Goal: Information Seeking & Learning: Learn about a topic

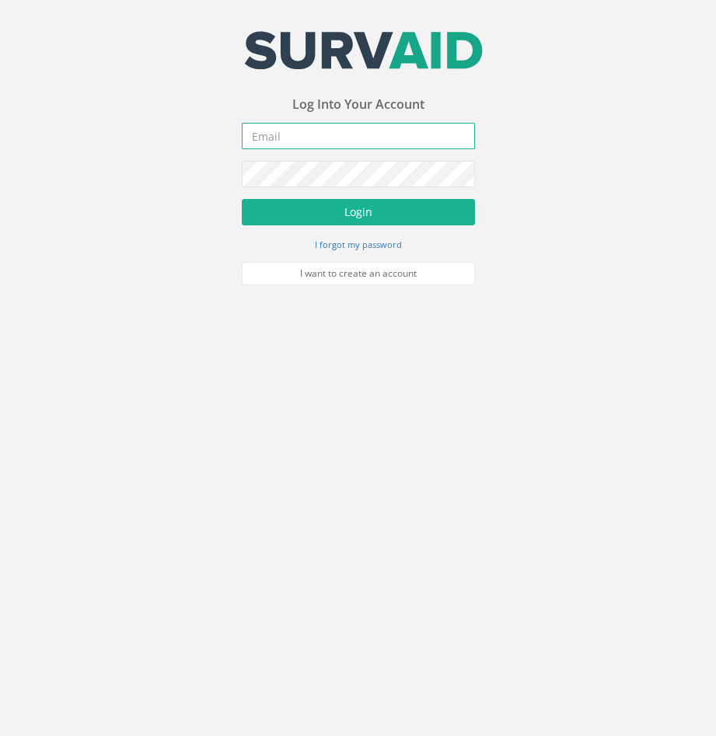
click at [325, 137] on input "email" at bounding box center [358, 136] width 233 height 26
paste input "[PERSON_NAME][EMAIL_ADDRESS][PERSON_NAME][DOMAIN_NAME]"
type input "[PERSON_NAME][EMAIL_ADDRESS][PERSON_NAME][DOMAIN_NAME]"
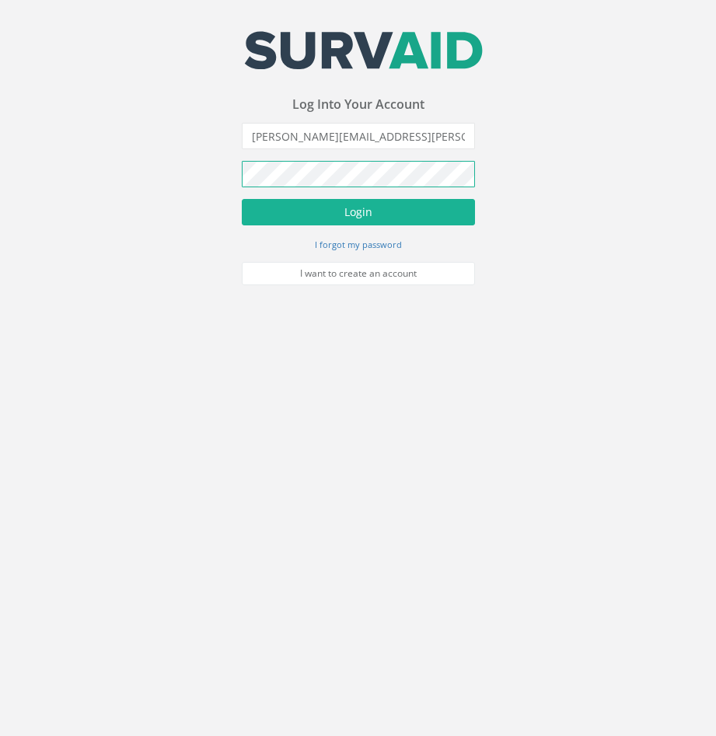
click at [192, 187] on div "Your email address was sucessfully verified - please login below to continue Yo…" at bounding box center [358, 142] width 716 height 285
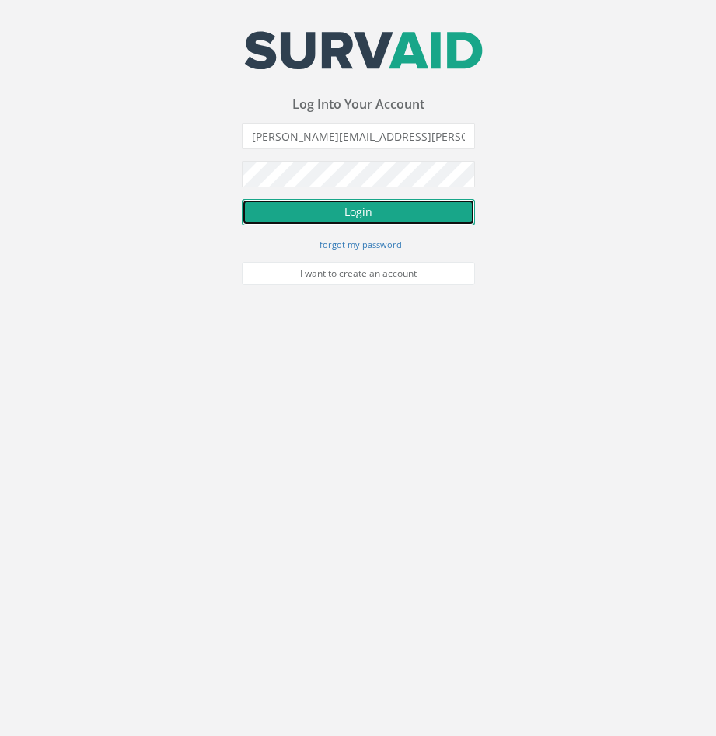
click at [331, 210] on button "Login" at bounding box center [358, 212] width 233 height 26
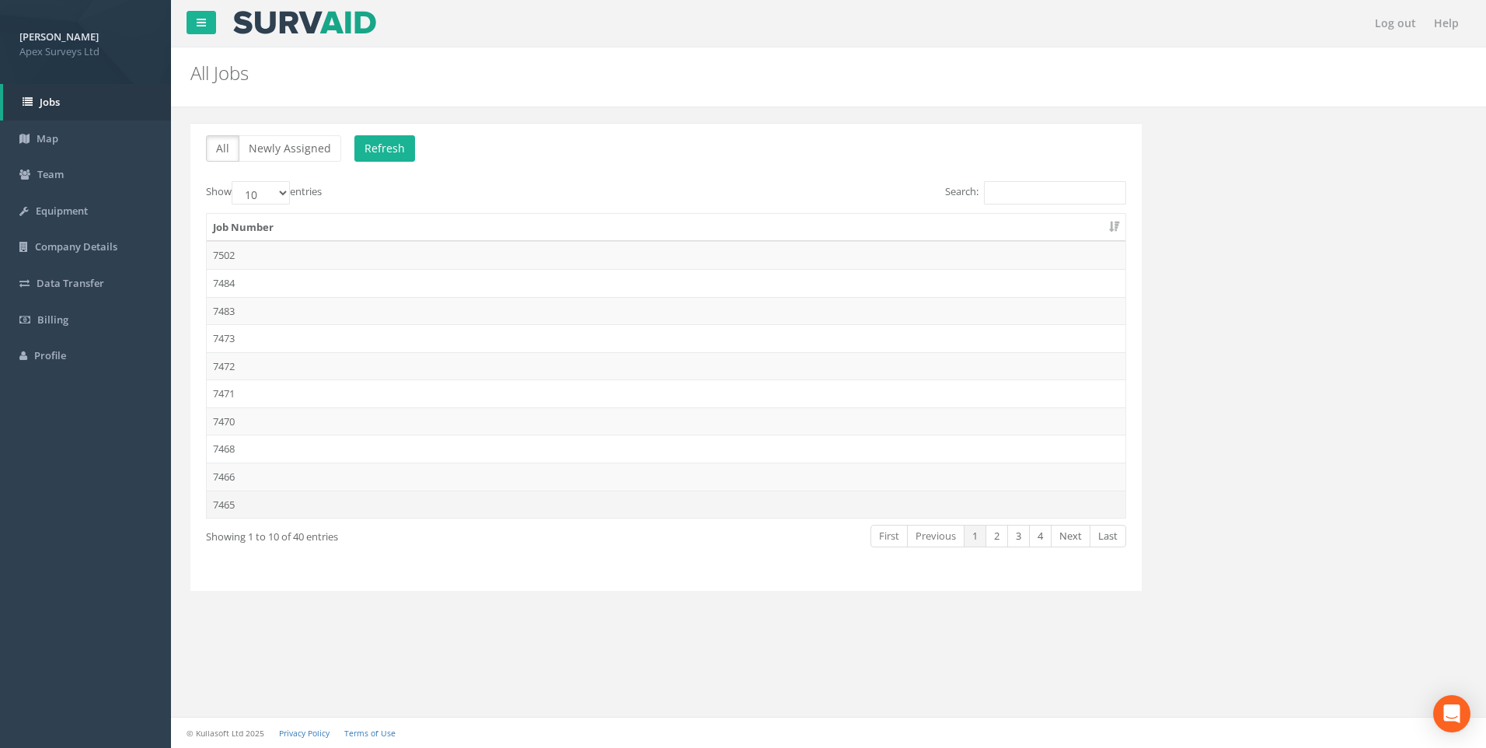
click at [226, 501] on td "7465" at bounding box center [666, 504] width 919 height 28
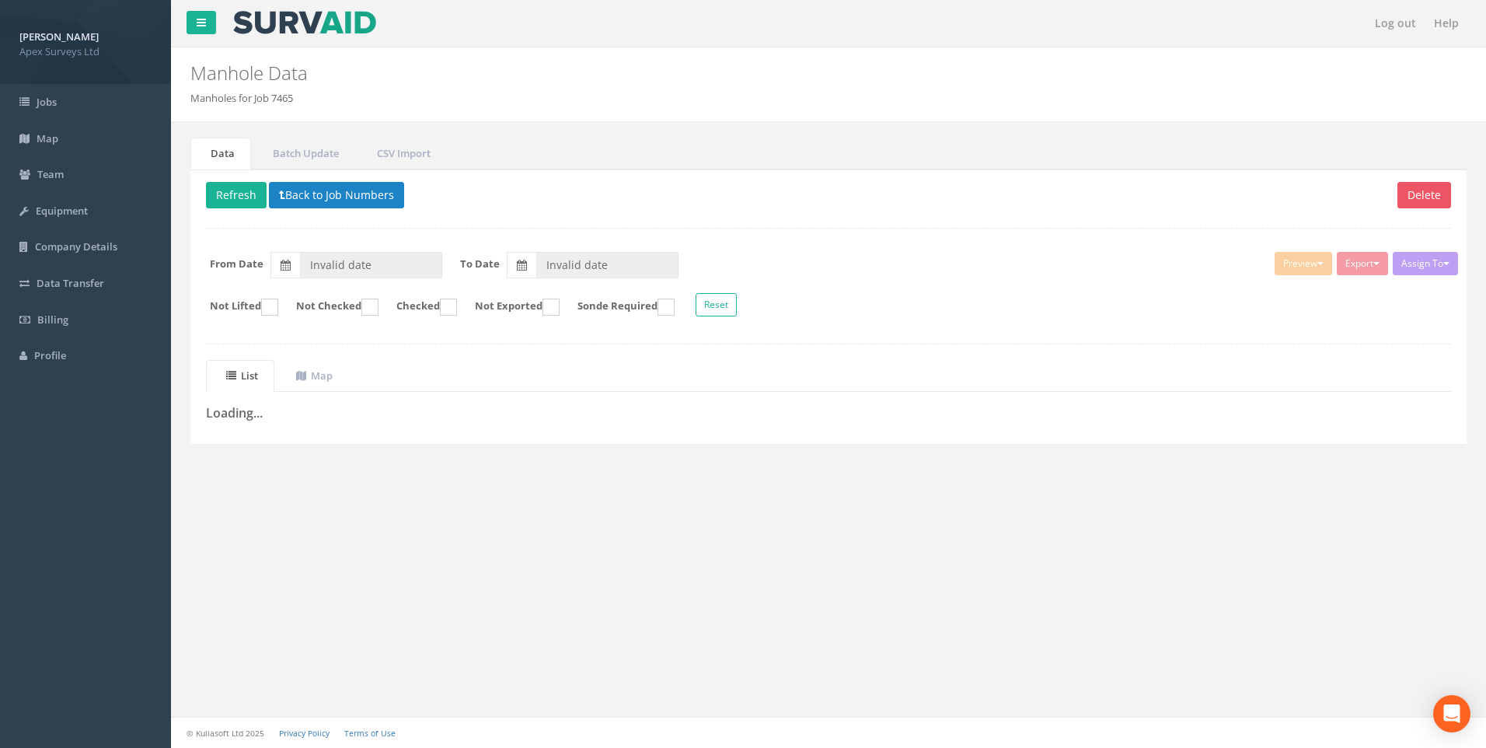
type input "[DATE]"
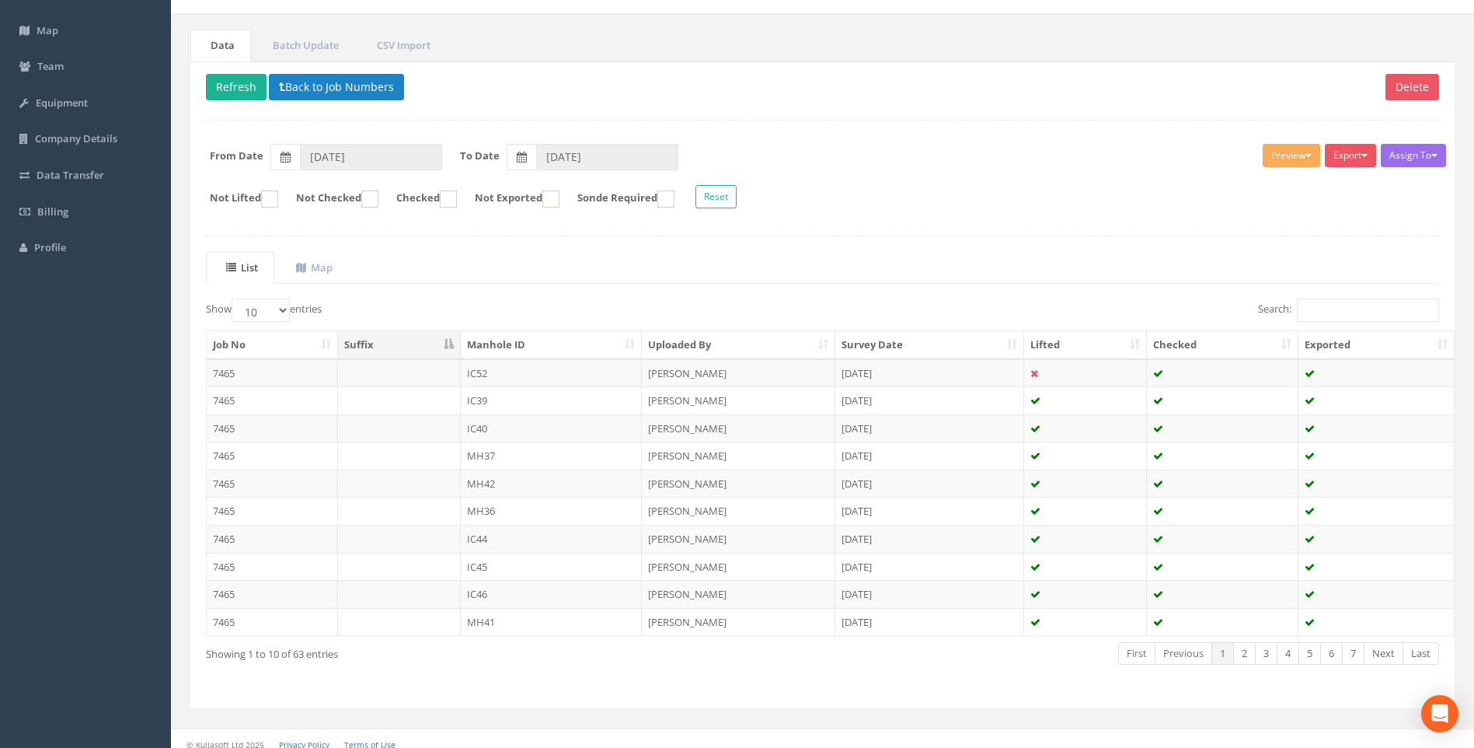
scroll to position [119, 0]
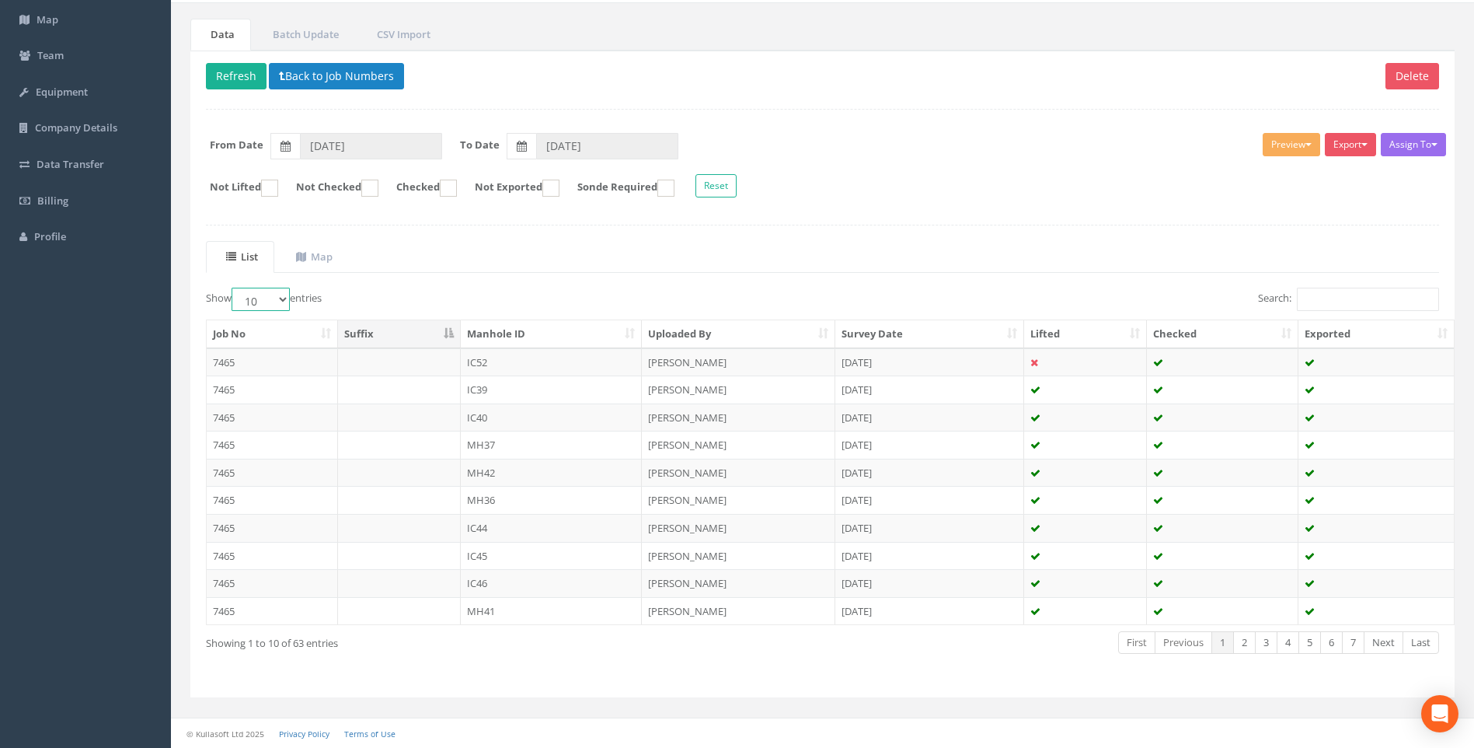
click at [282, 298] on select "10 25 50 100" at bounding box center [261, 299] width 58 height 23
select select "100"
click at [234, 288] on select "10 25 50 100" at bounding box center [261, 299] width 58 height 23
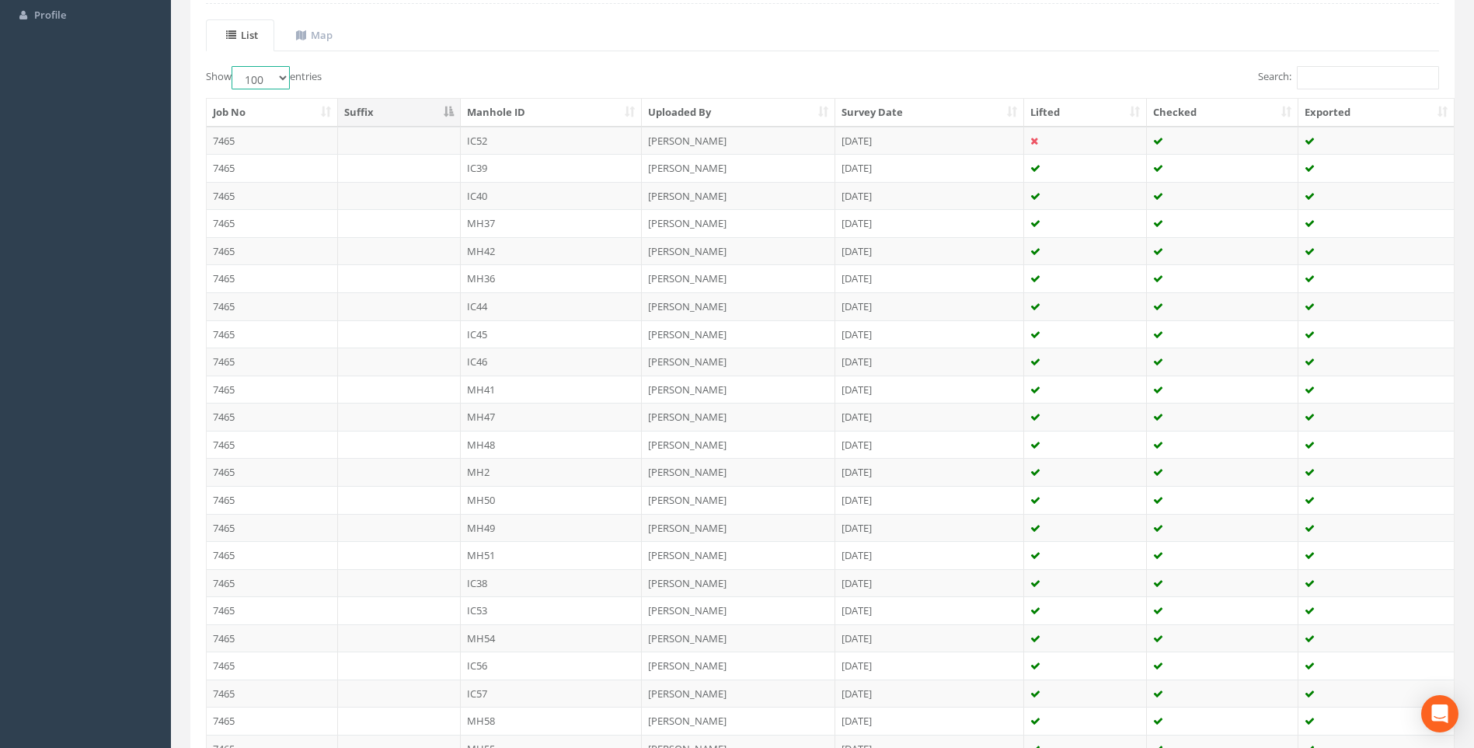
scroll to position [0, 0]
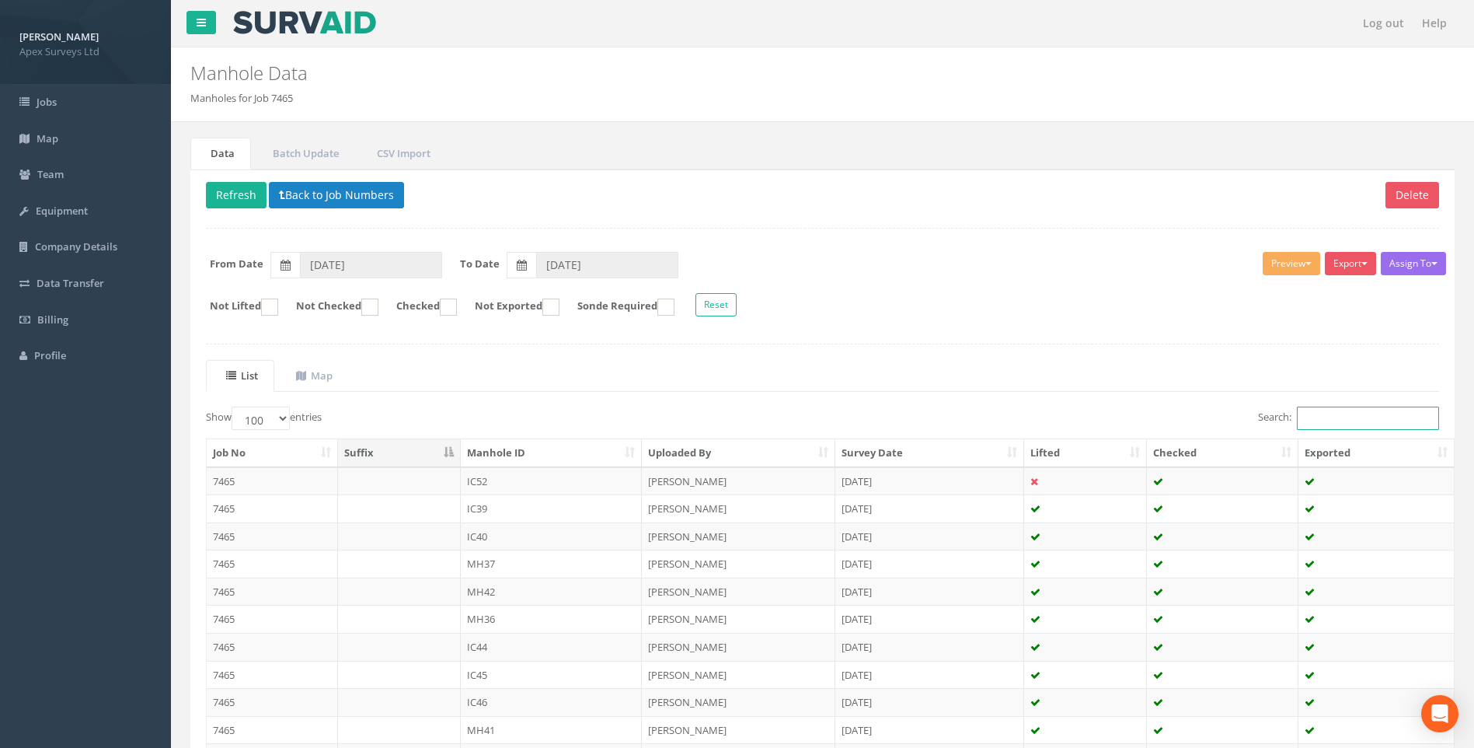
click at [715, 415] on input "Search:" at bounding box center [1368, 417] width 142 height 23
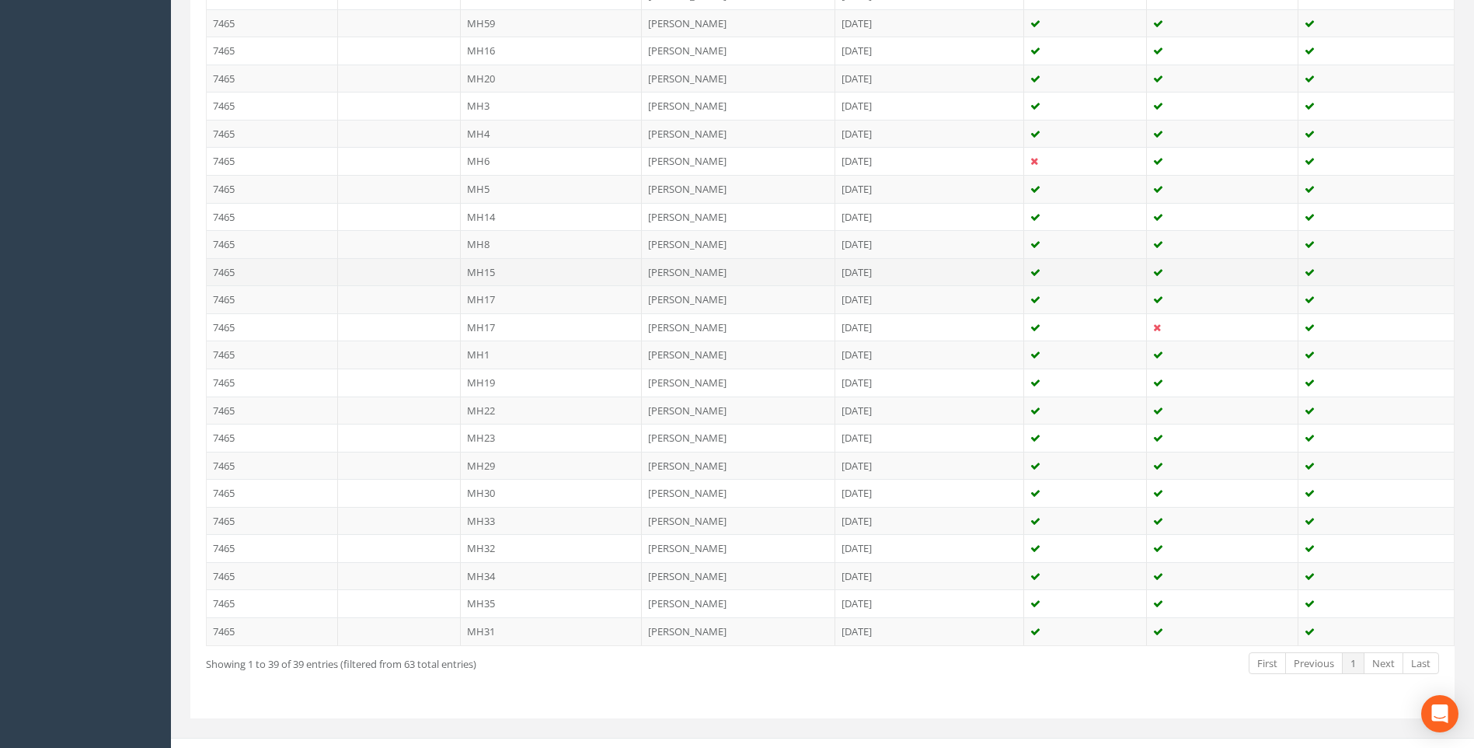
scroll to position [921, 0]
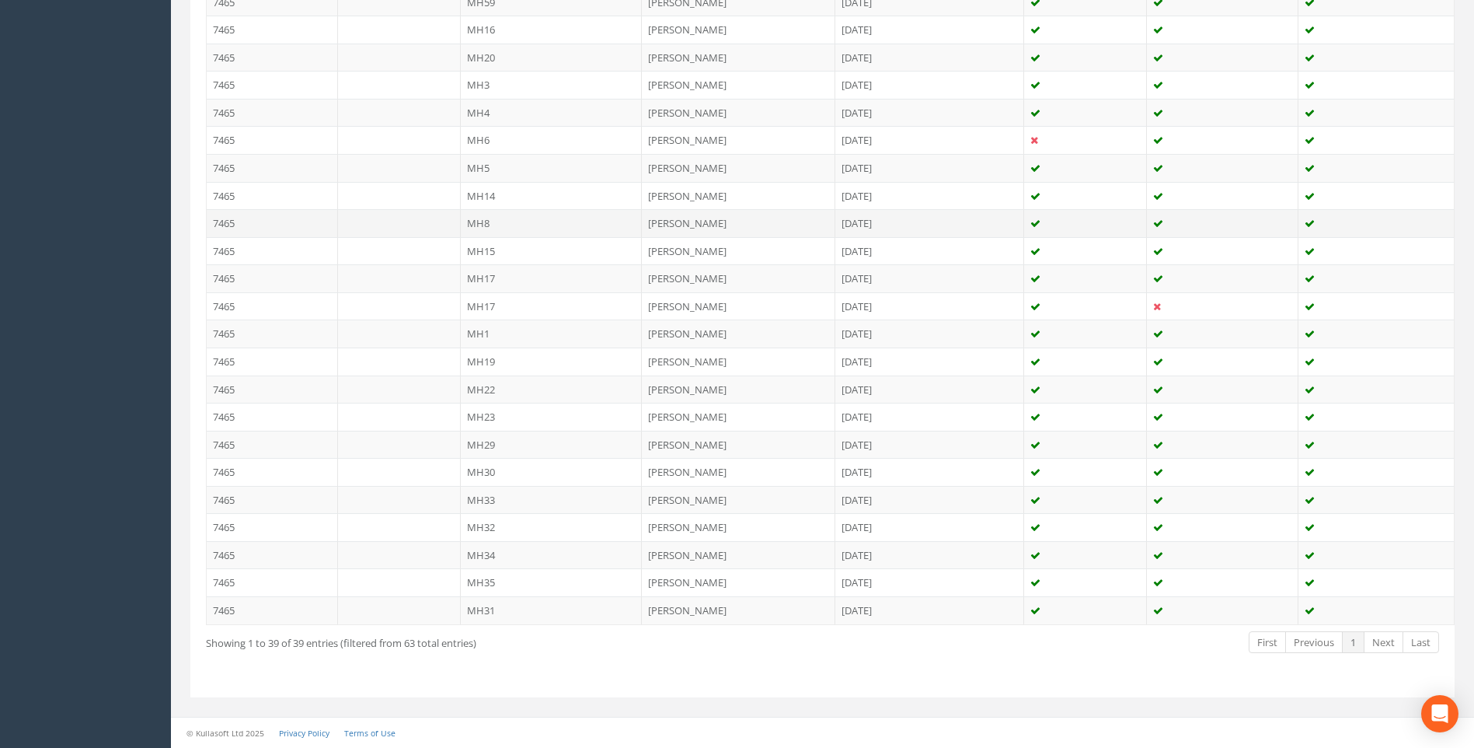
type input "MH"
click at [229, 220] on td "7465" at bounding box center [272, 223] width 131 height 28
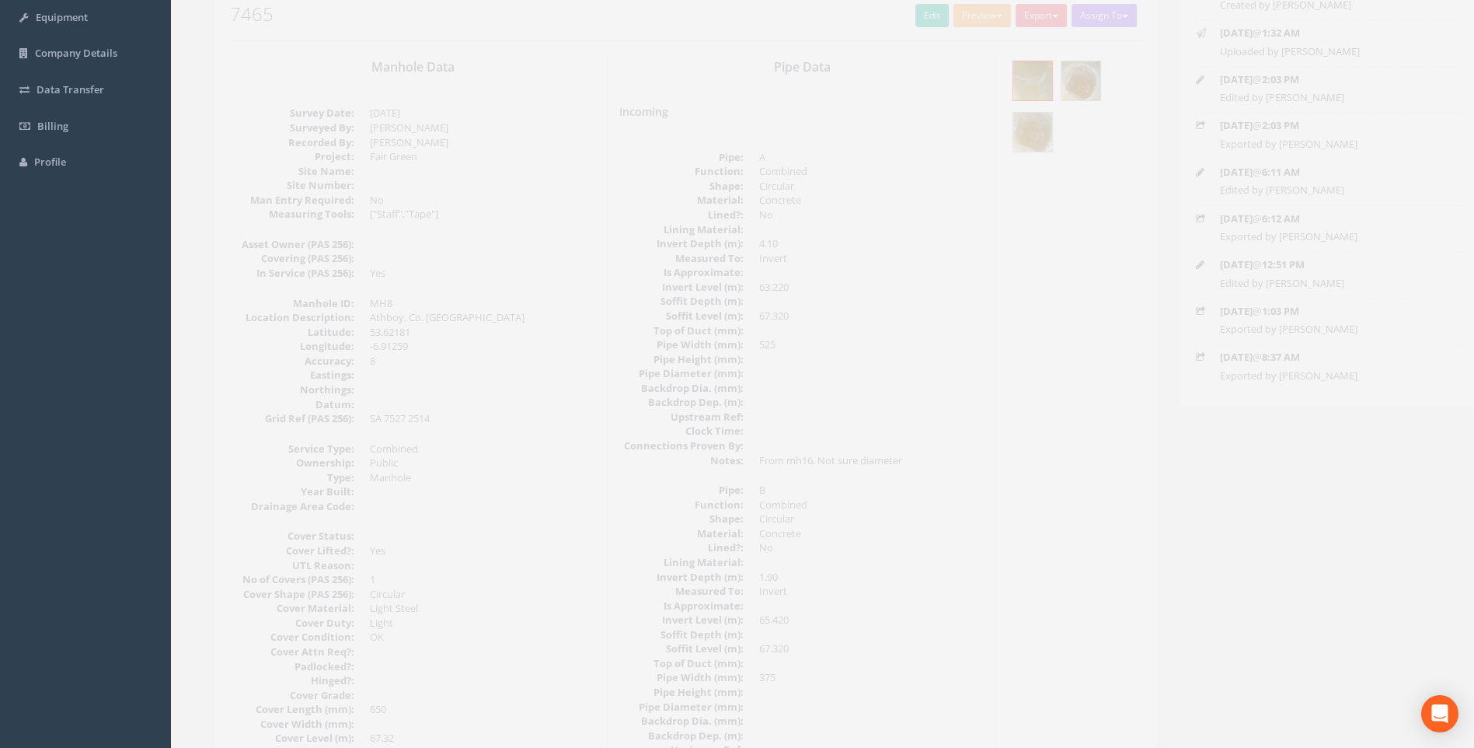
scroll to position [78, 0]
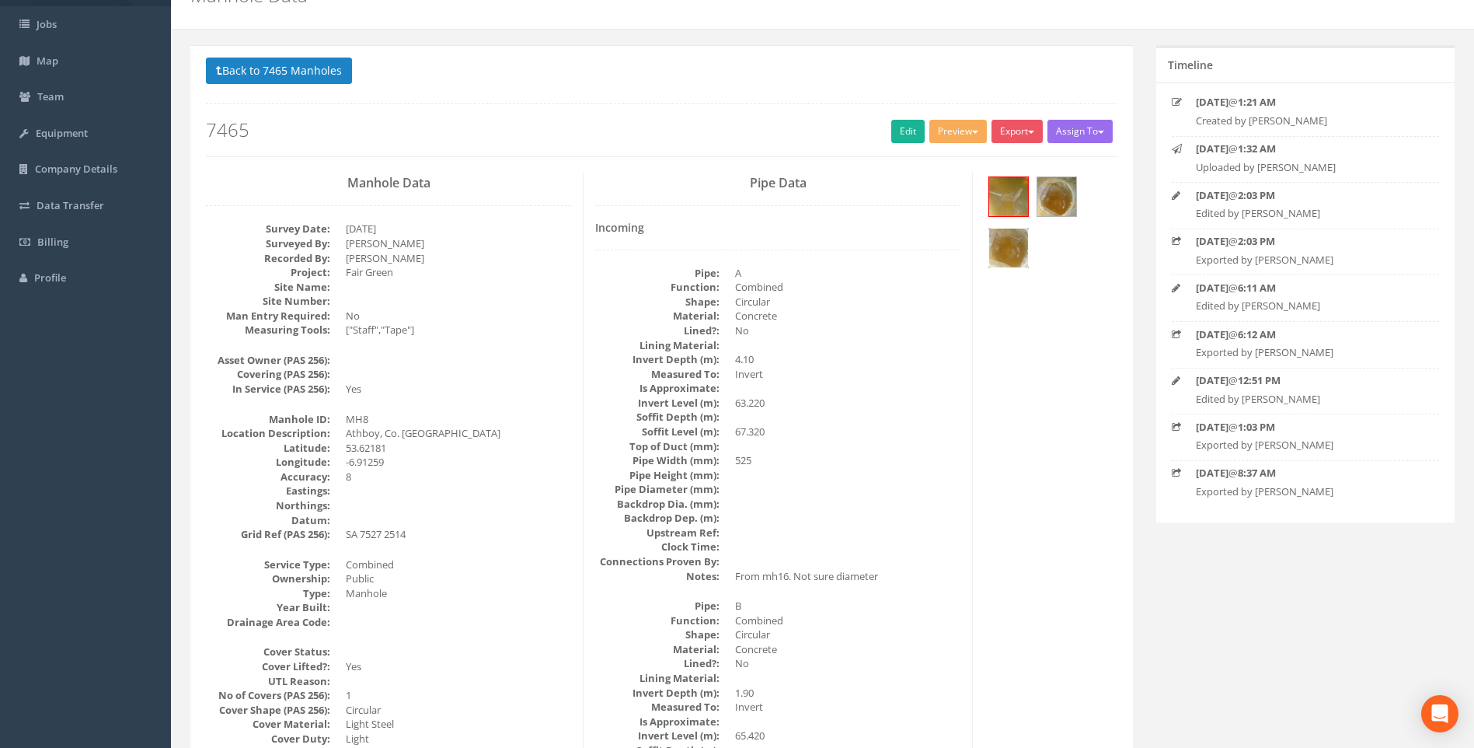
click at [715, 246] on img at bounding box center [1008, 247] width 39 height 39
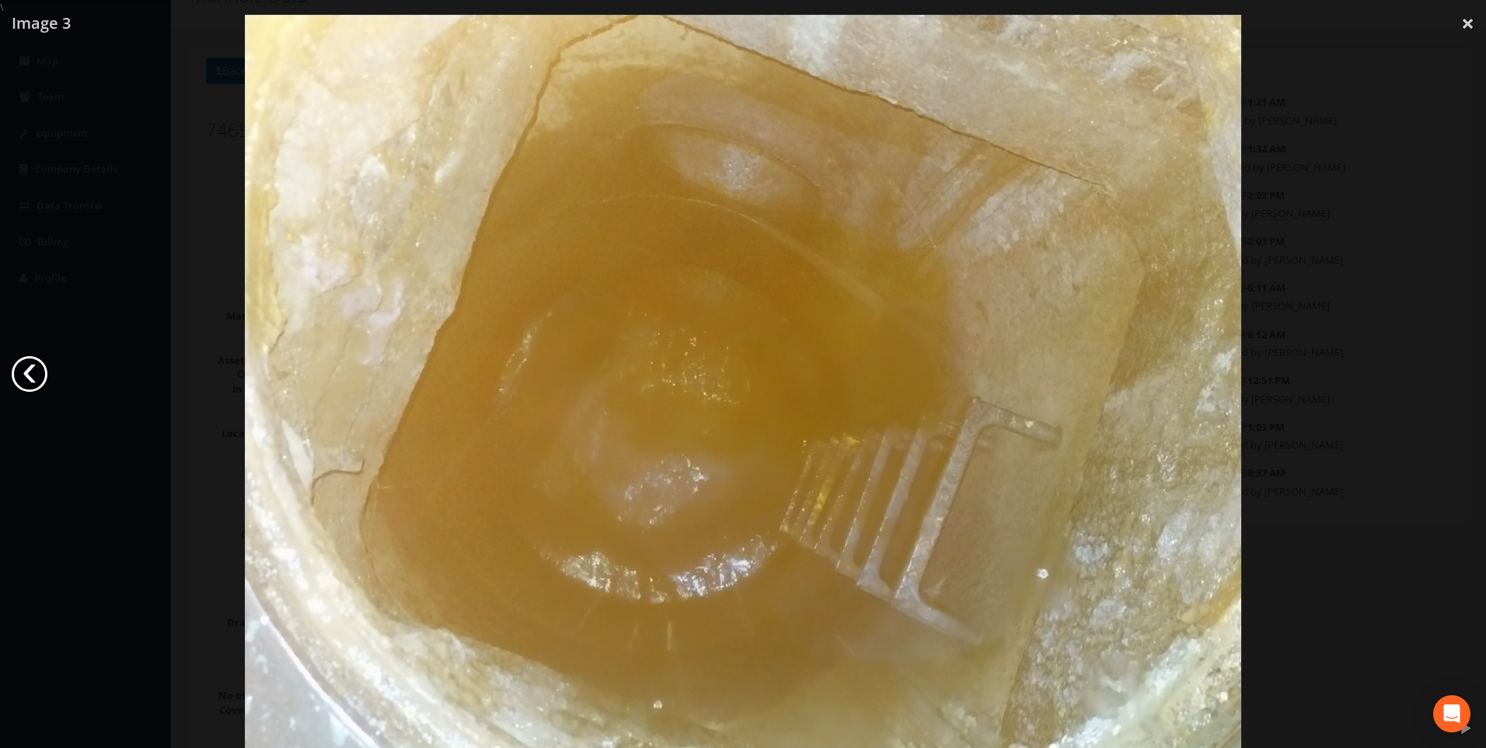
click at [26, 376] on link "‹" at bounding box center [30, 374] width 36 height 36
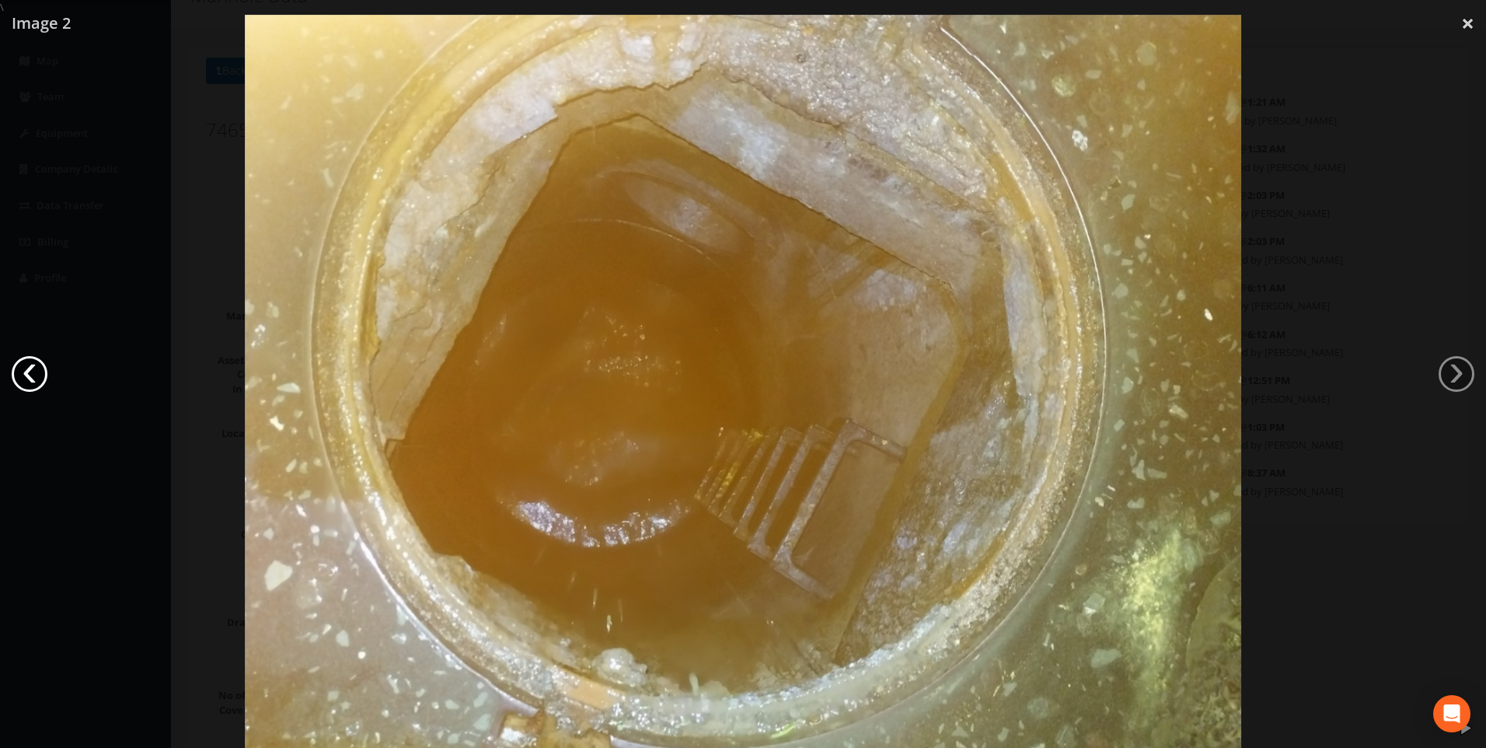
click at [26, 376] on link "‹" at bounding box center [30, 374] width 36 height 36
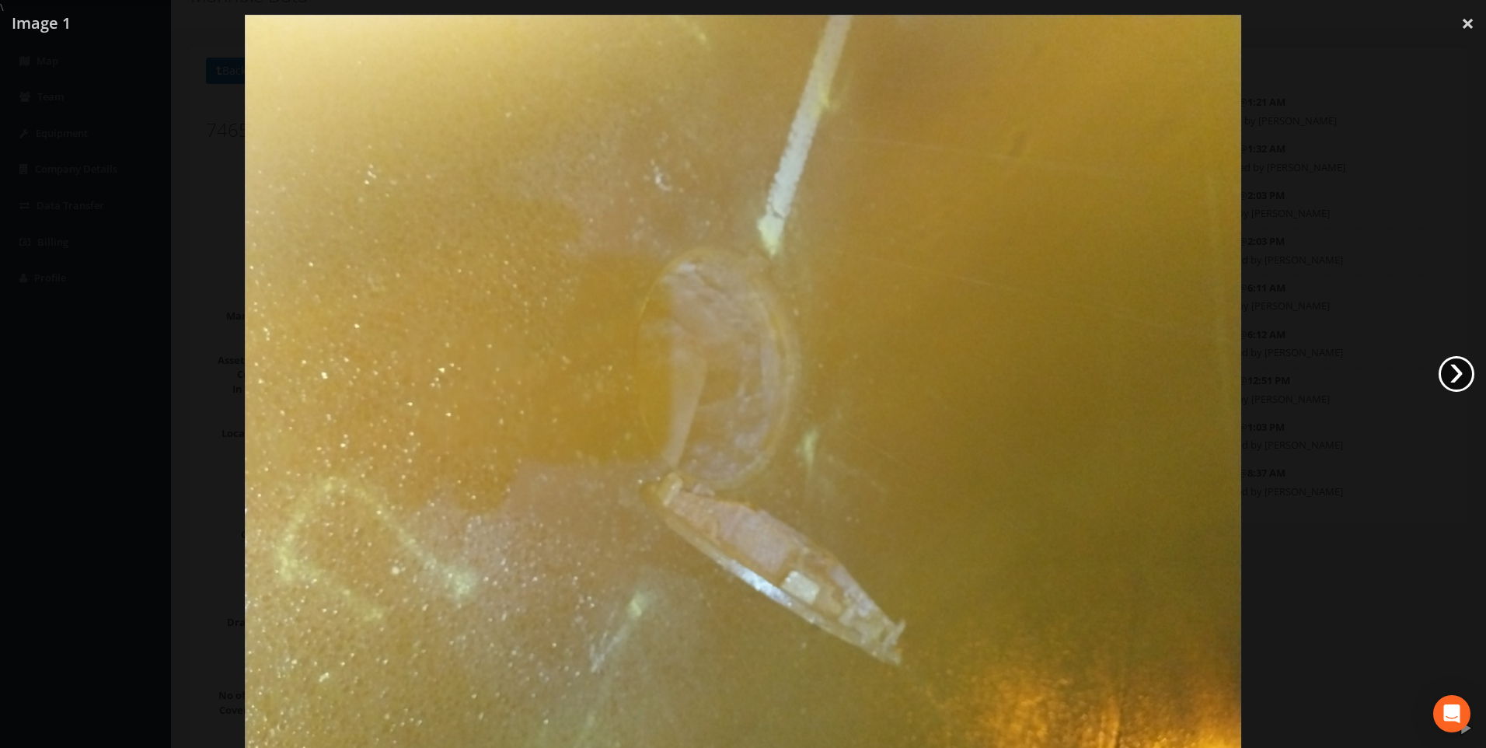
click at [715, 378] on link "›" at bounding box center [1457, 374] width 36 height 36
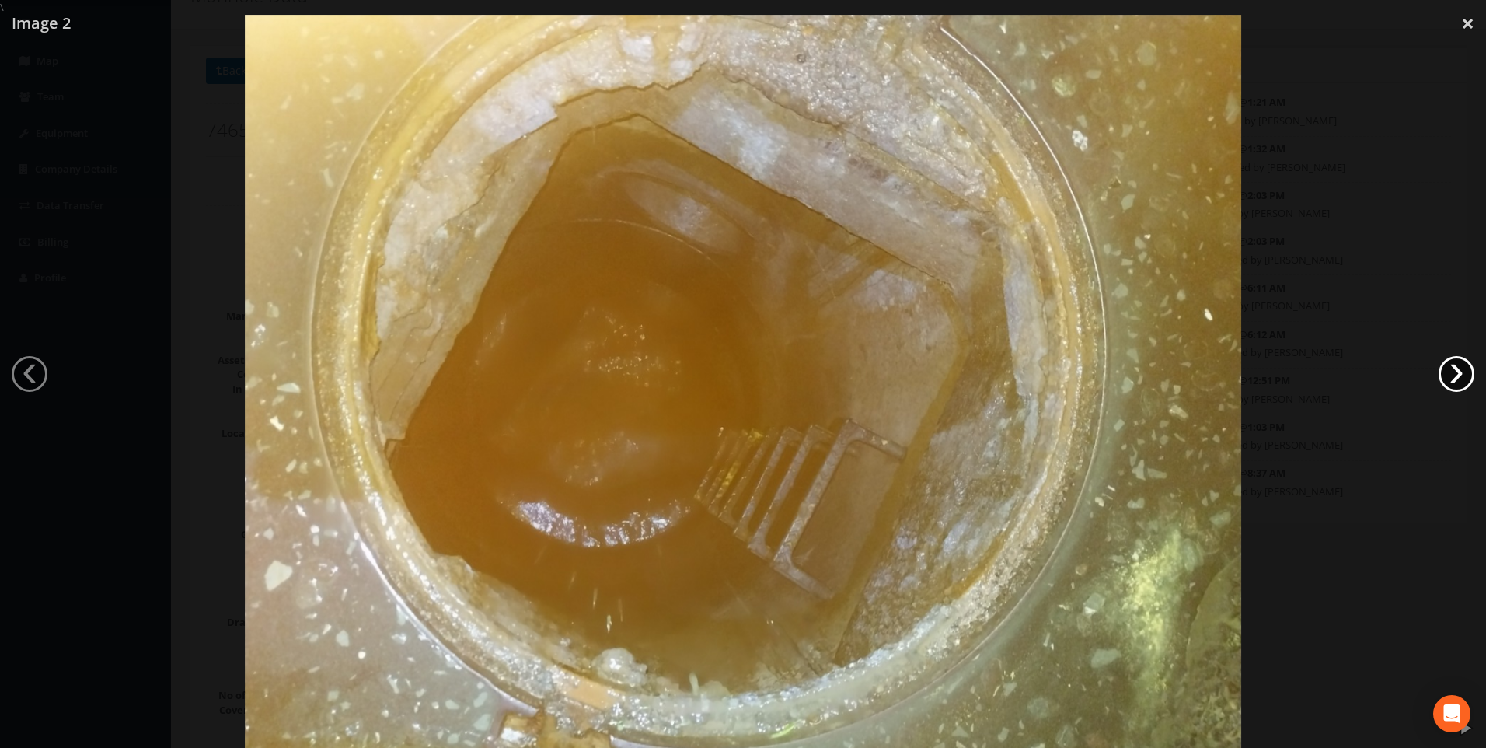
click at [715, 378] on link "›" at bounding box center [1457, 374] width 36 height 36
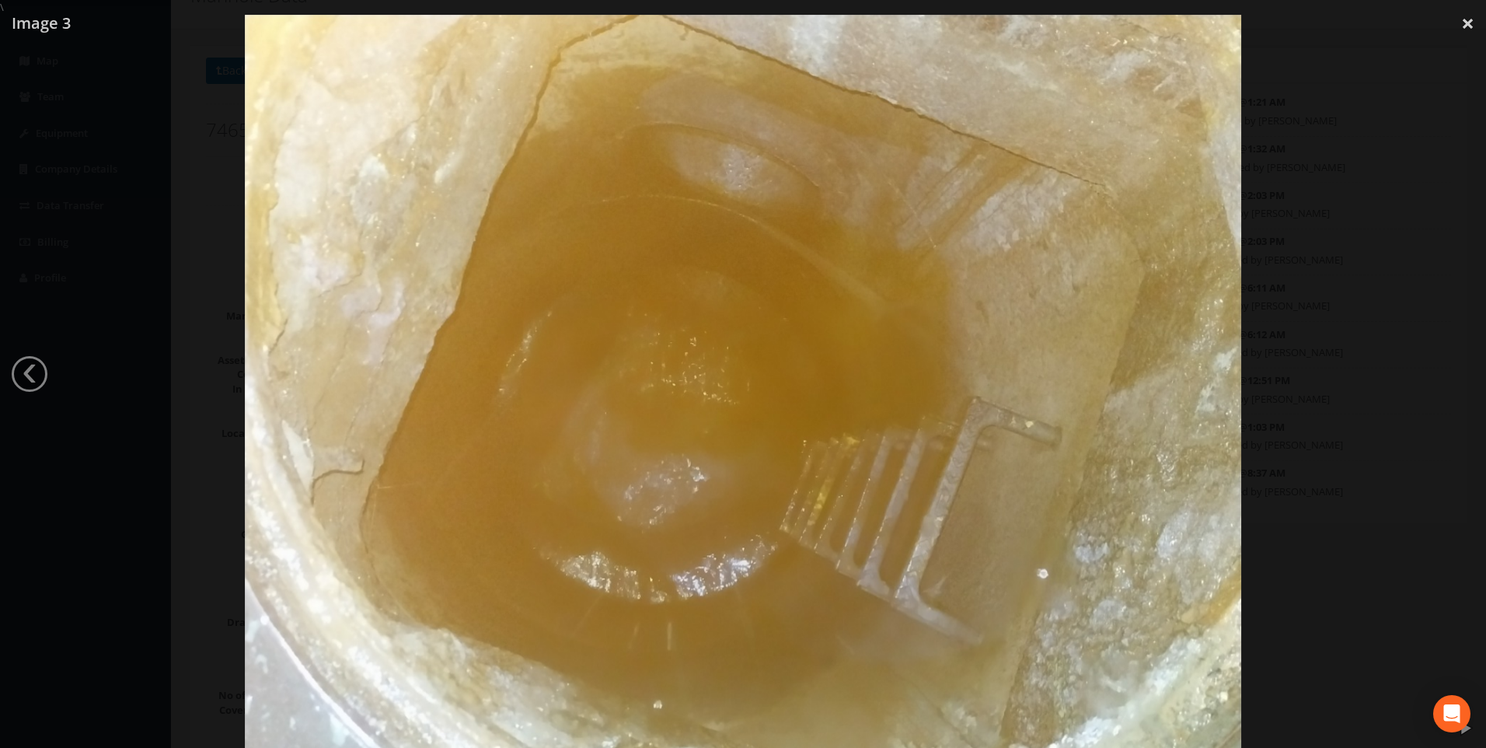
click at [110, 99] on div at bounding box center [743, 389] width 1486 height 748
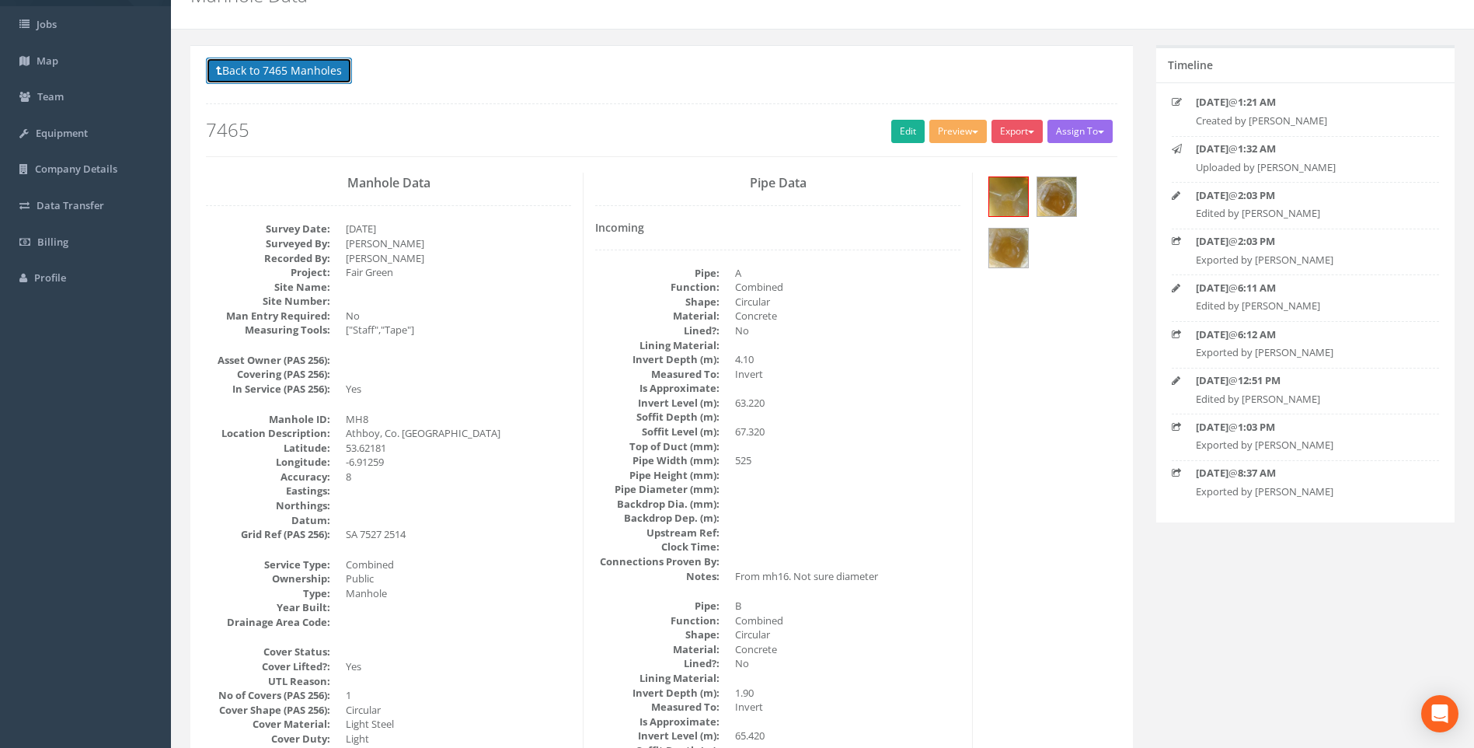
click at [269, 64] on button "Back to 7465 Manholes" at bounding box center [279, 71] width 146 height 26
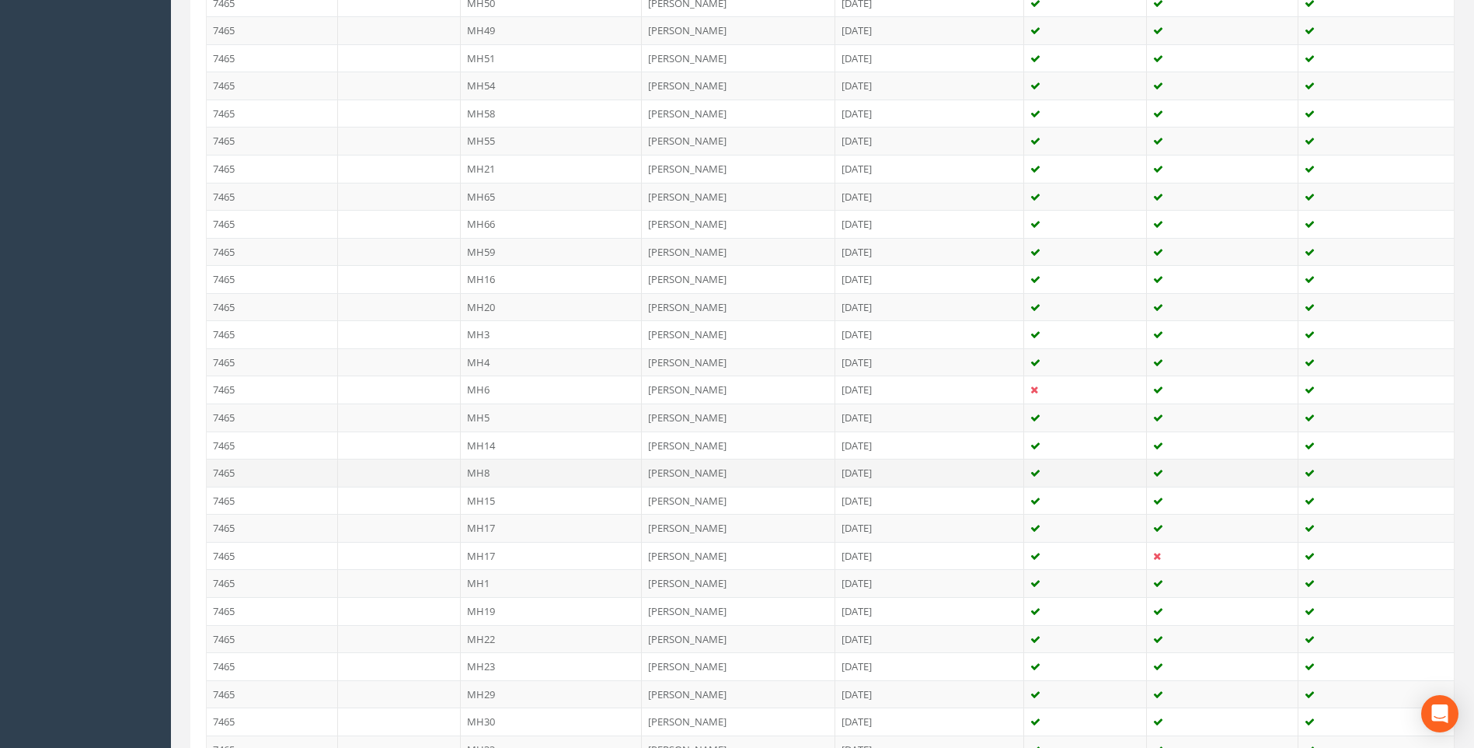
scroll to position [699, 0]
click at [227, 528] on td "7465" at bounding box center [272, 528] width 131 height 28
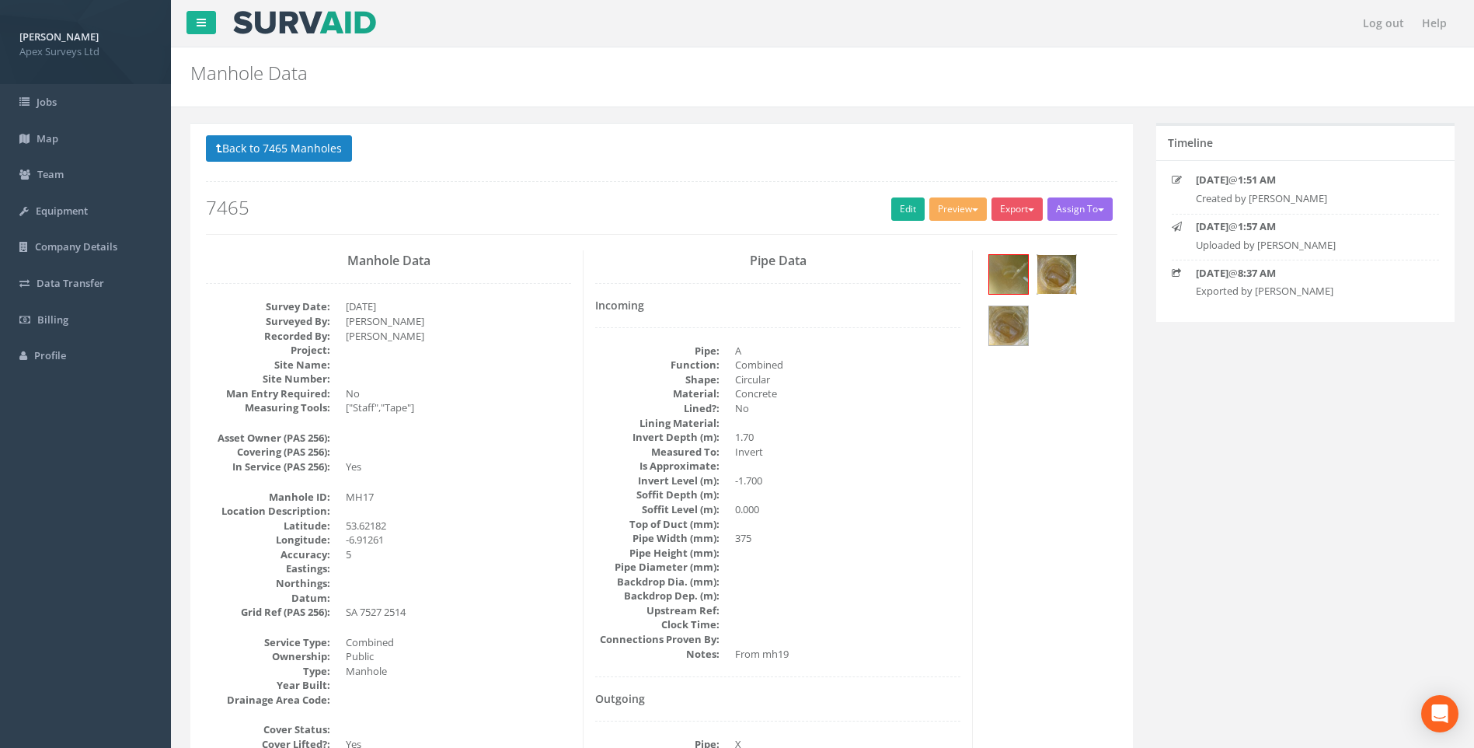
click at [715, 277] on img at bounding box center [1057, 274] width 39 height 39
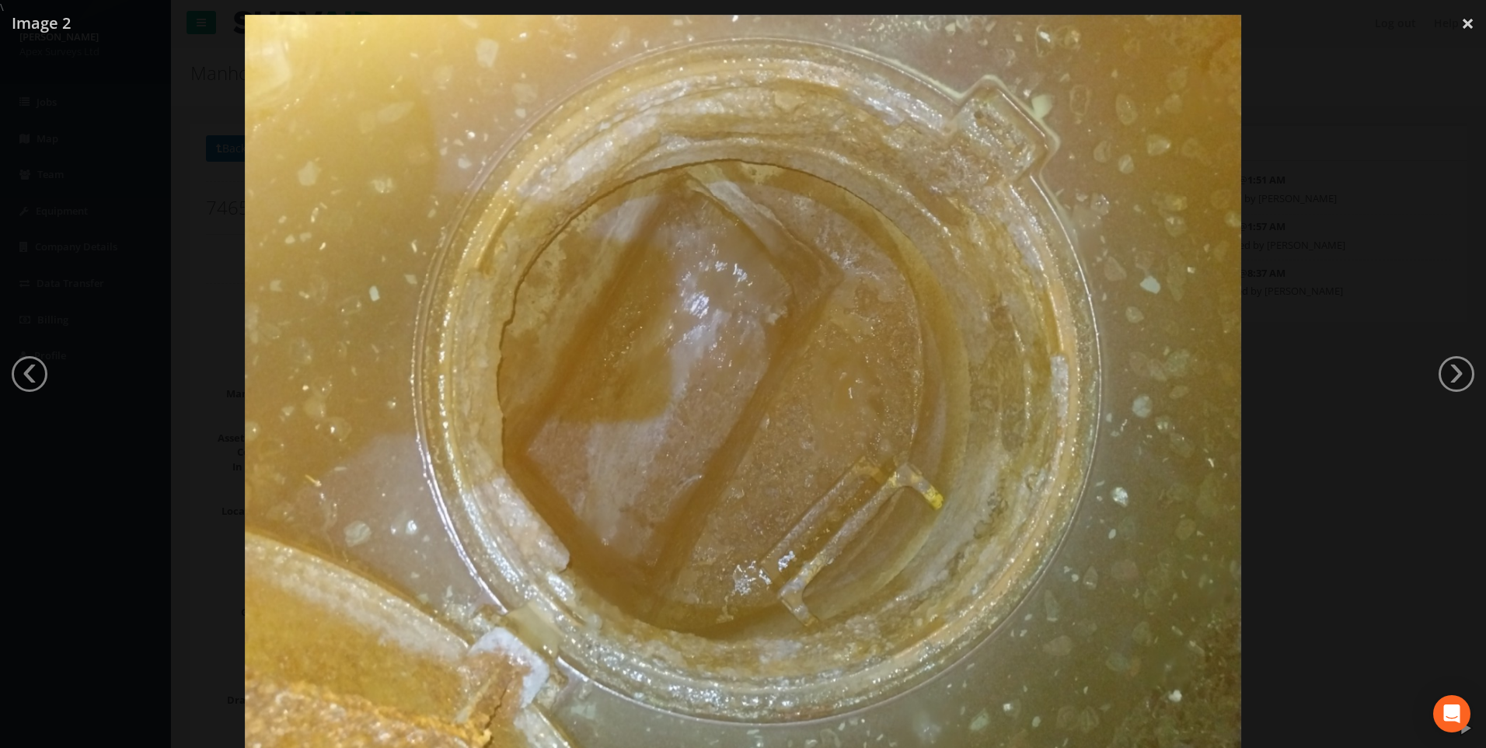
click at [715, 375] on link "›" at bounding box center [1457, 374] width 36 height 36
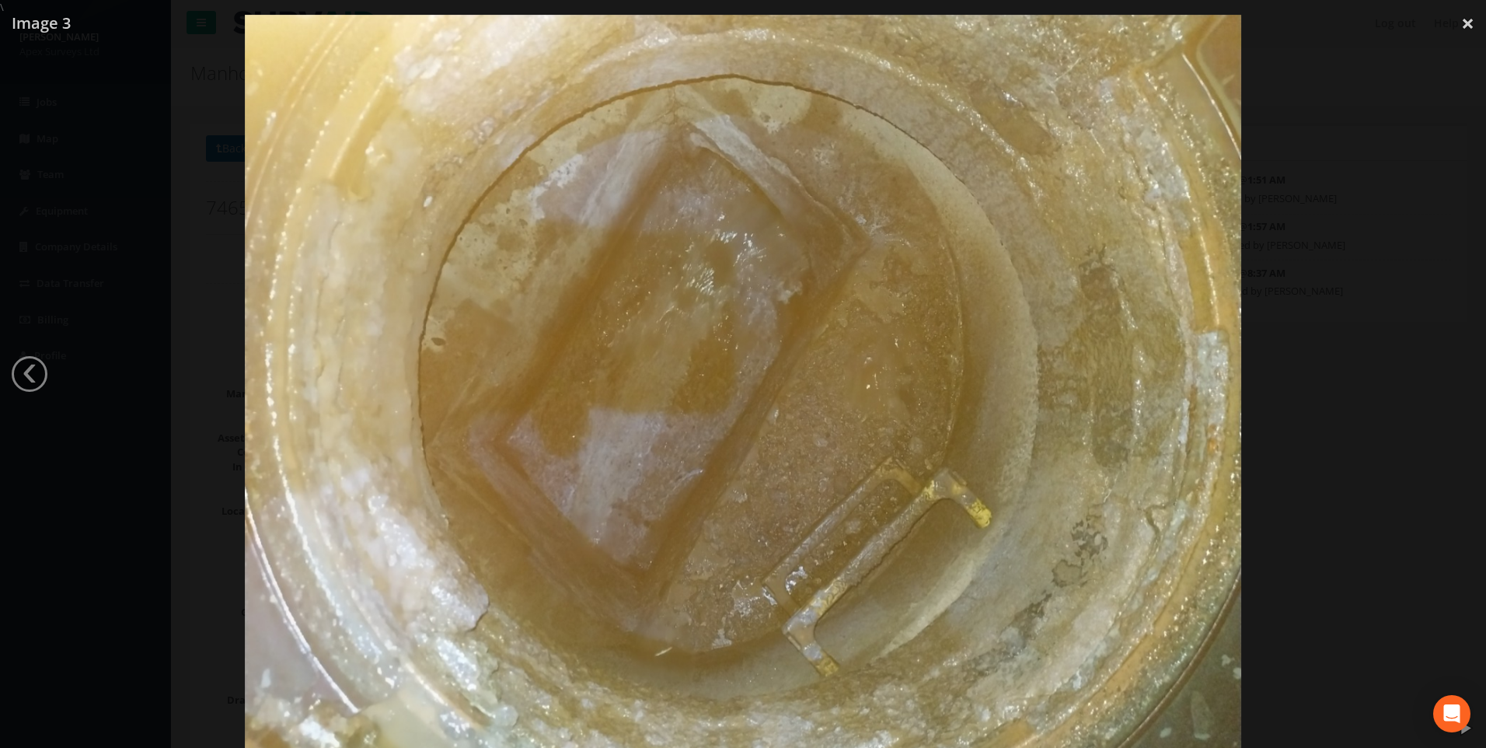
click at [715, 341] on div at bounding box center [743, 389] width 1486 height 748
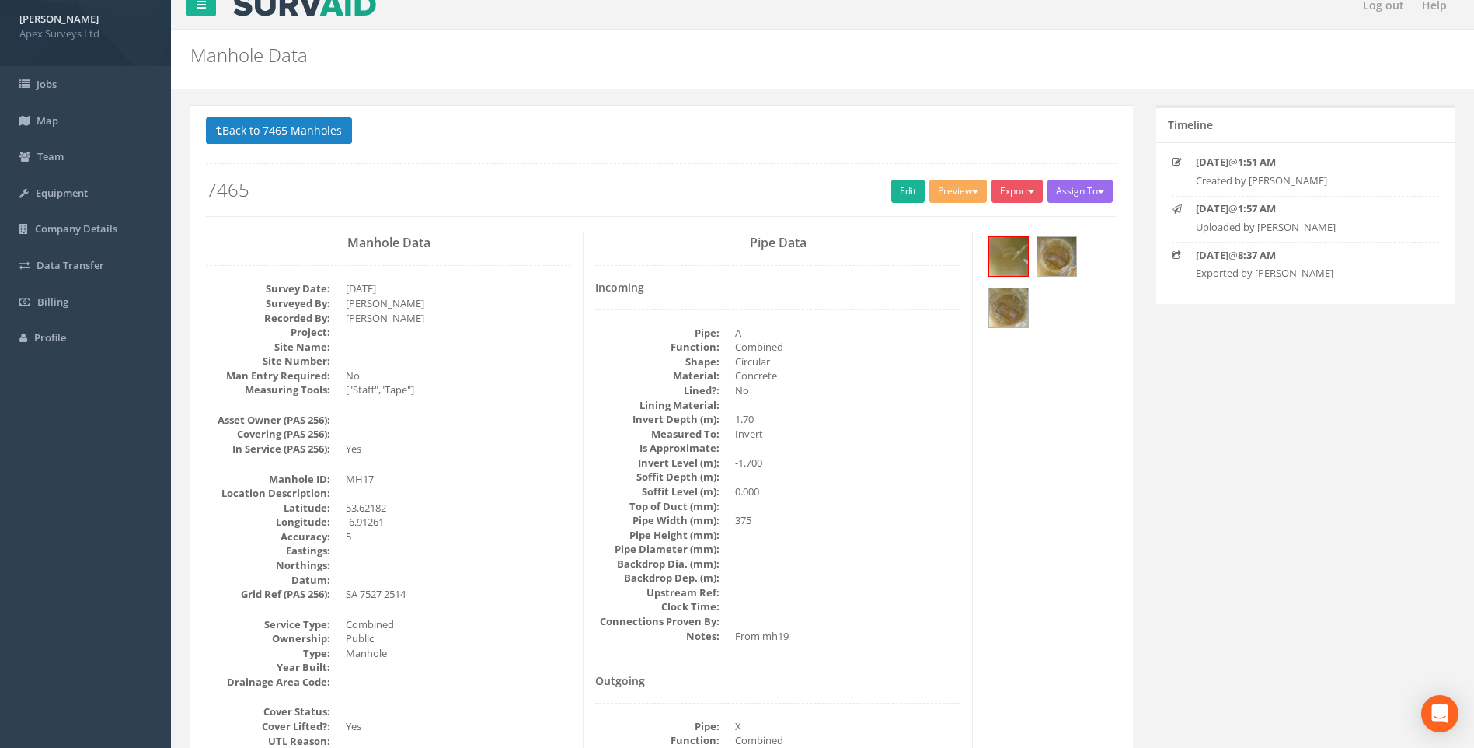
scroll to position [17, 0]
click at [285, 126] on button "Back to 7465 Manholes" at bounding box center [279, 131] width 146 height 26
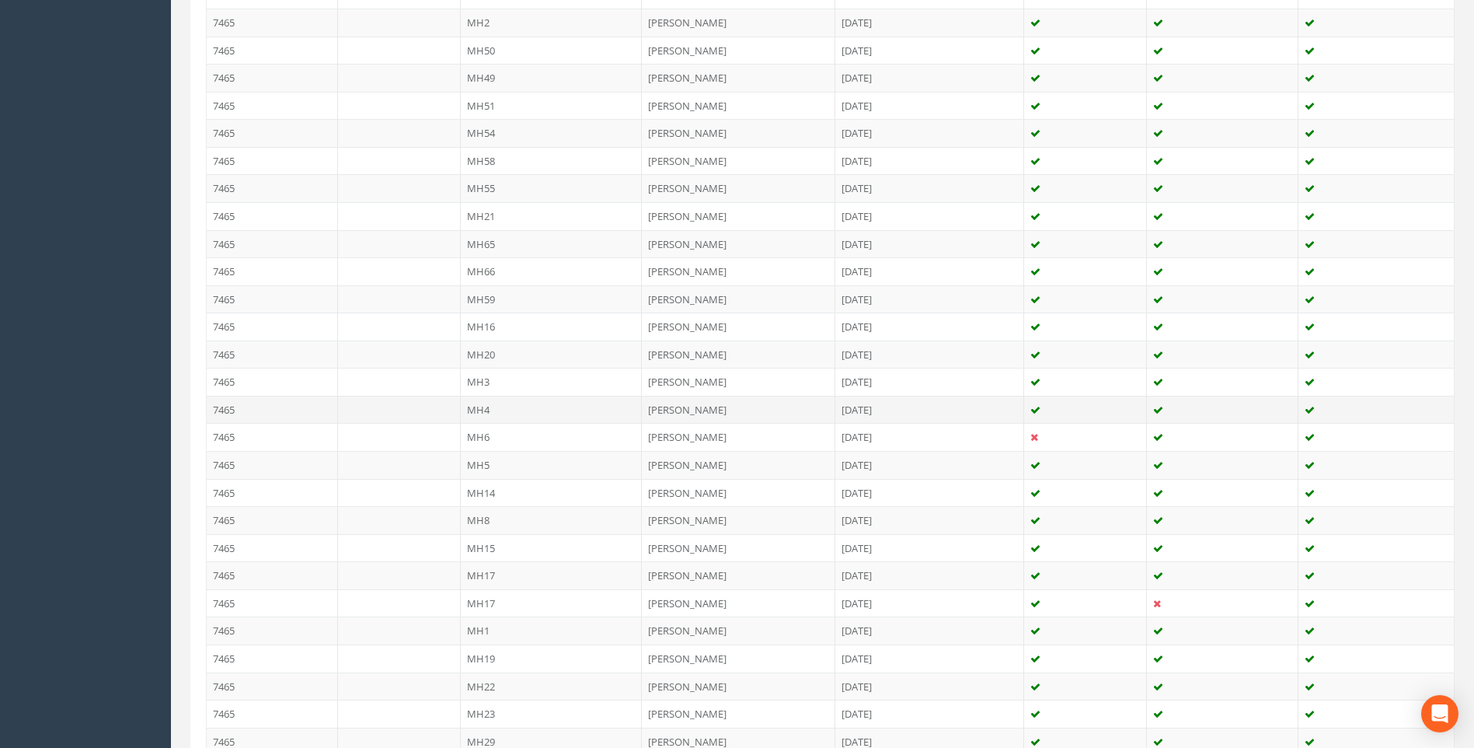
scroll to position [794, 0]
click at [225, 405] on td "7465" at bounding box center [272, 405] width 131 height 28
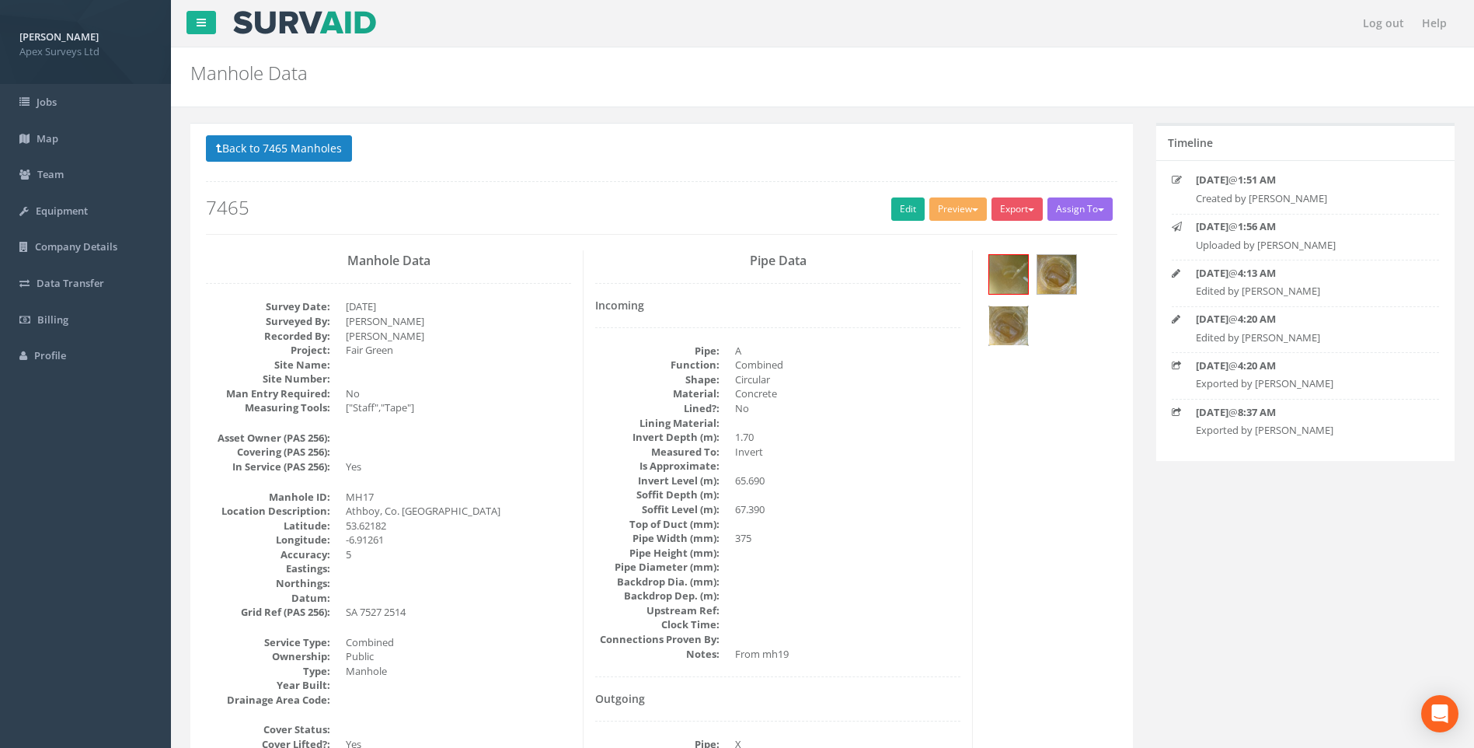
click at [715, 322] on img at bounding box center [1008, 325] width 39 height 39
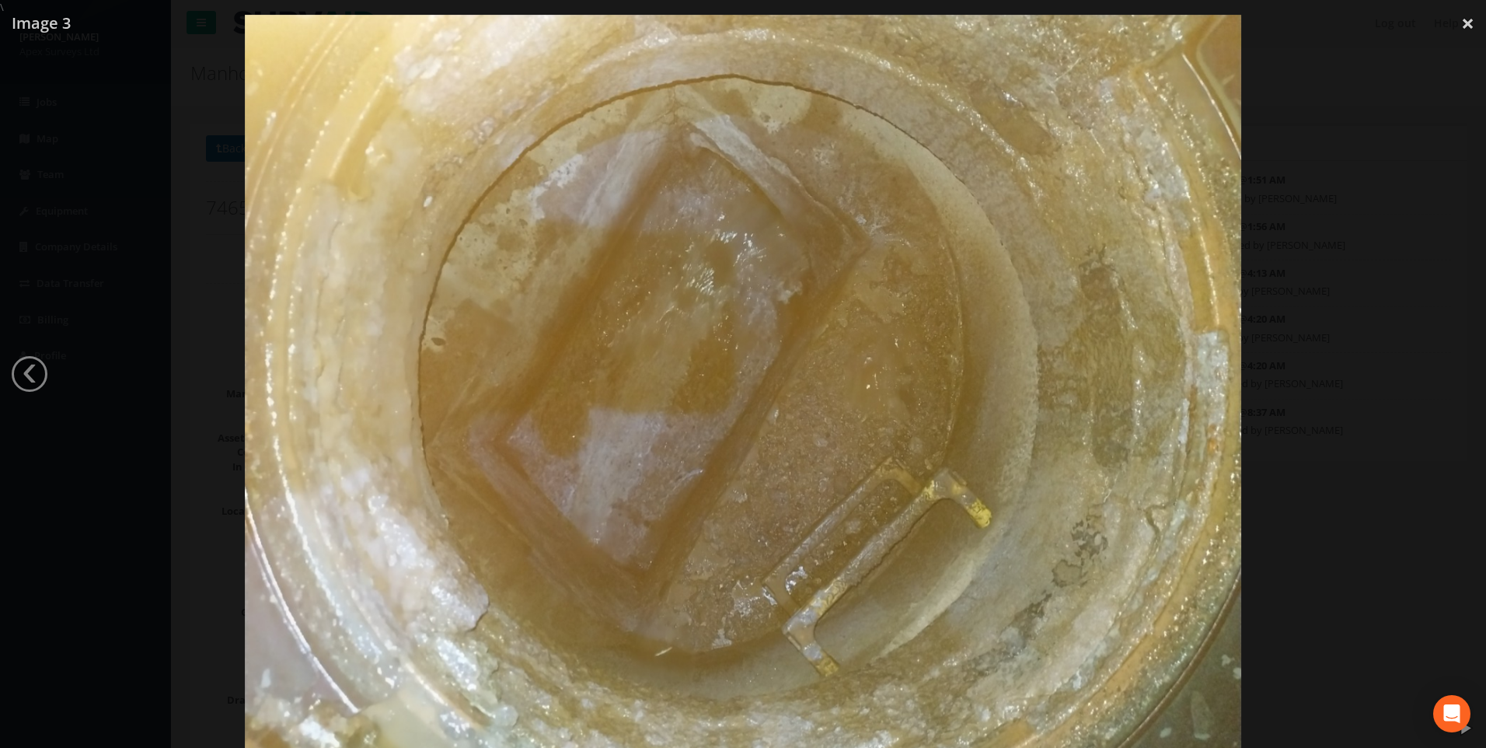
click at [715, 302] on div at bounding box center [743, 389] width 1486 height 748
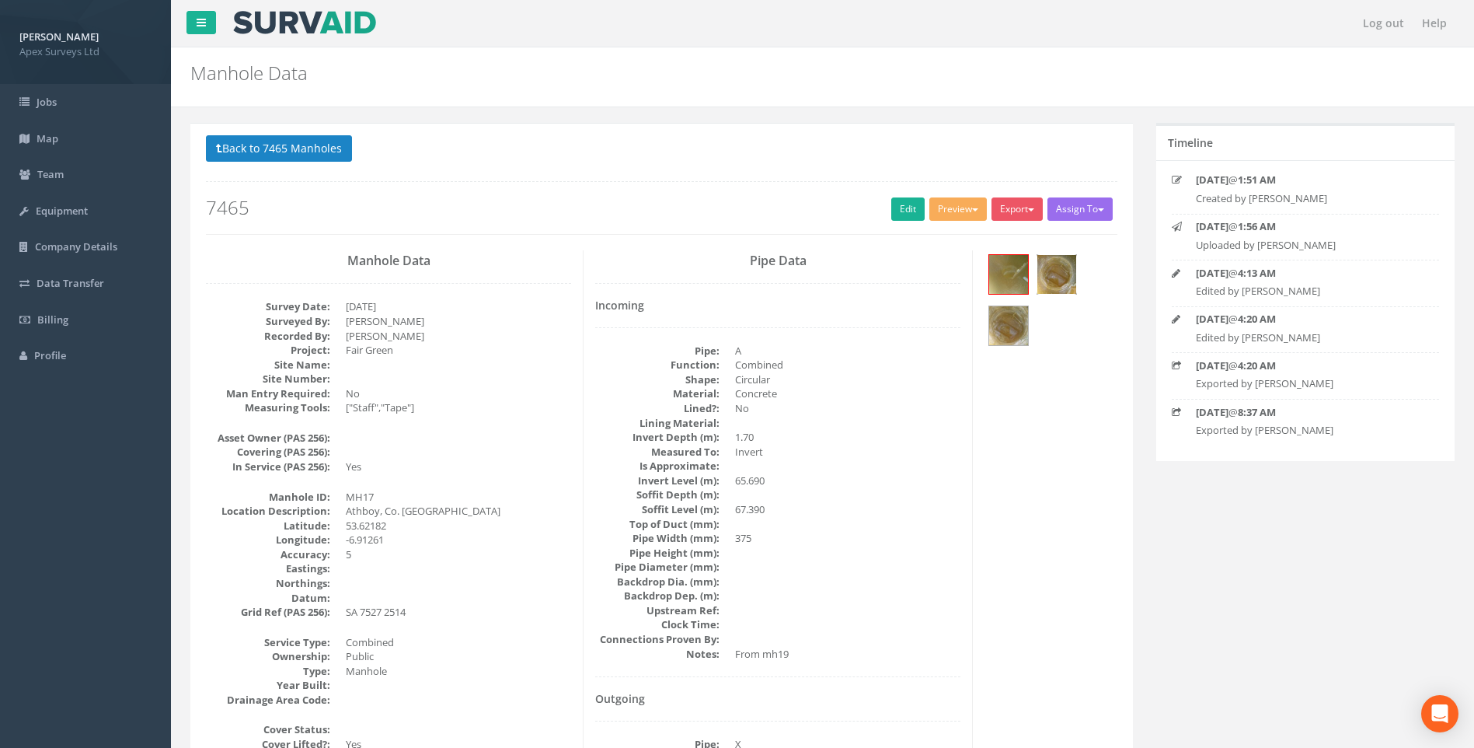
click at [715, 264] on img at bounding box center [1057, 274] width 39 height 39
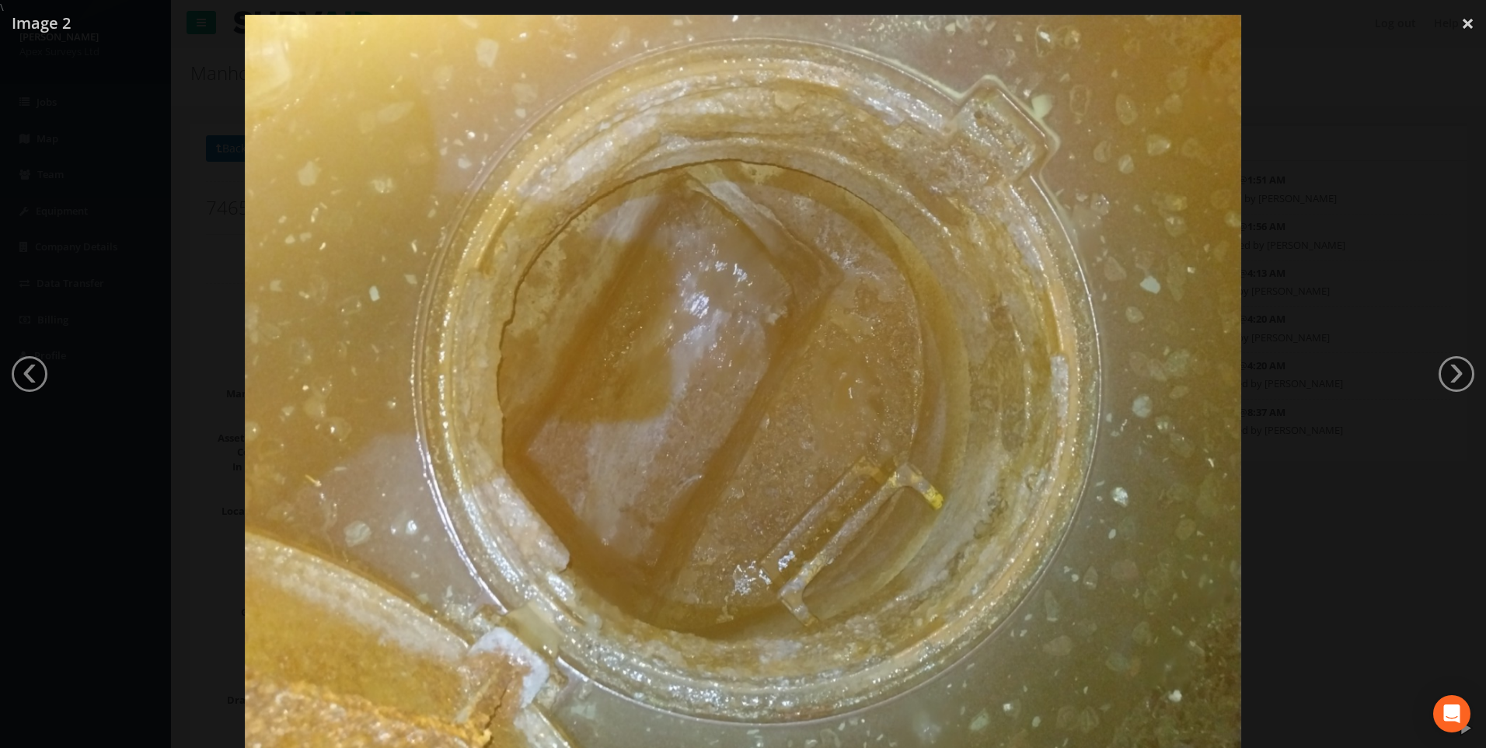
click at [715, 252] on div at bounding box center [743, 389] width 1486 height 748
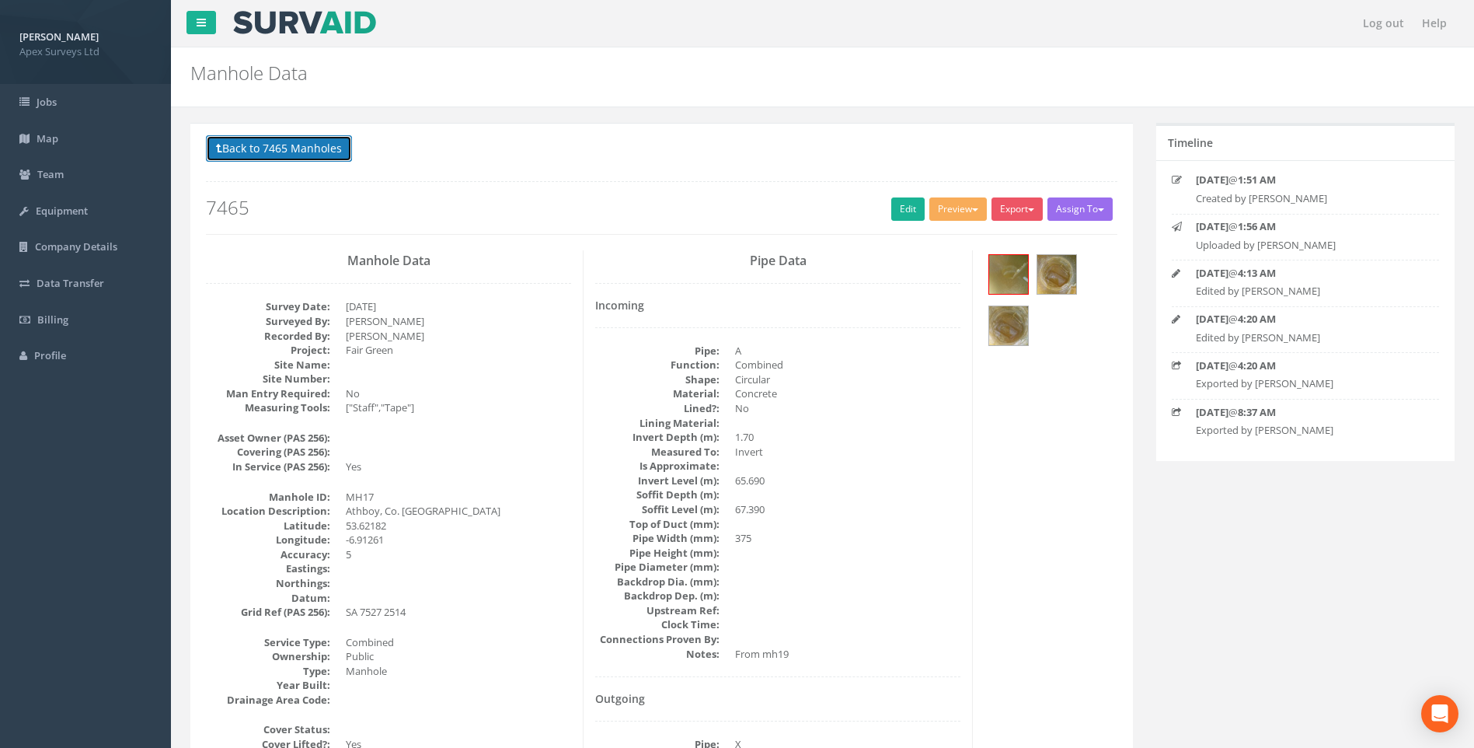
click at [312, 151] on button "Back to 7465 Manholes" at bounding box center [279, 148] width 146 height 26
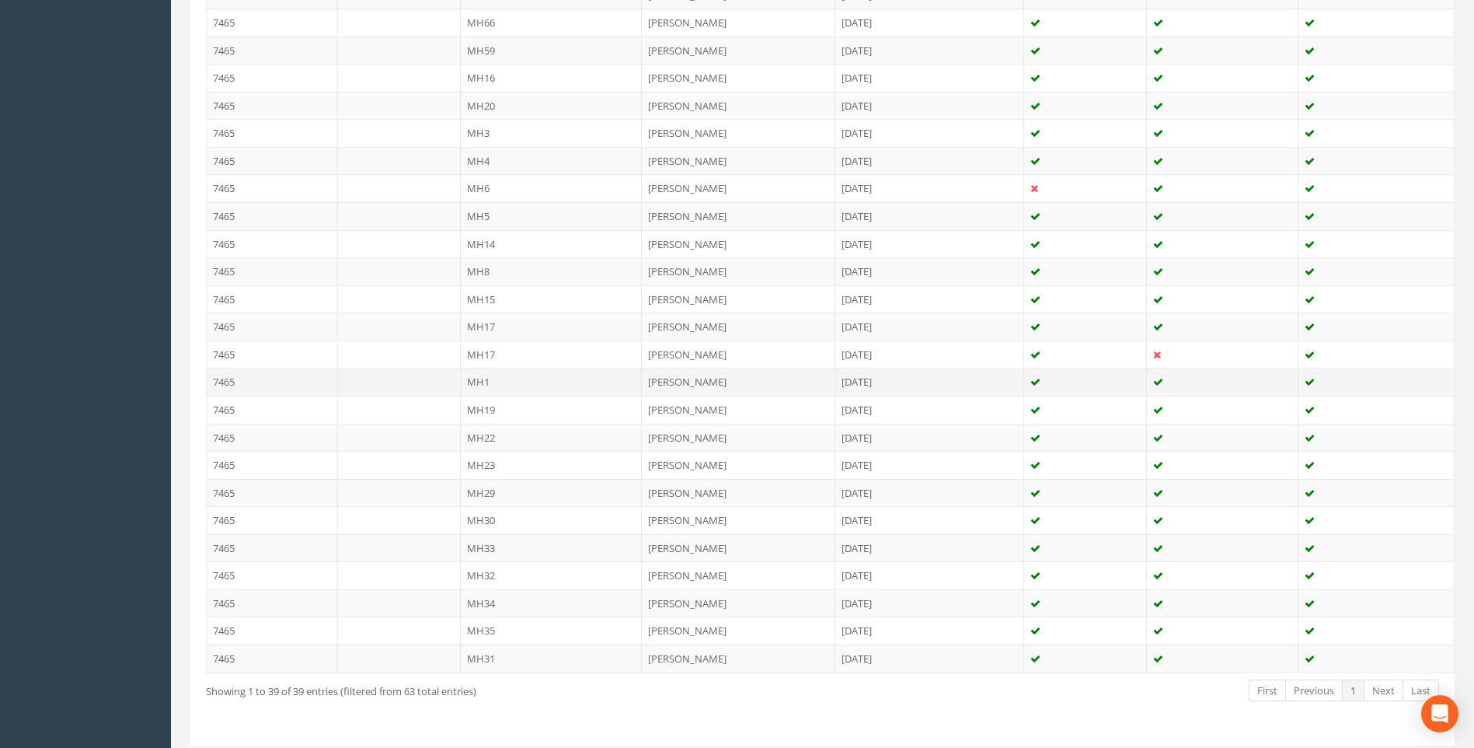
scroll to position [921, 0]
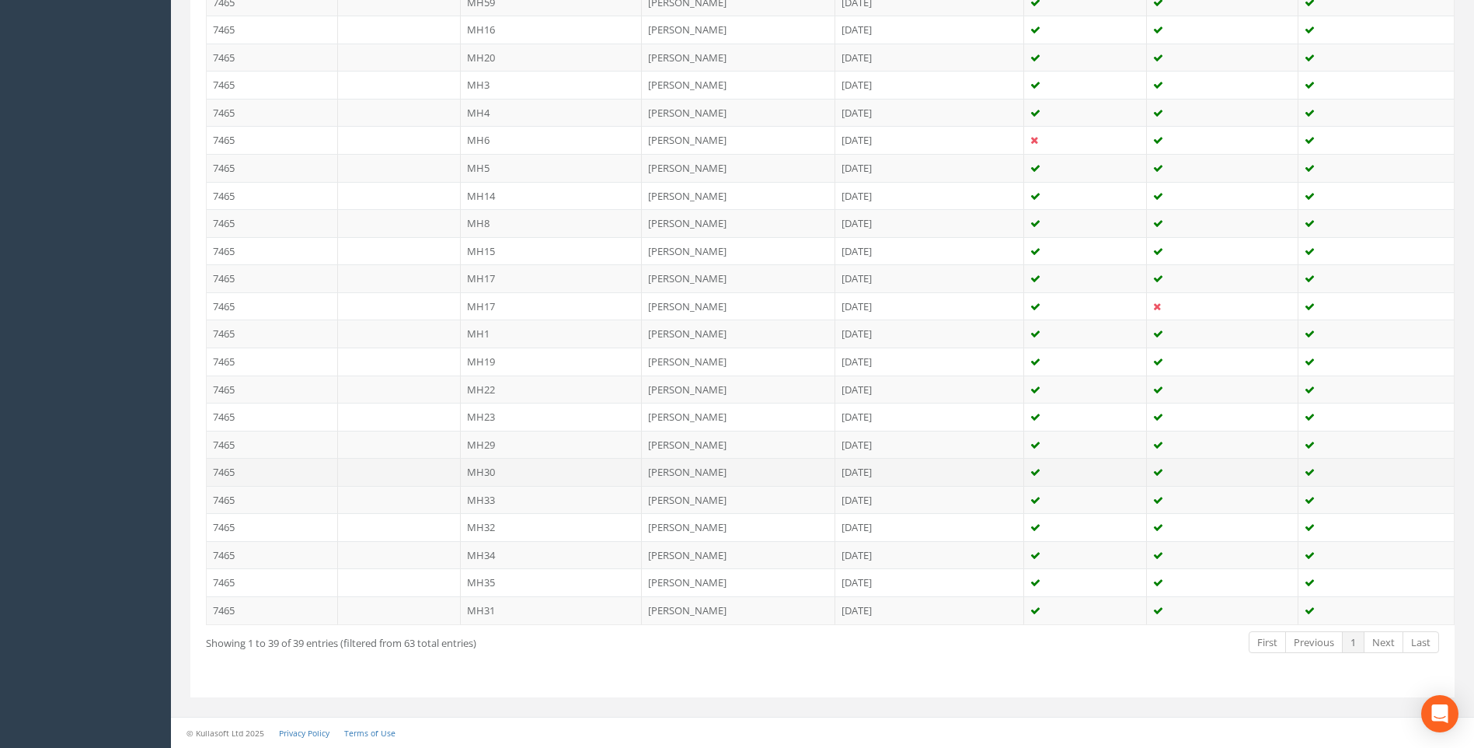
click at [239, 472] on td "7465" at bounding box center [272, 472] width 131 height 28
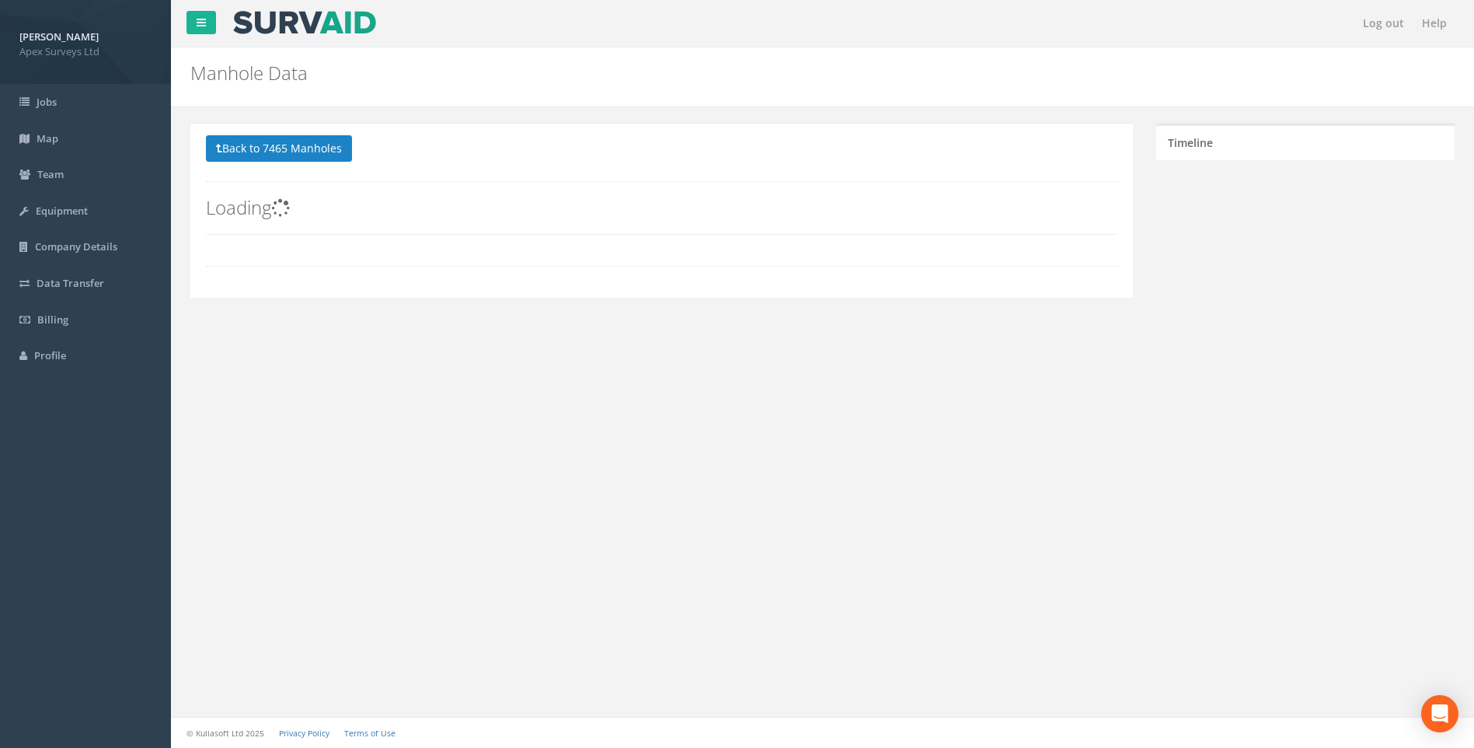
scroll to position [0, 0]
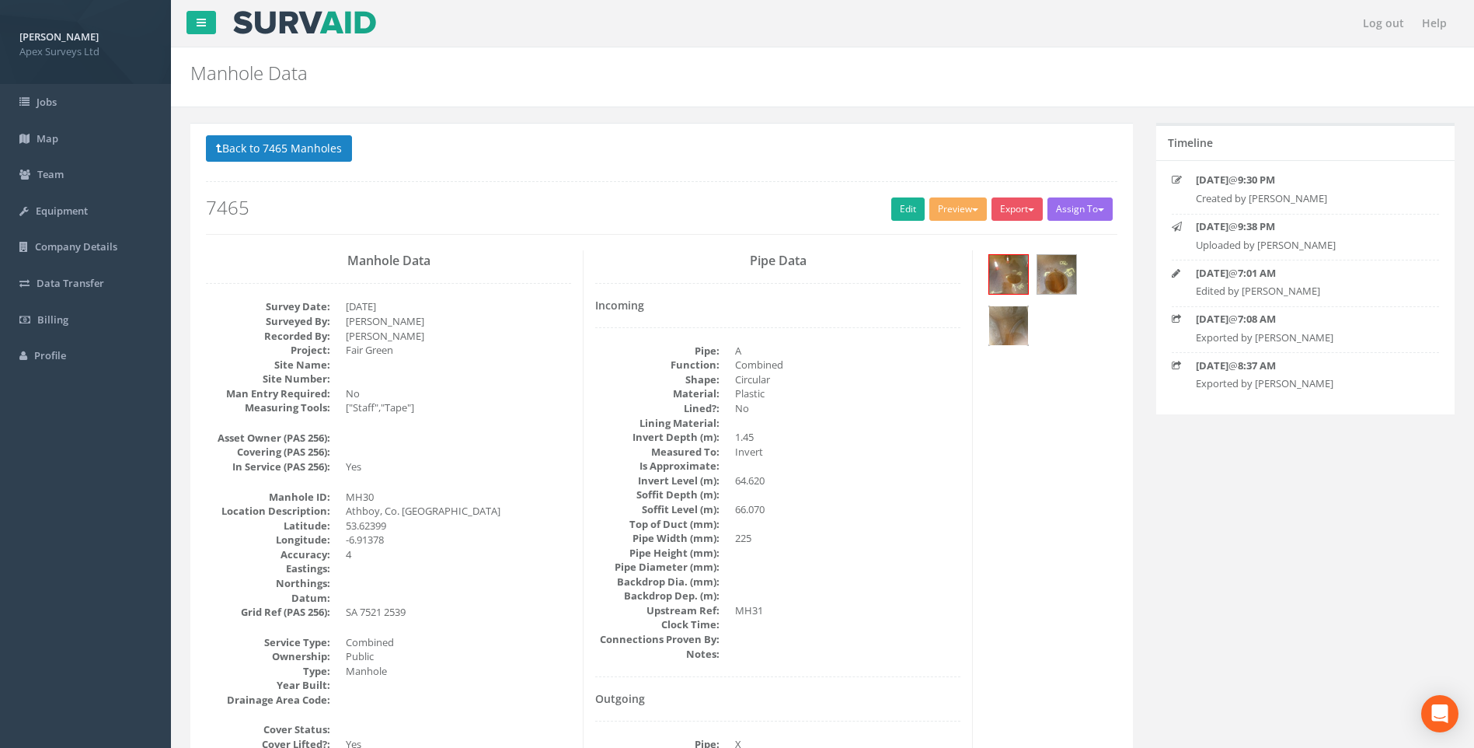
click at [715, 328] on img at bounding box center [1008, 325] width 39 height 39
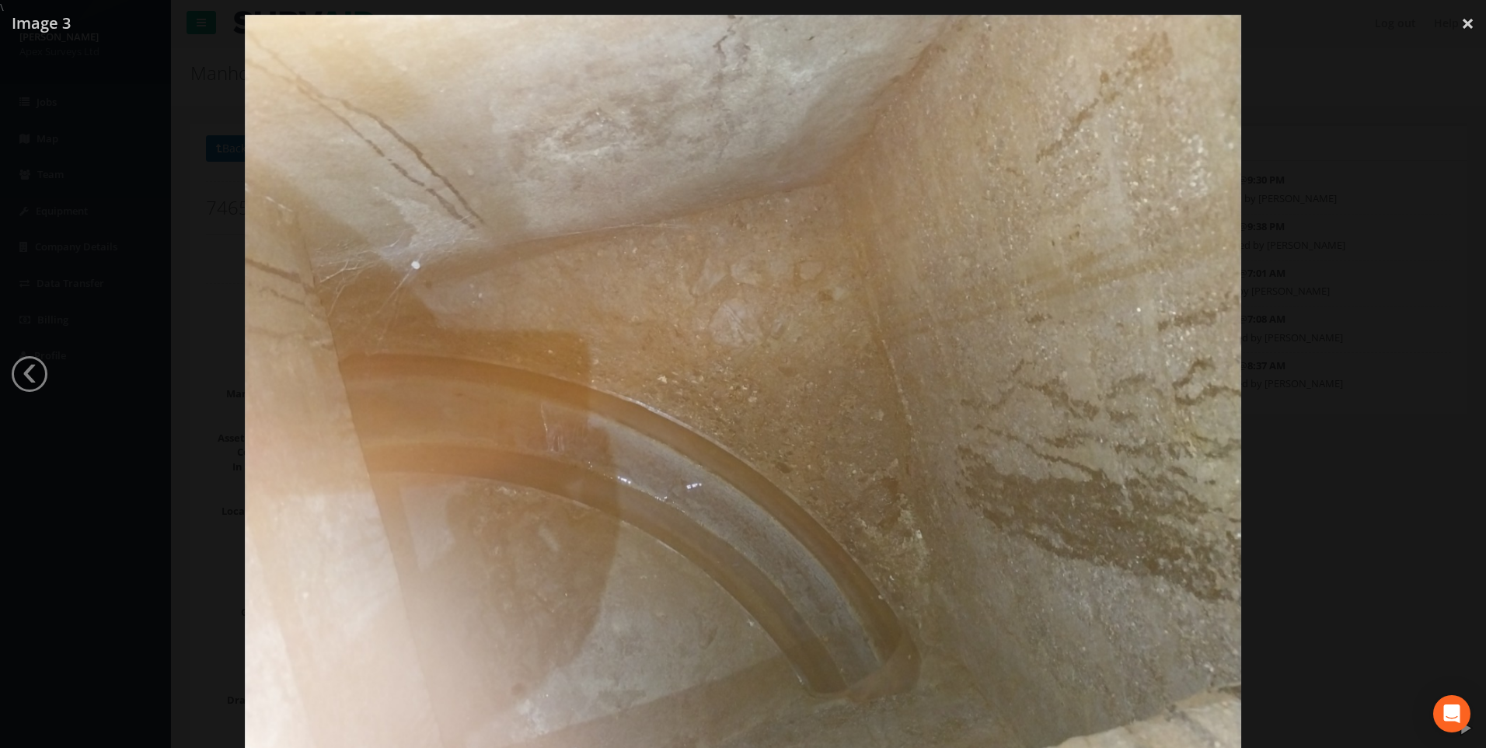
click at [715, 271] on div at bounding box center [743, 389] width 1486 height 748
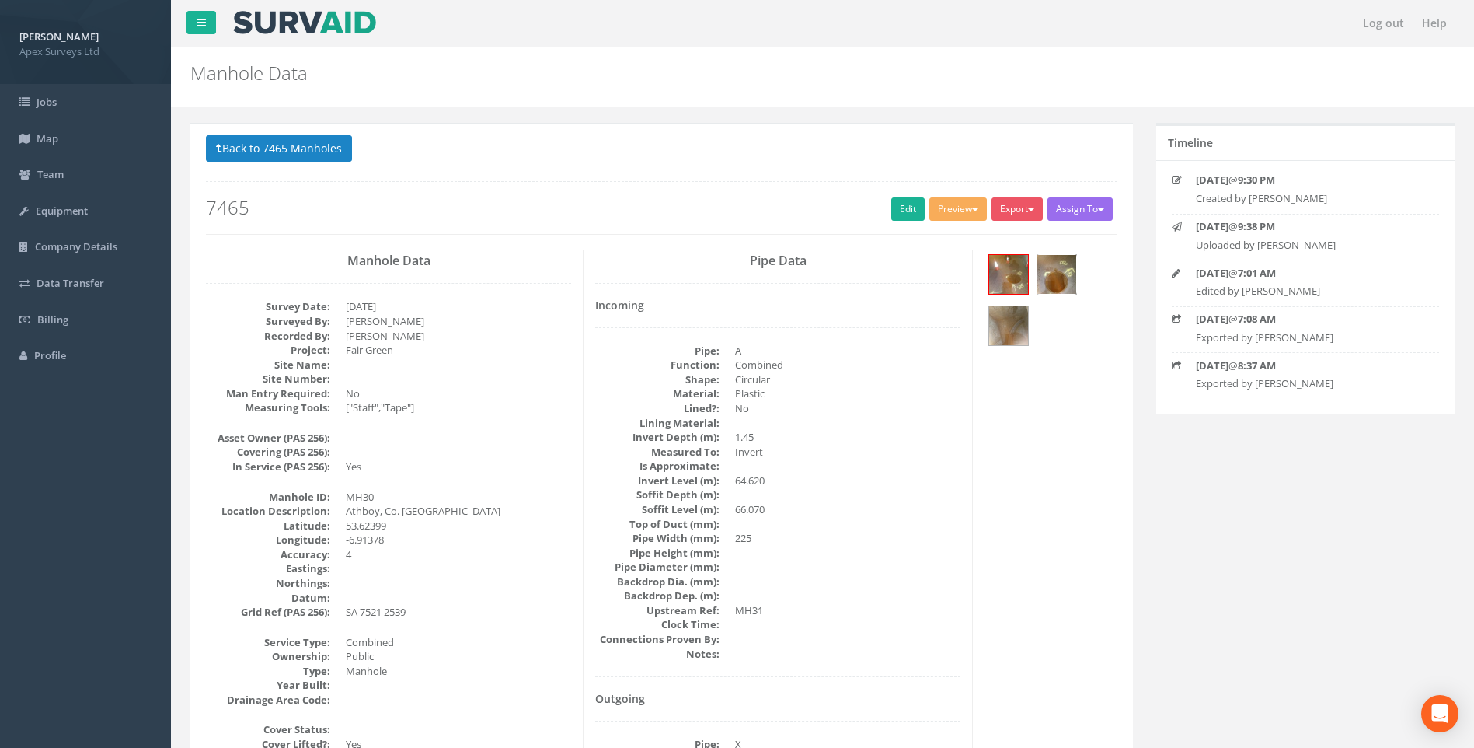
click at [715, 275] on img at bounding box center [1057, 274] width 39 height 39
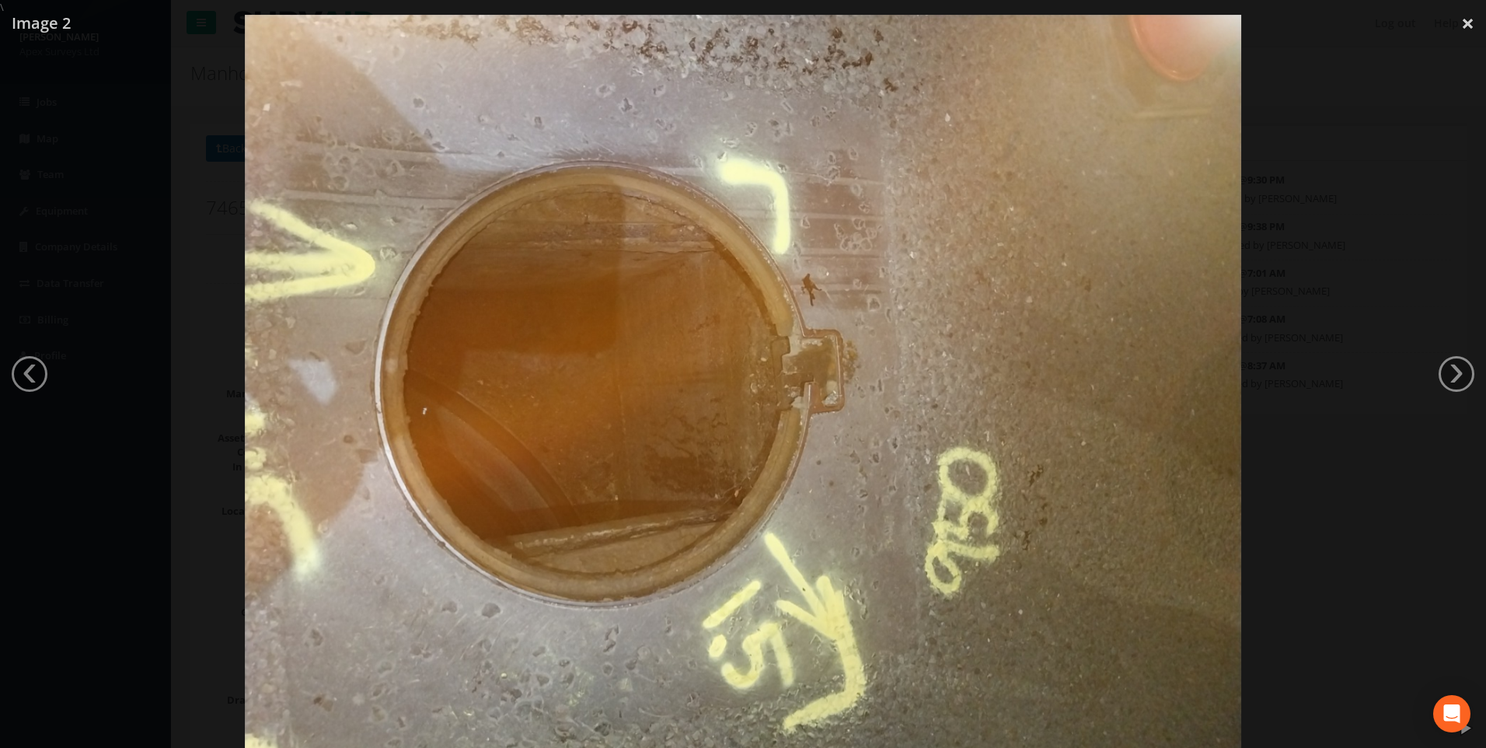
click at [715, 289] on div at bounding box center [743, 389] width 1486 height 748
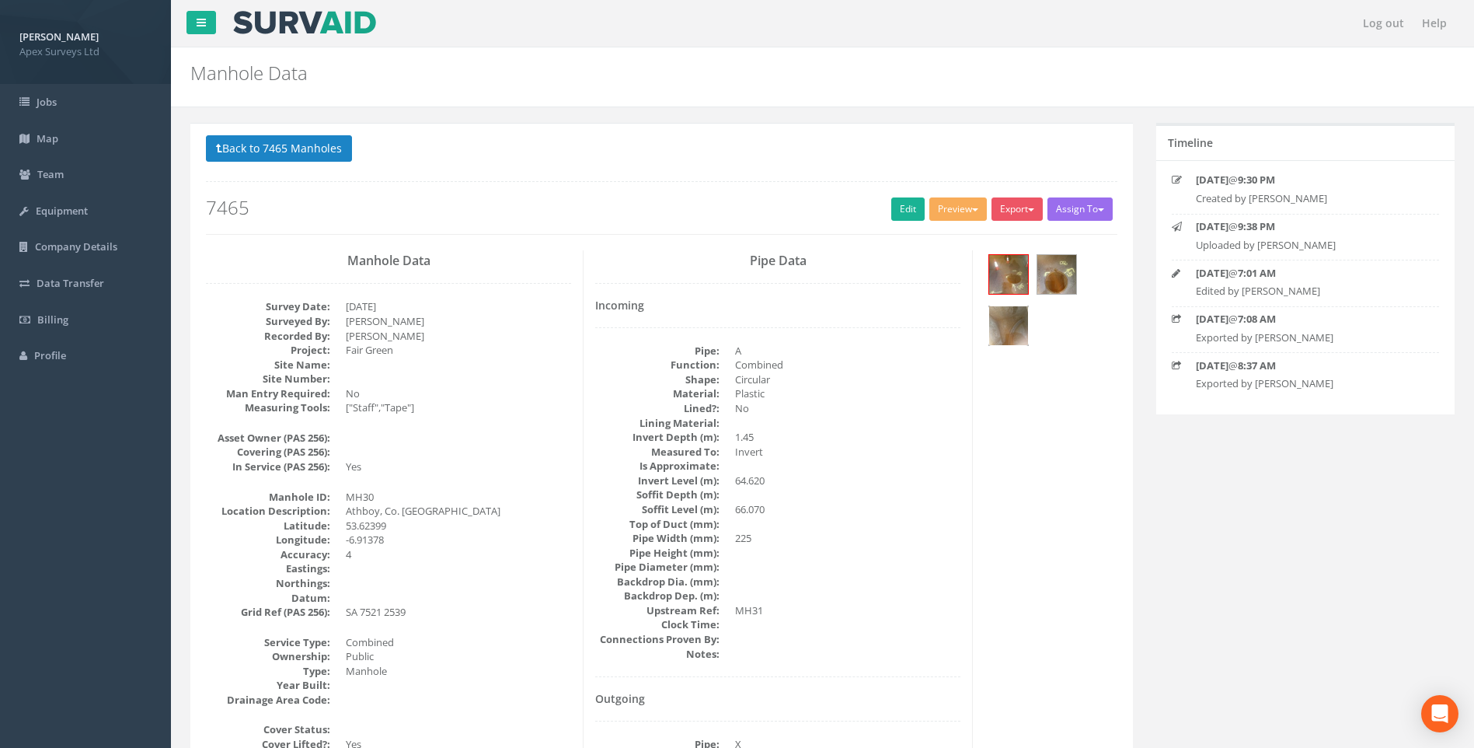
click at [715, 333] on img at bounding box center [1008, 325] width 39 height 39
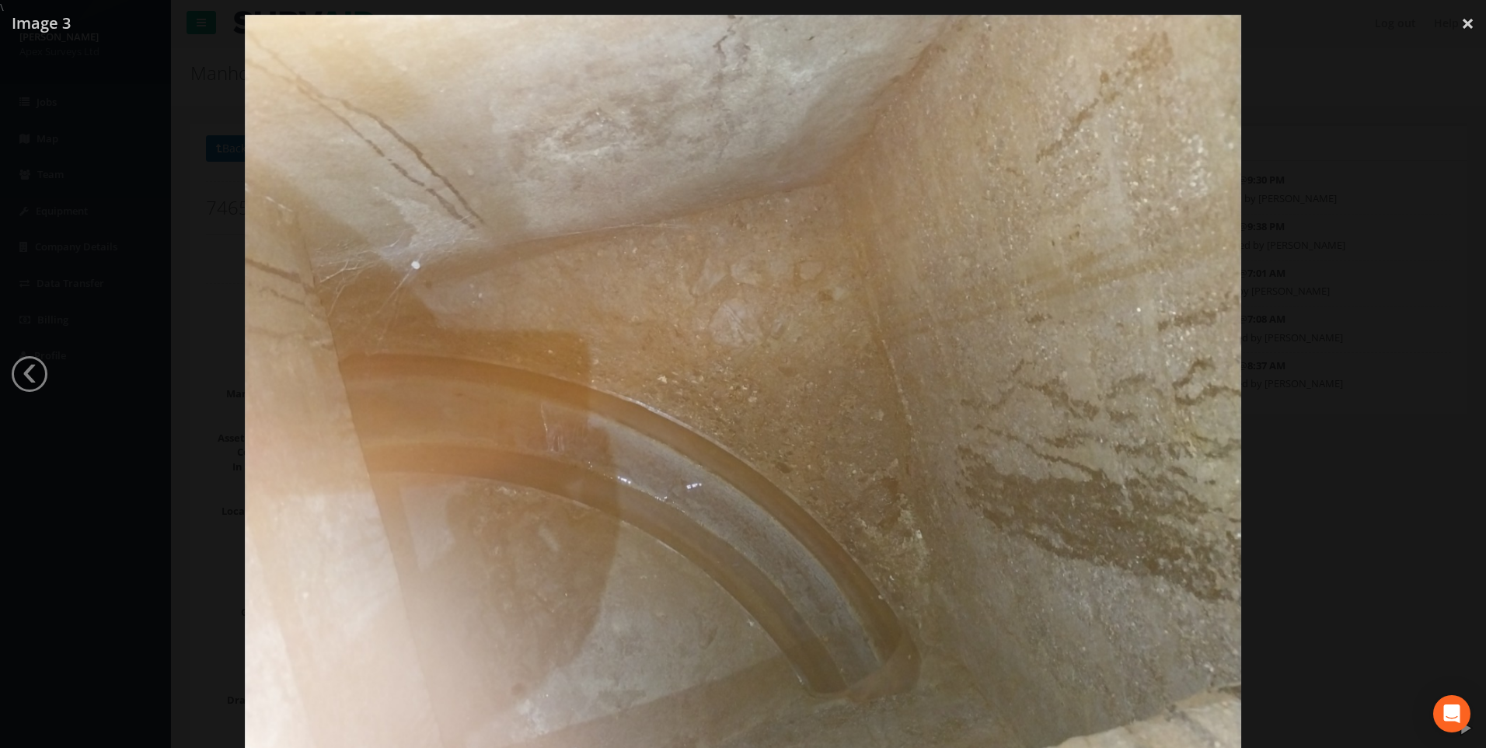
click at [715, 309] on div at bounding box center [743, 389] width 1486 height 748
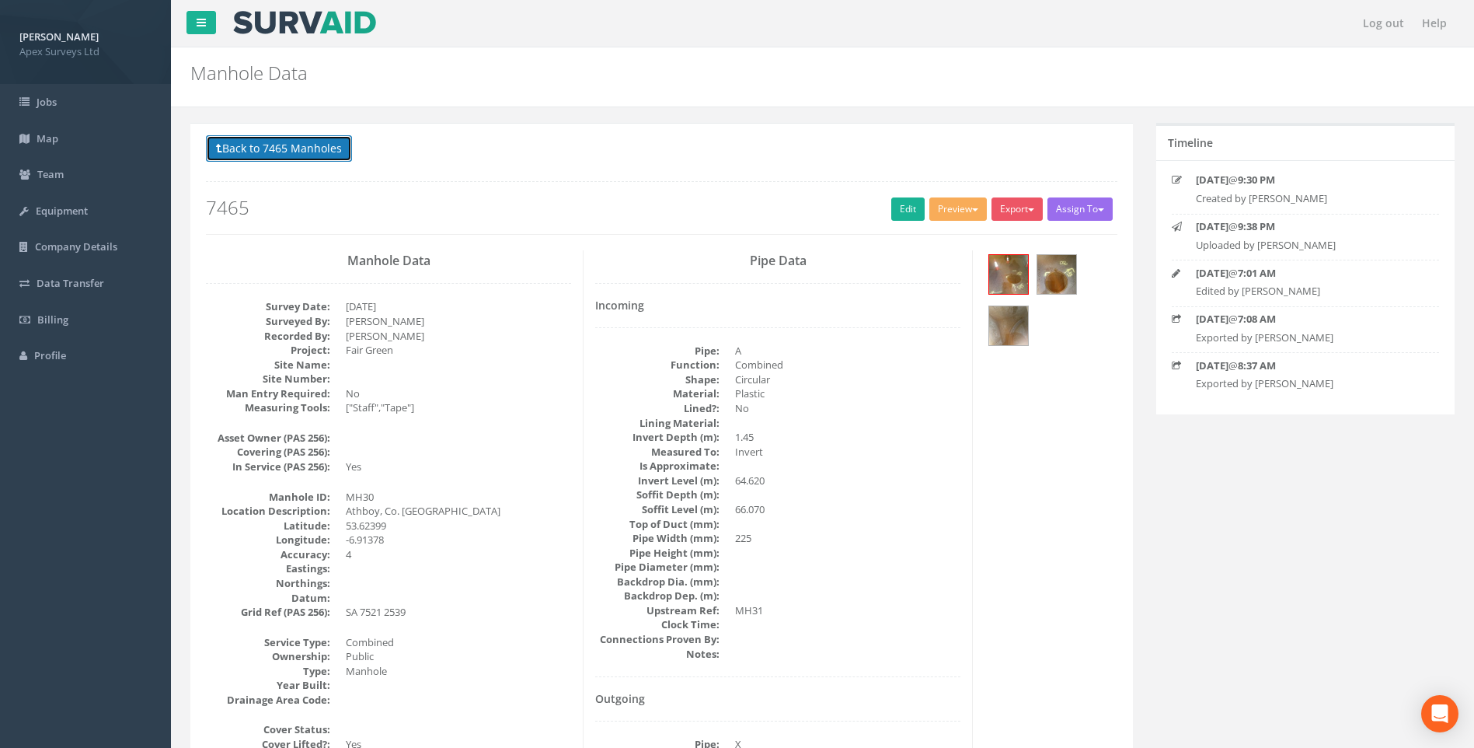
click at [290, 148] on button "Back to 7465 Manholes" at bounding box center [279, 148] width 146 height 26
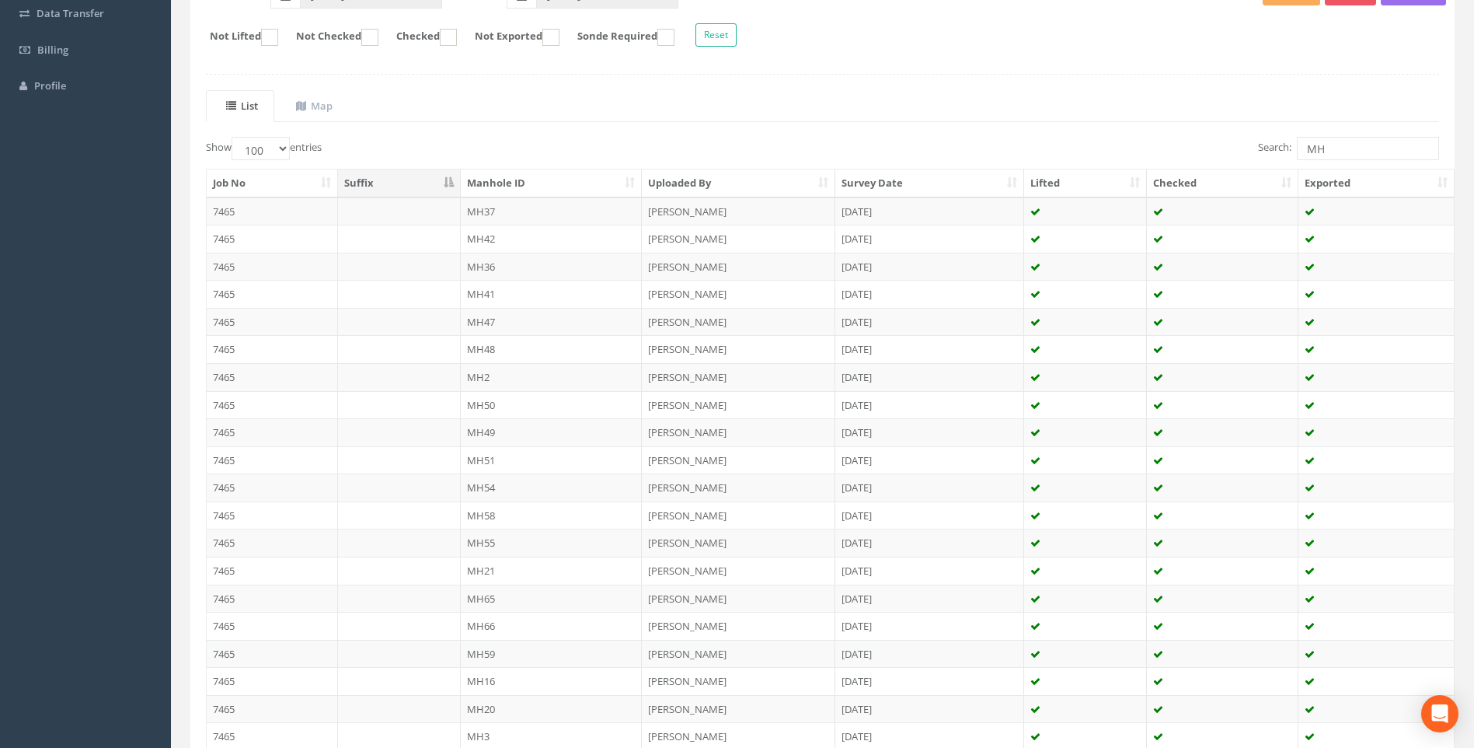
scroll to position [311, 0]
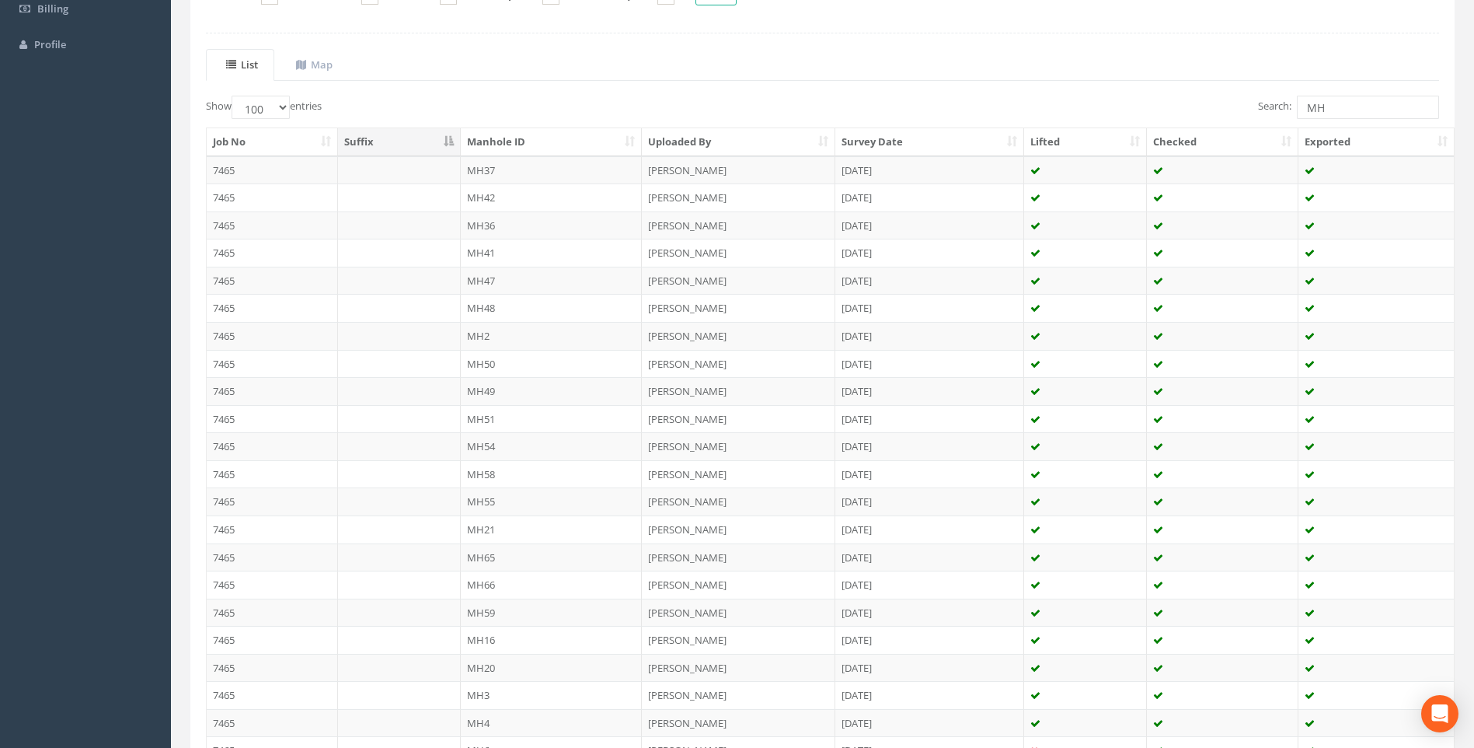
click at [629, 141] on th "Manhole ID" at bounding box center [552, 142] width 182 height 28
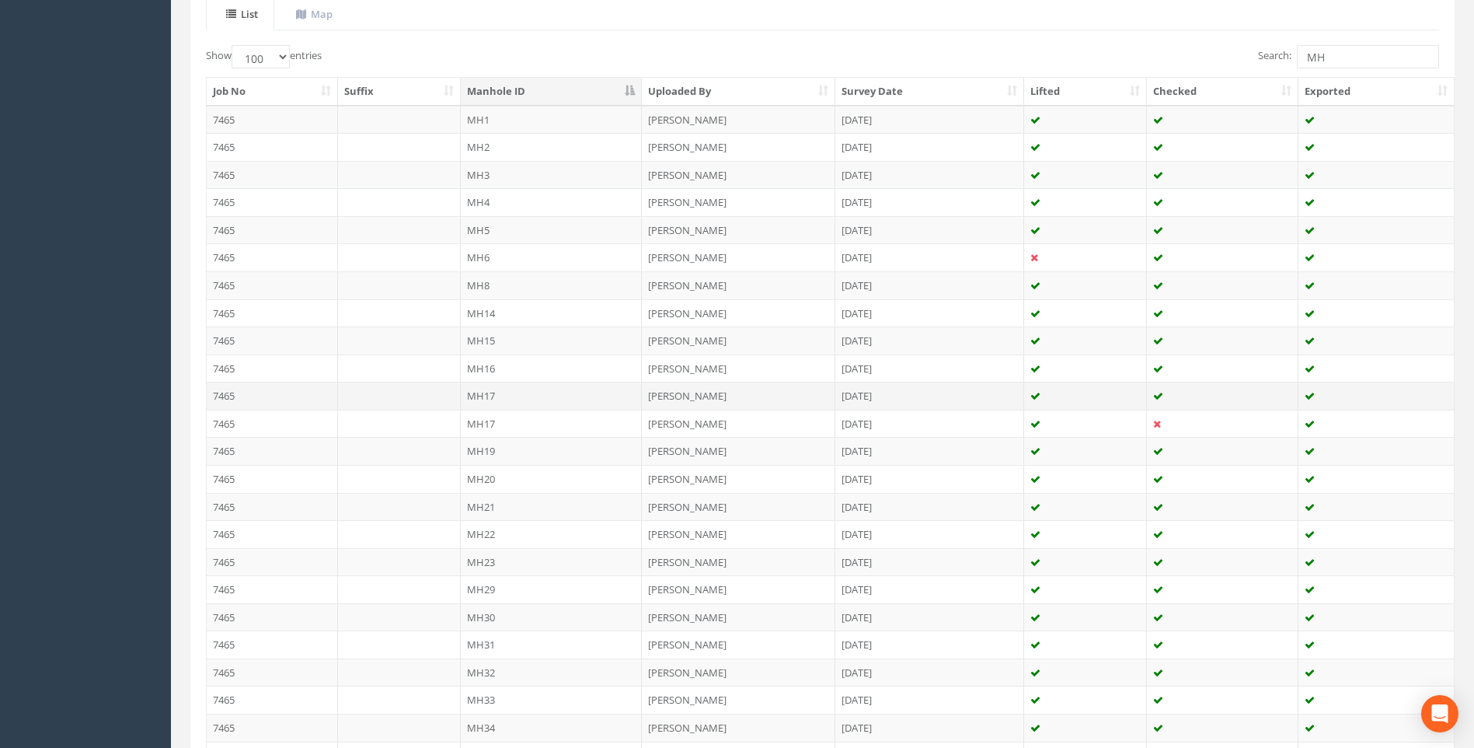
scroll to position [622, 0]
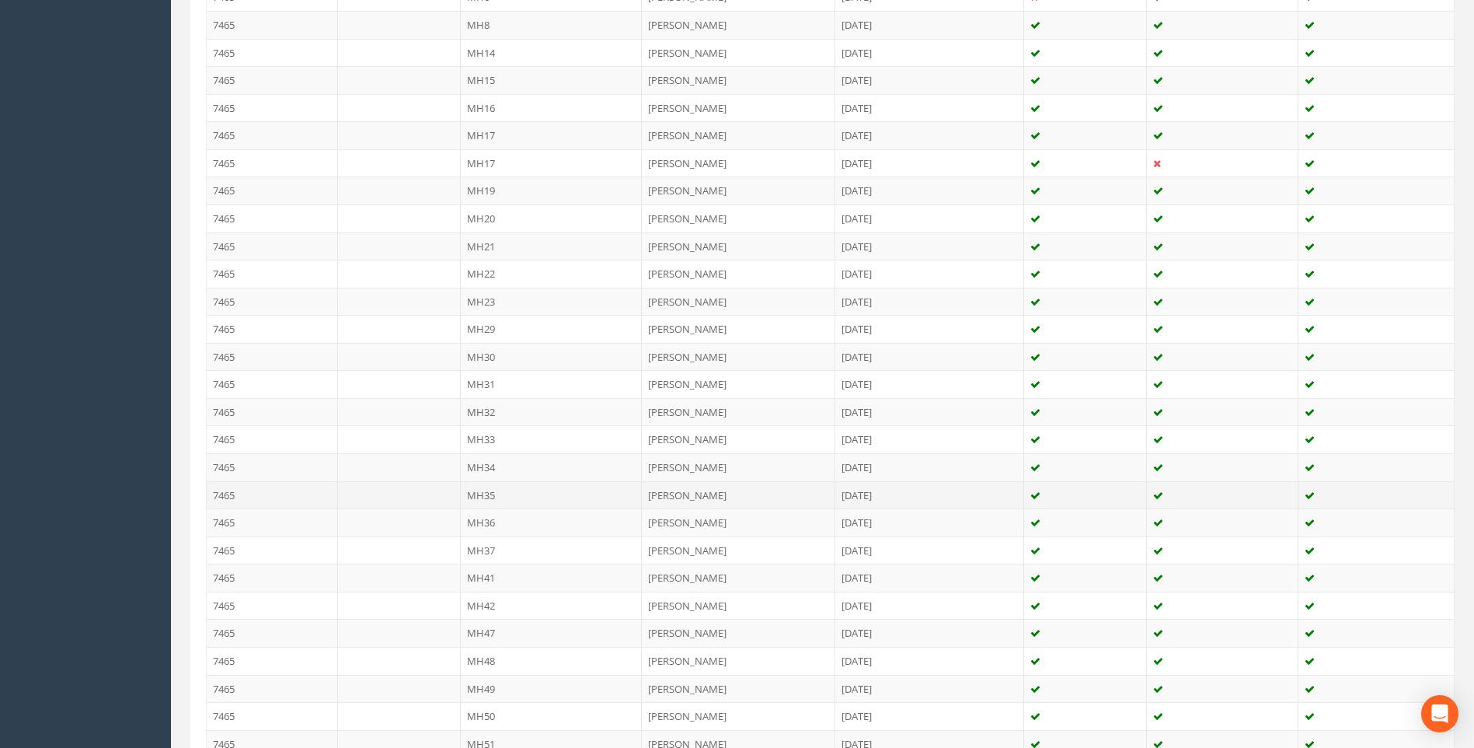
click at [237, 495] on td "7465" at bounding box center [272, 495] width 131 height 28
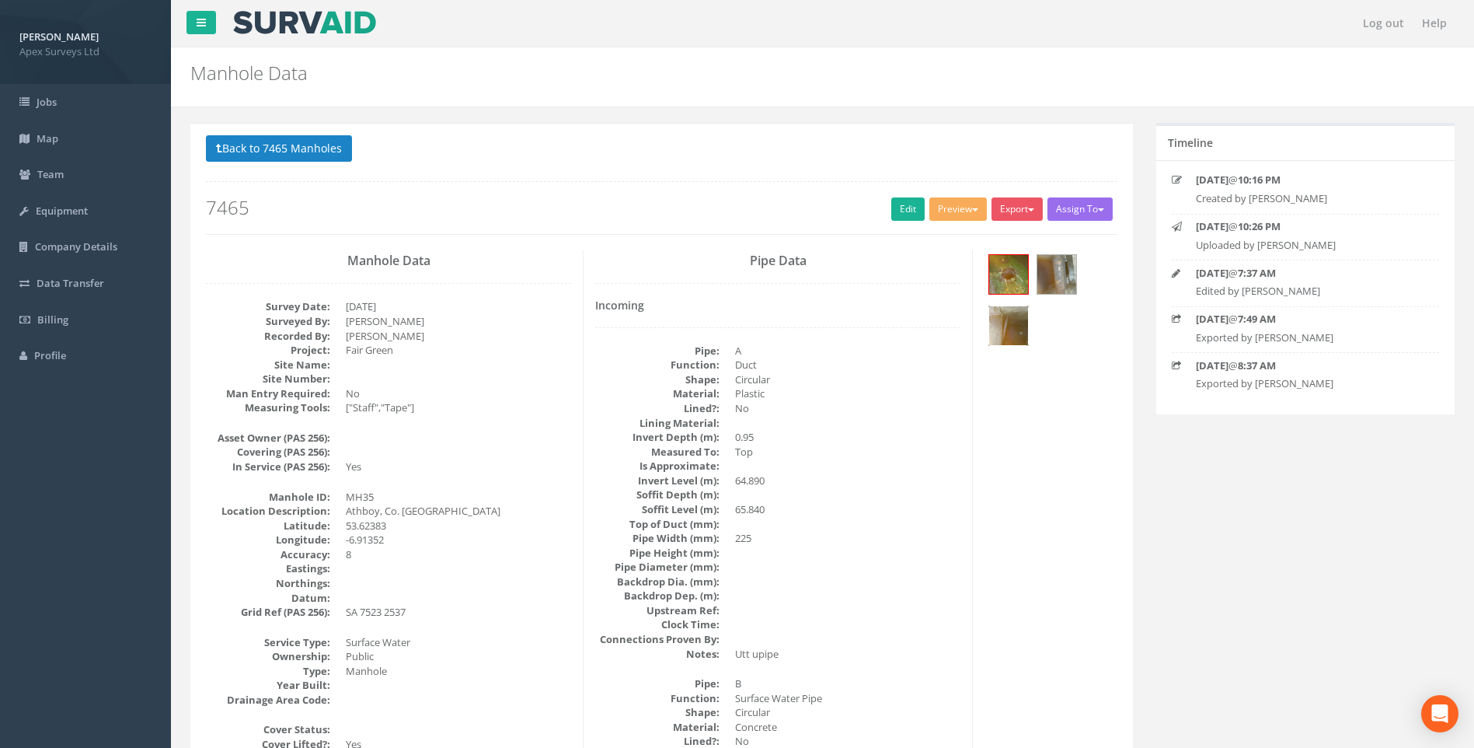
click at [715, 322] on img at bounding box center [1008, 325] width 39 height 39
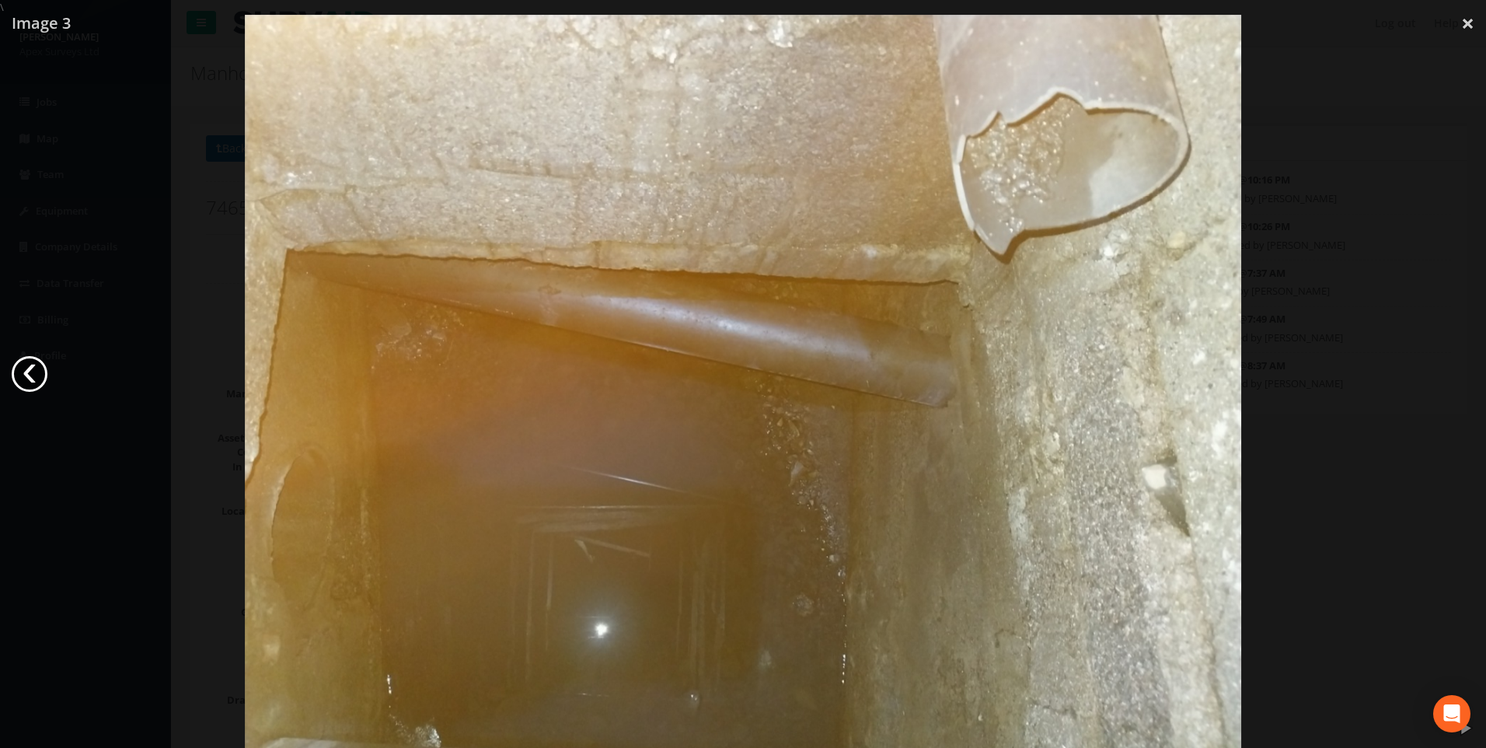
click at [35, 374] on link "‹" at bounding box center [30, 374] width 36 height 36
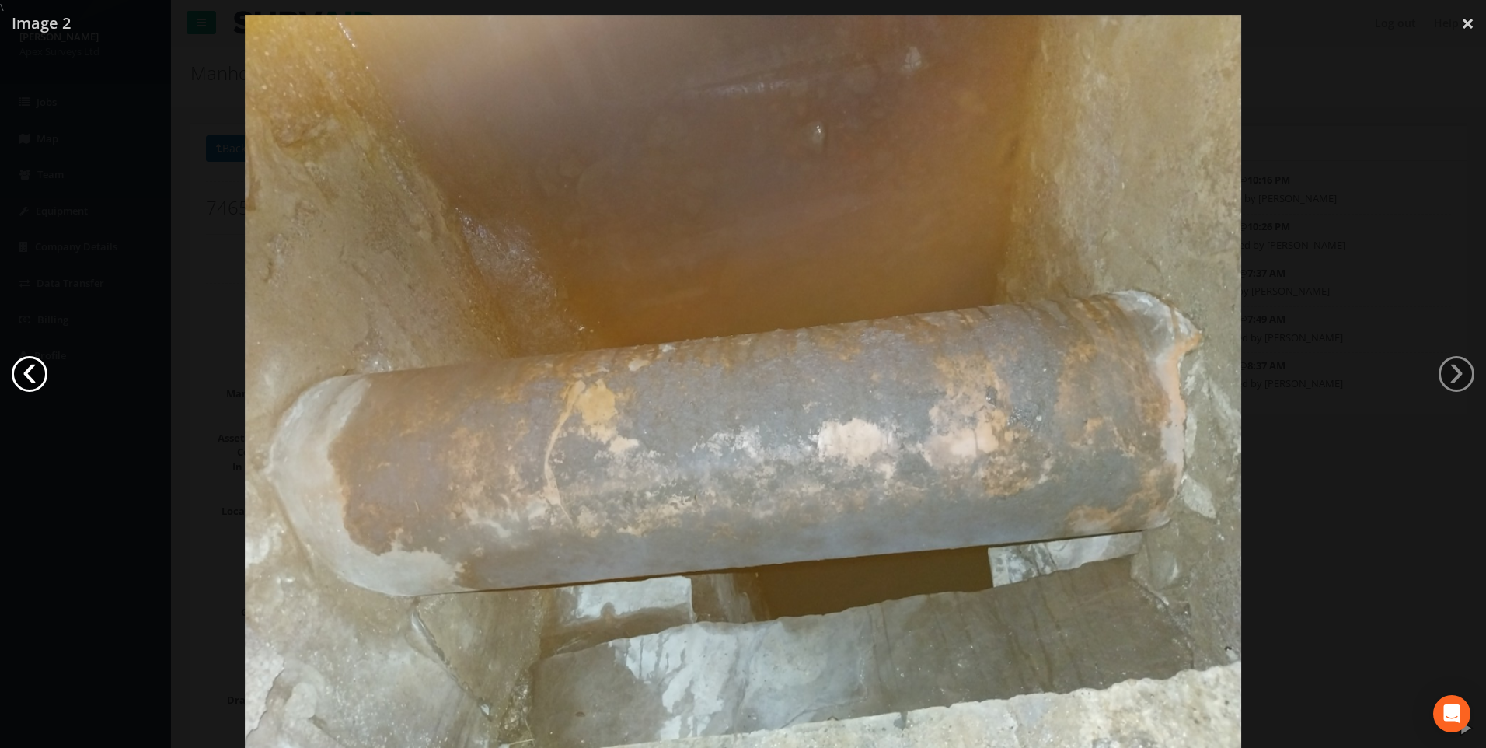
click at [35, 374] on link "‹" at bounding box center [30, 374] width 36 height 36
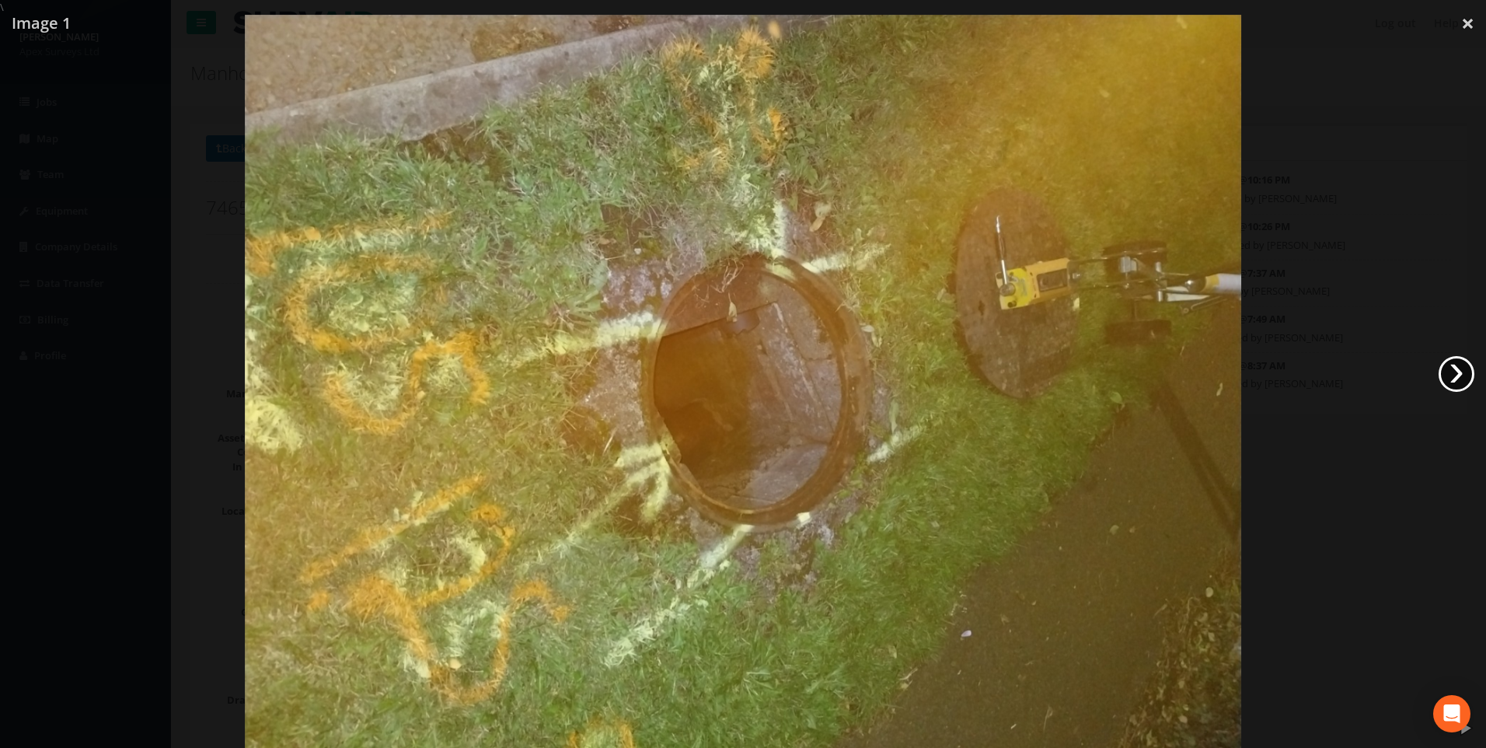
click at [715, 373] on link "›" at bounding box center [1457, 374] width 36 height 36
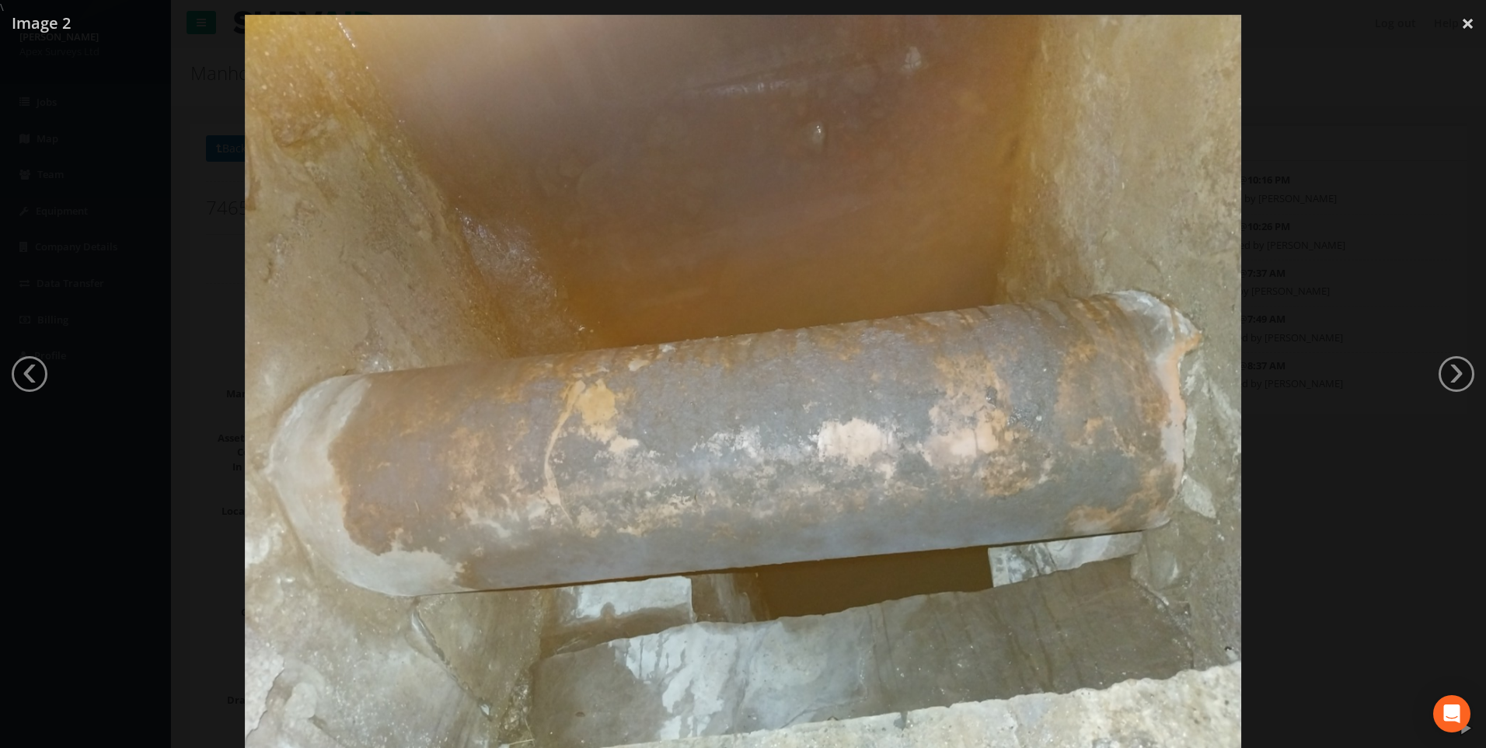
click at [47, 241] on div at bounding box center [743, 389] width 1486 height 748
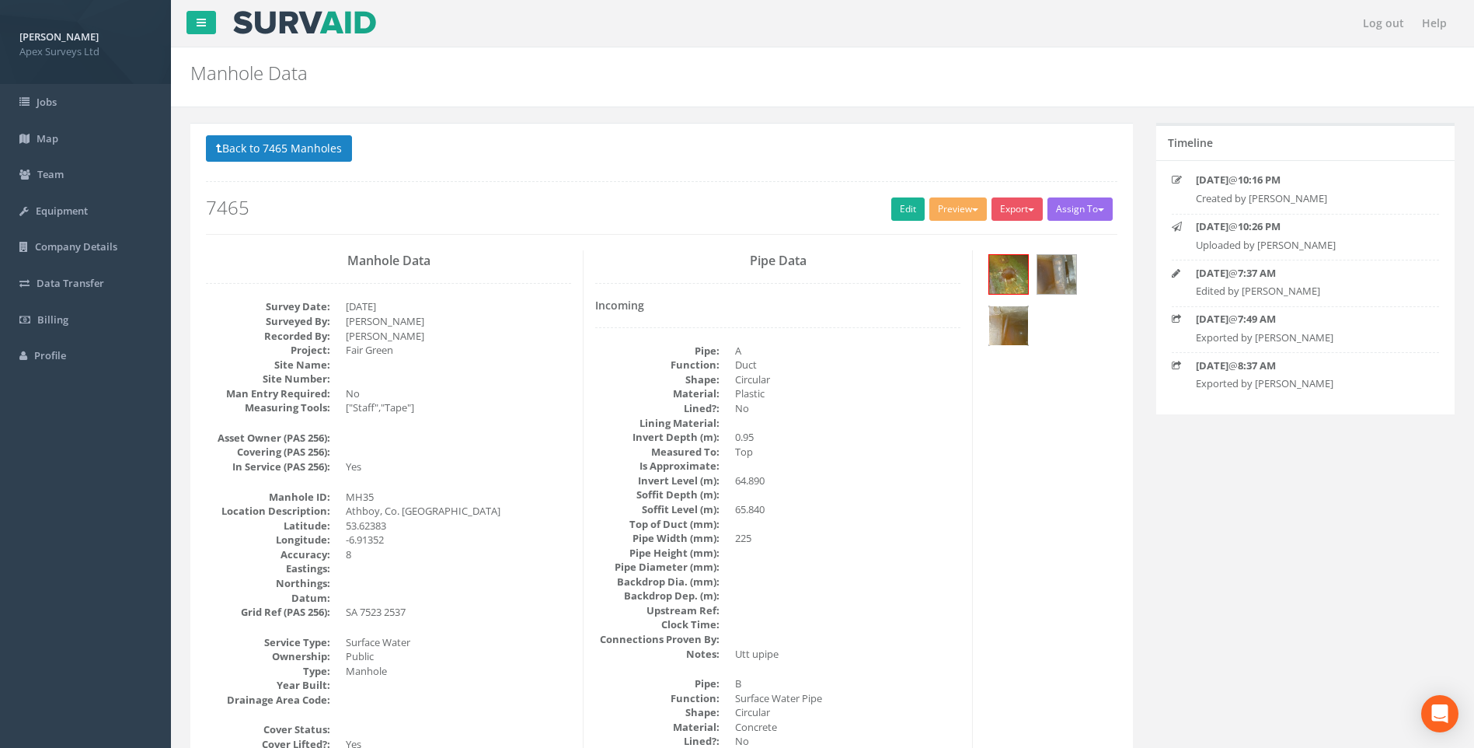
click at [715, 325] on img at bounding box center [1008, 325] width 39 height 39
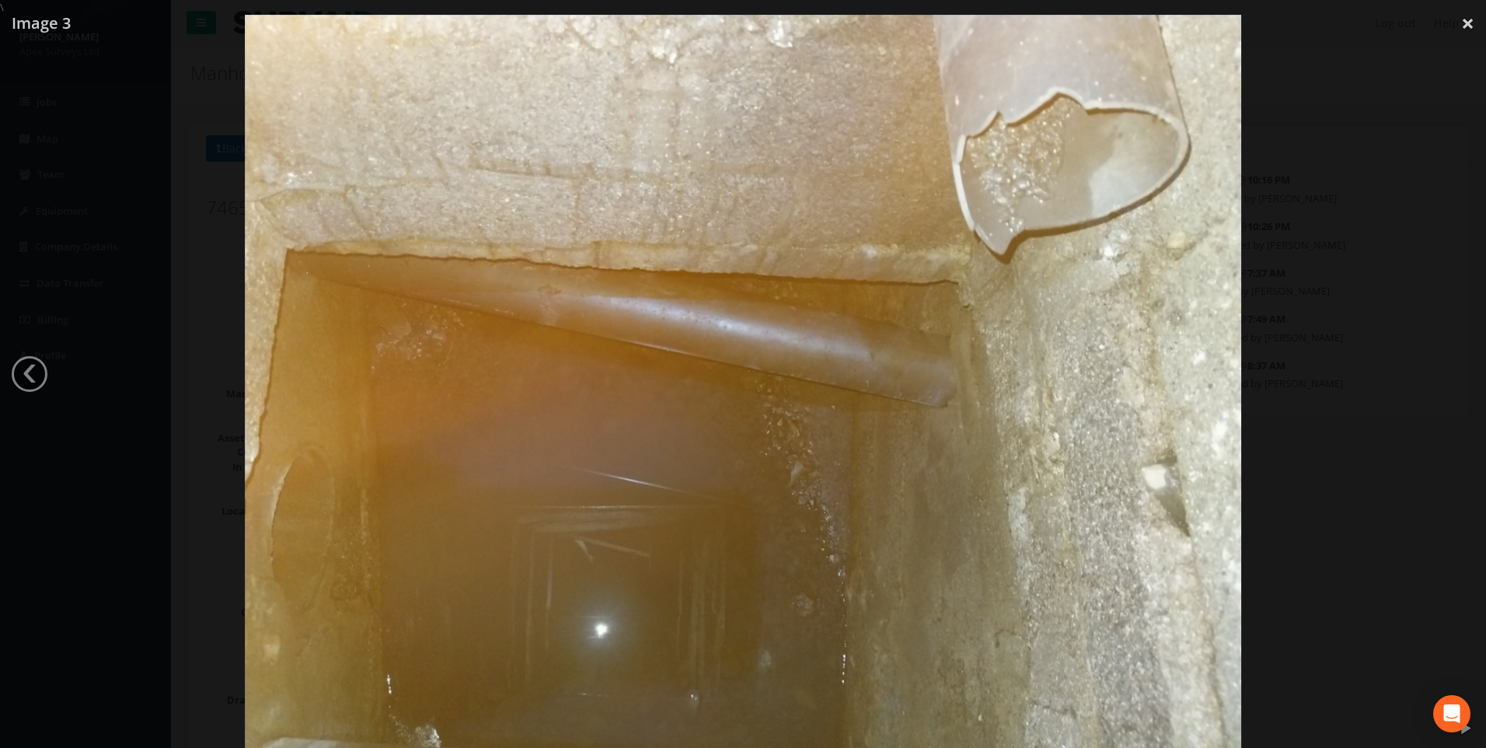
click at [119, 643] on div at bounding box center [743, 389] width 1486 height 748
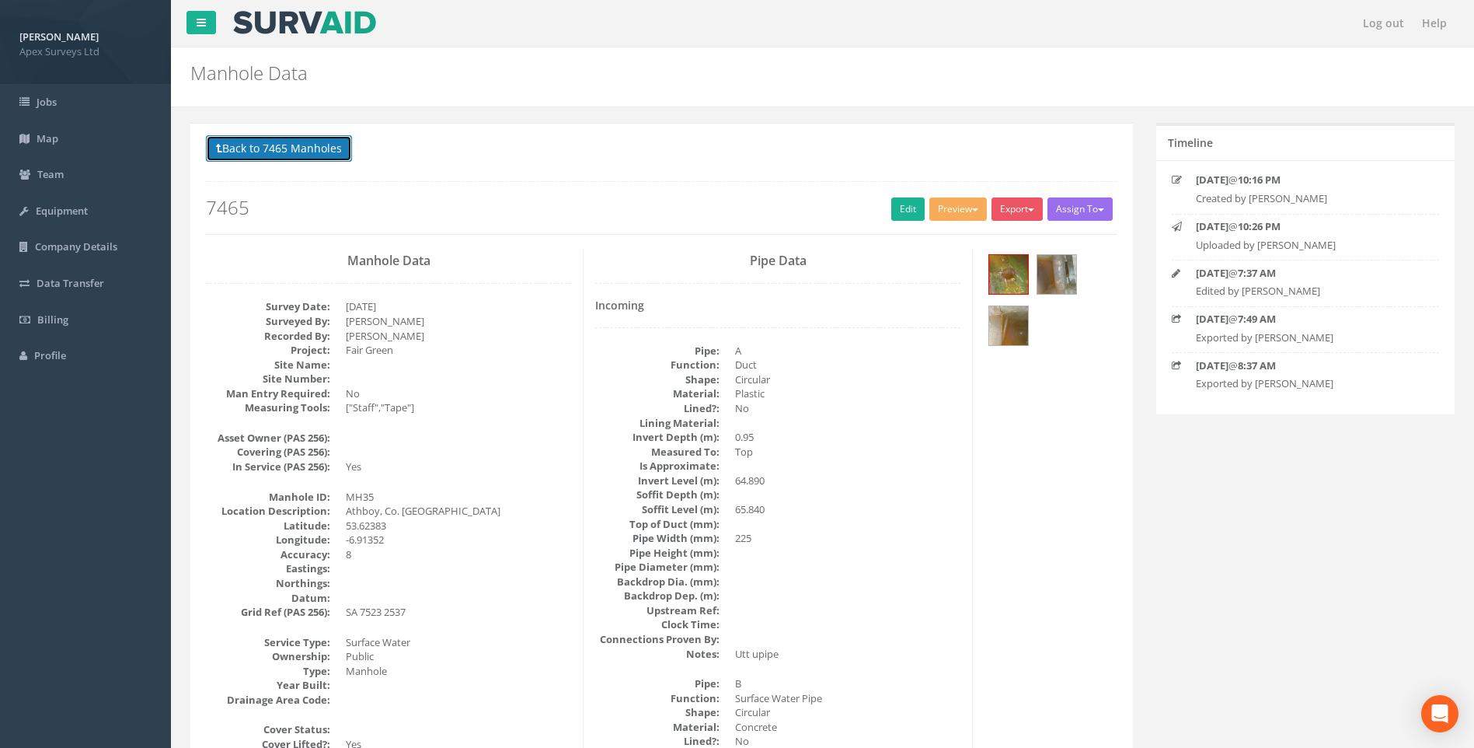
click at [294, 144] on button "Back to 7465 Manholes" at bounding box center [279, 148] width 146 height 26
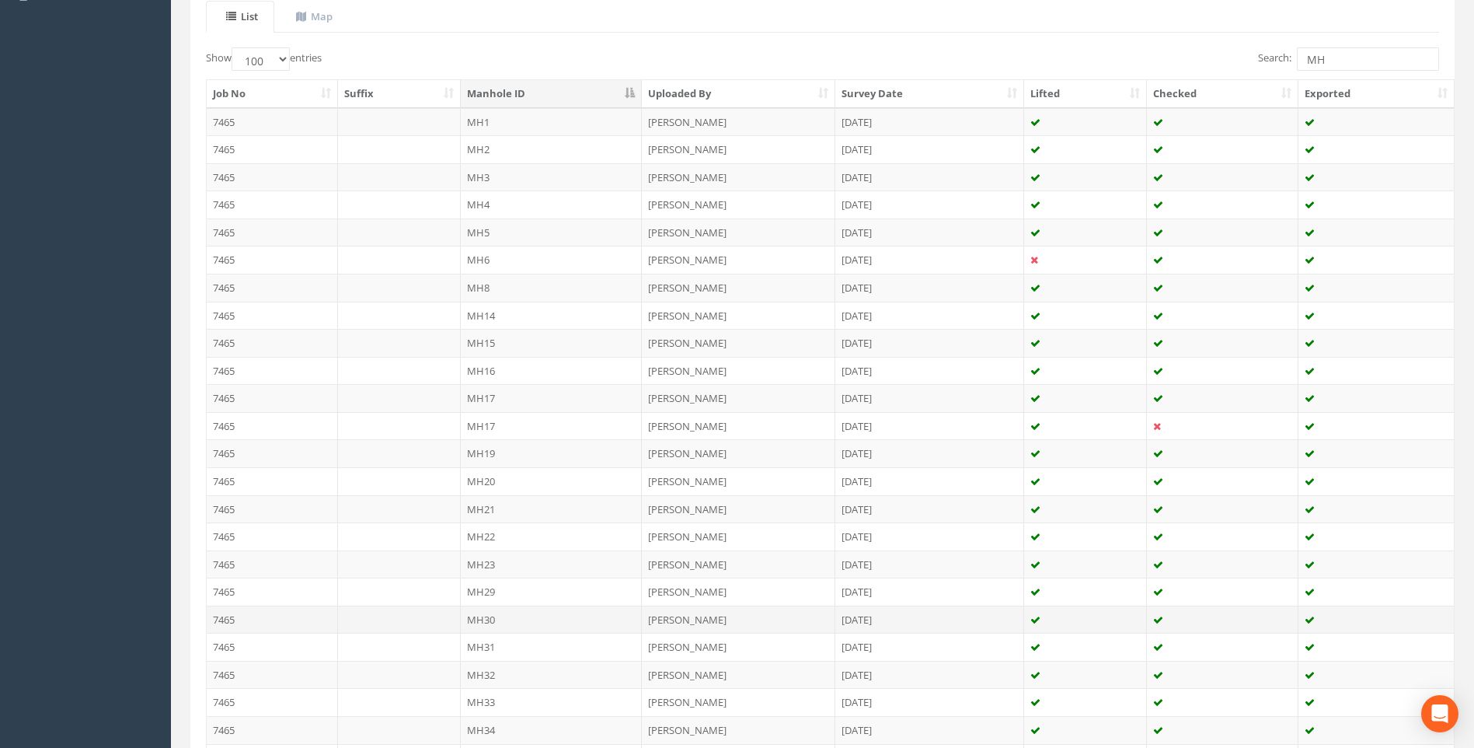
scroll to position [389, 0]
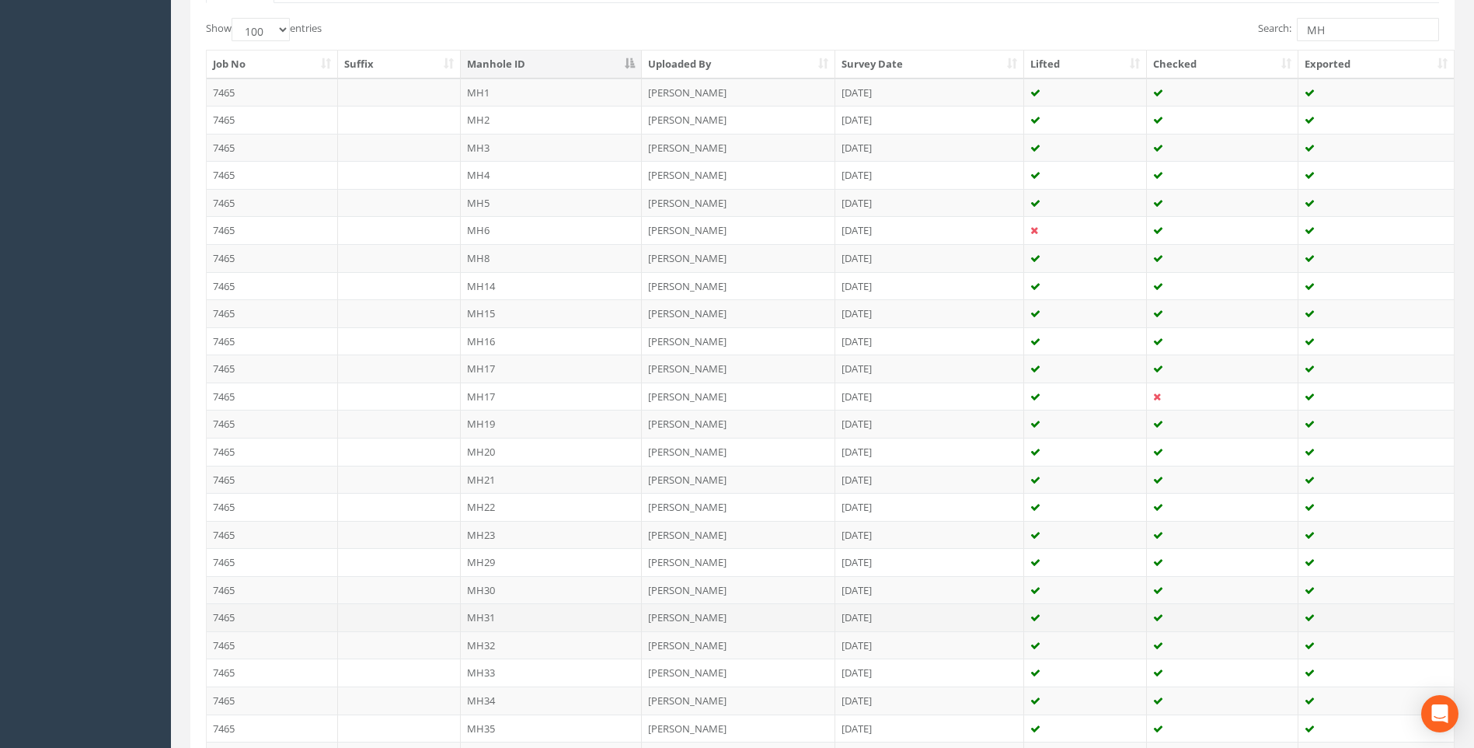
click at [487, 616] on td "MH31" at bounding box center [552, 617] width 182 height 28
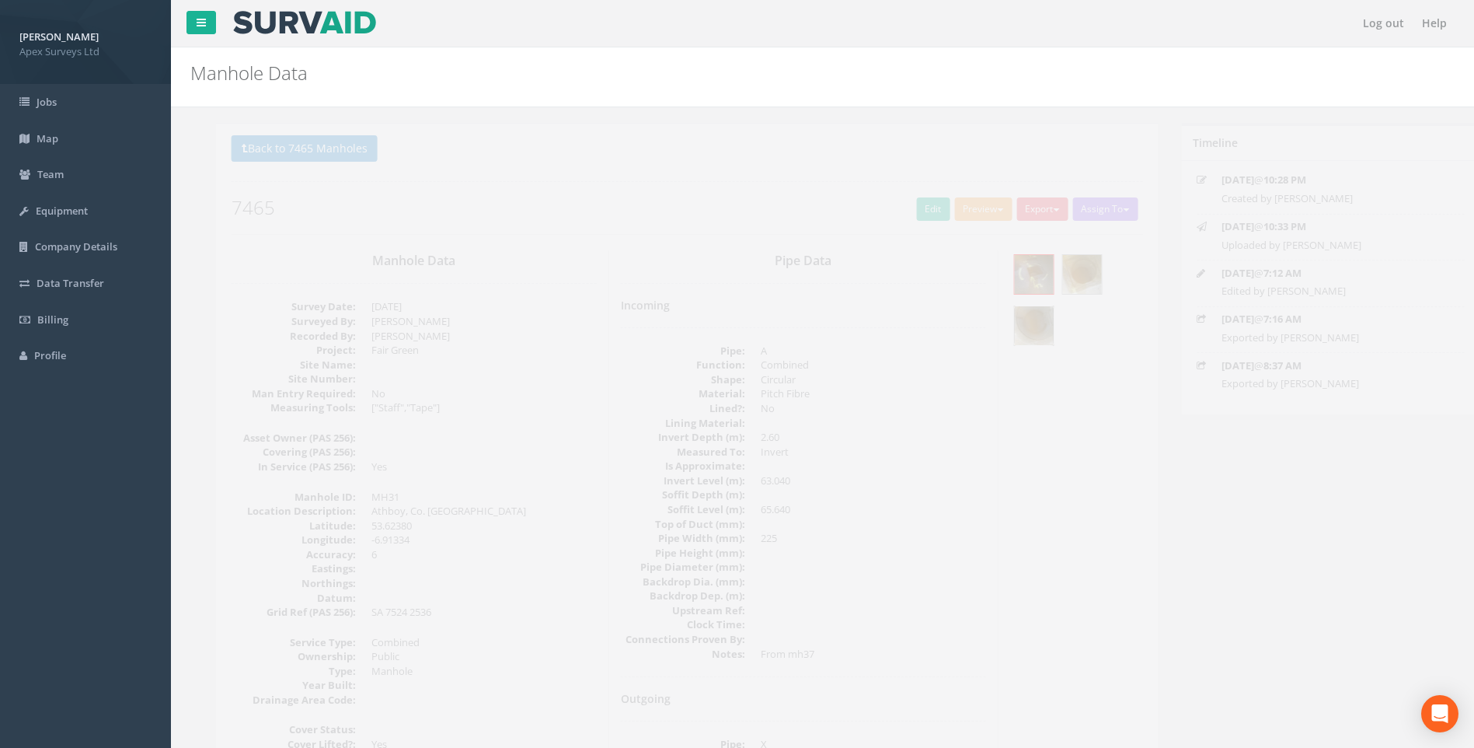
click at [715, 311] on img at bounding box center [1008, 325] width 39 height 39
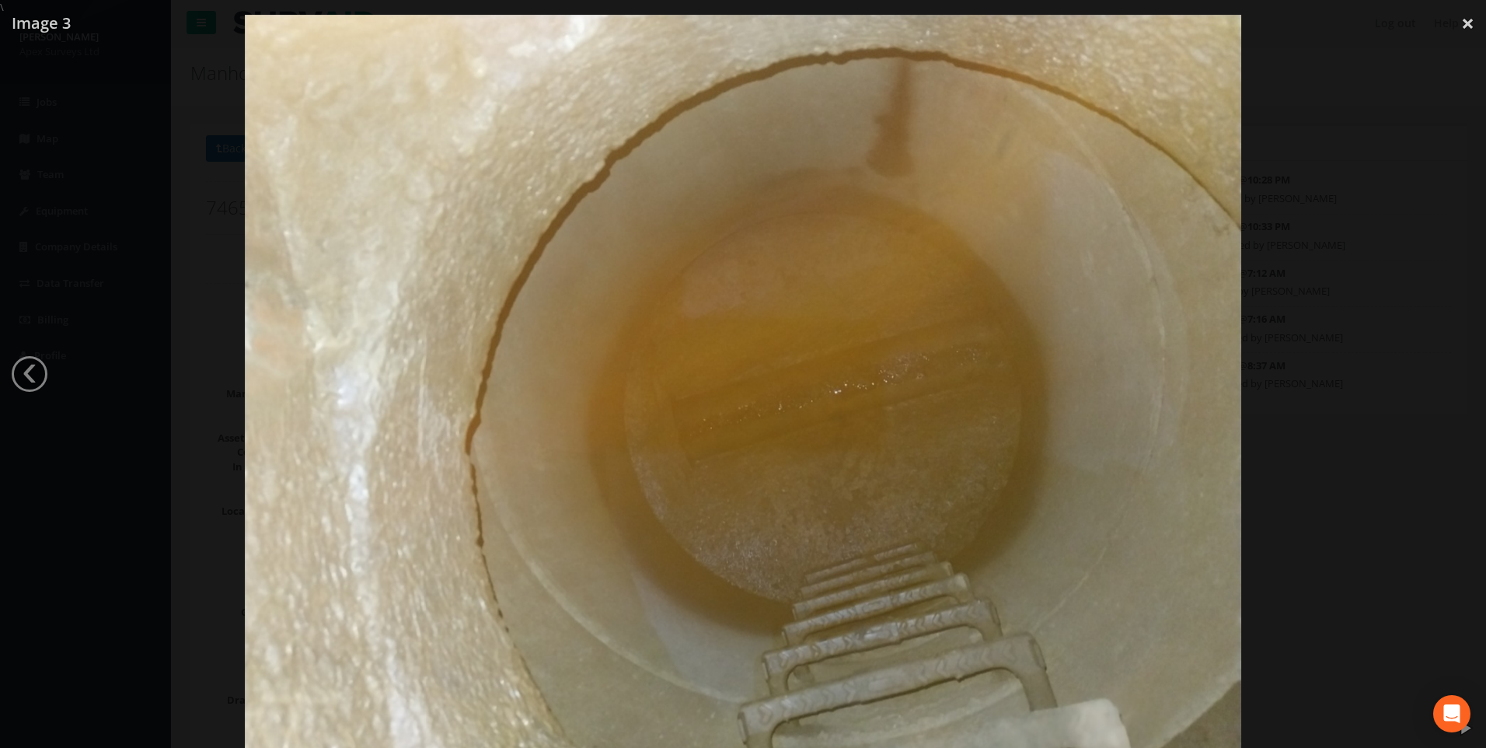
click at [715, 133] on div at bounding box center [743, 389] width 1486 height 748
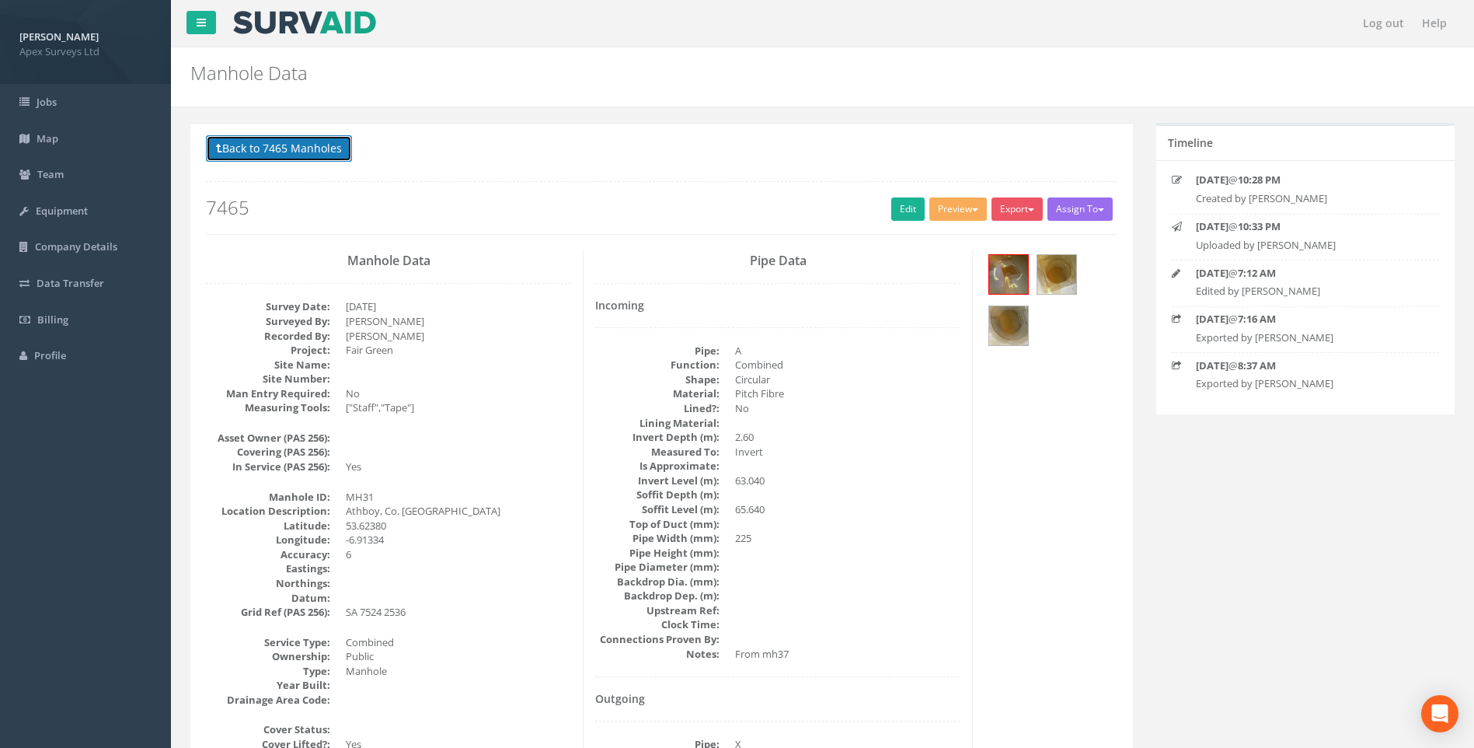
click at [274, 154] on button "Back to 7465 Manholes" at bounding box center [279, 148] width 146 height 26
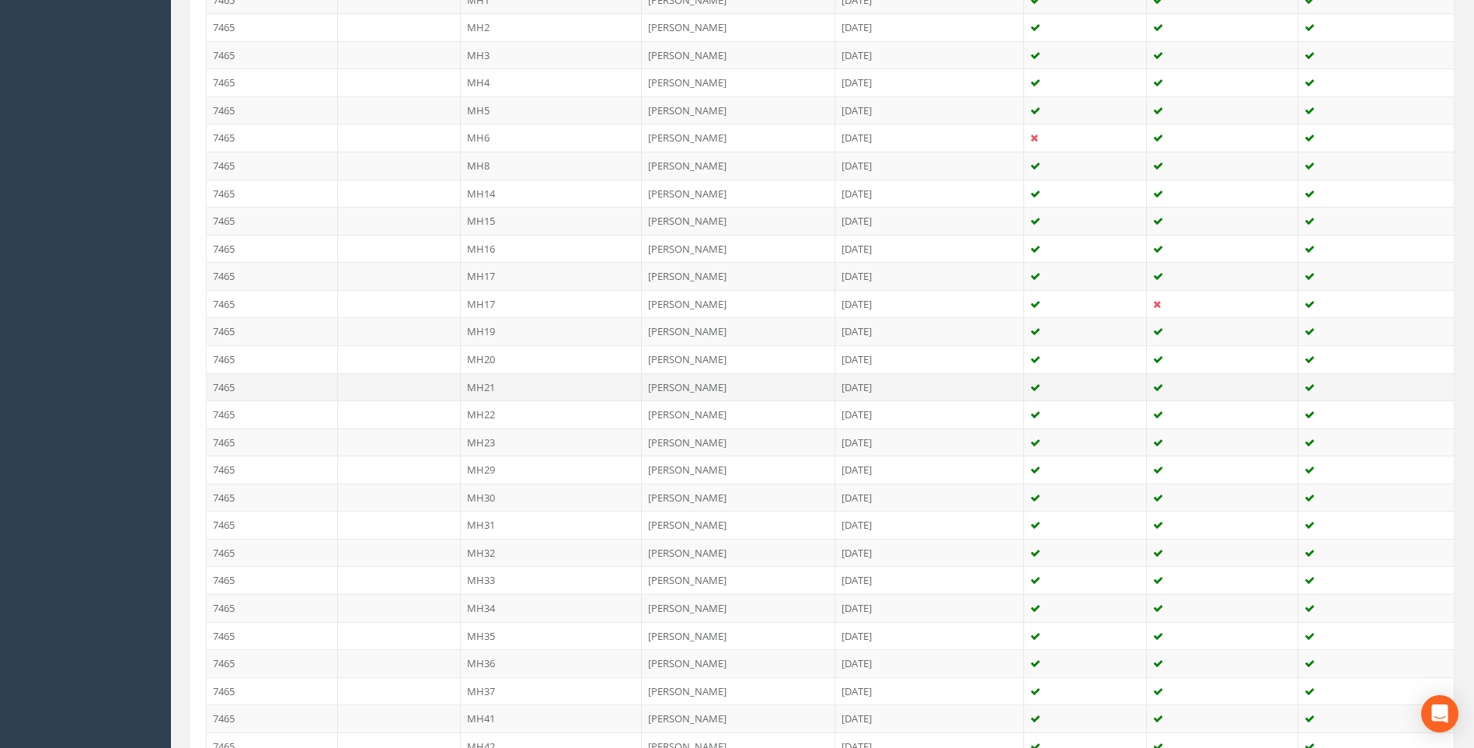
scroll to position [544, 0]
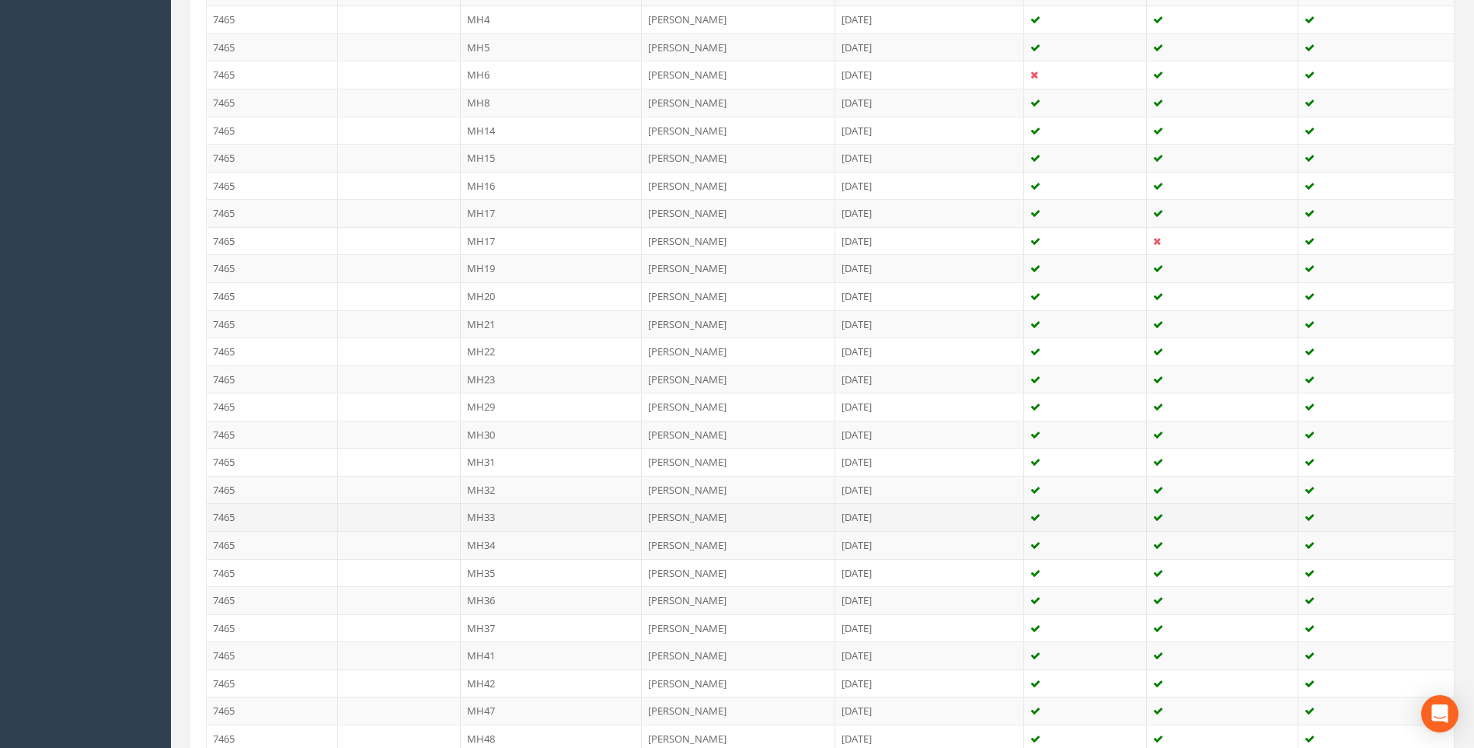
click at [231, 515] on td "7465" at bounding box center [272, 517] width 131 height 28
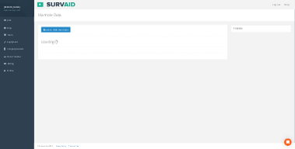
scroll to position [0, 0]
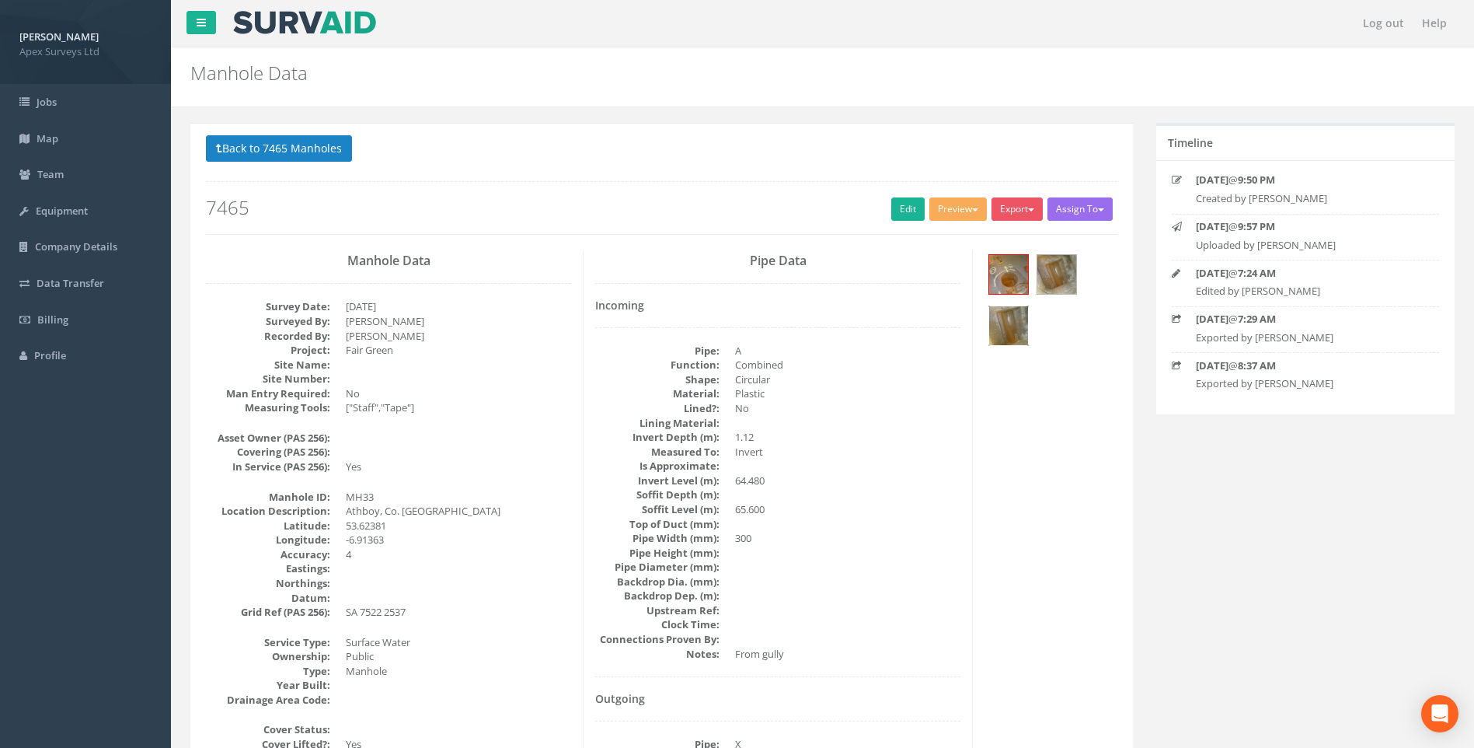
click at [715, 318] on img at bounding box center [1008, 325] width 39 height 39
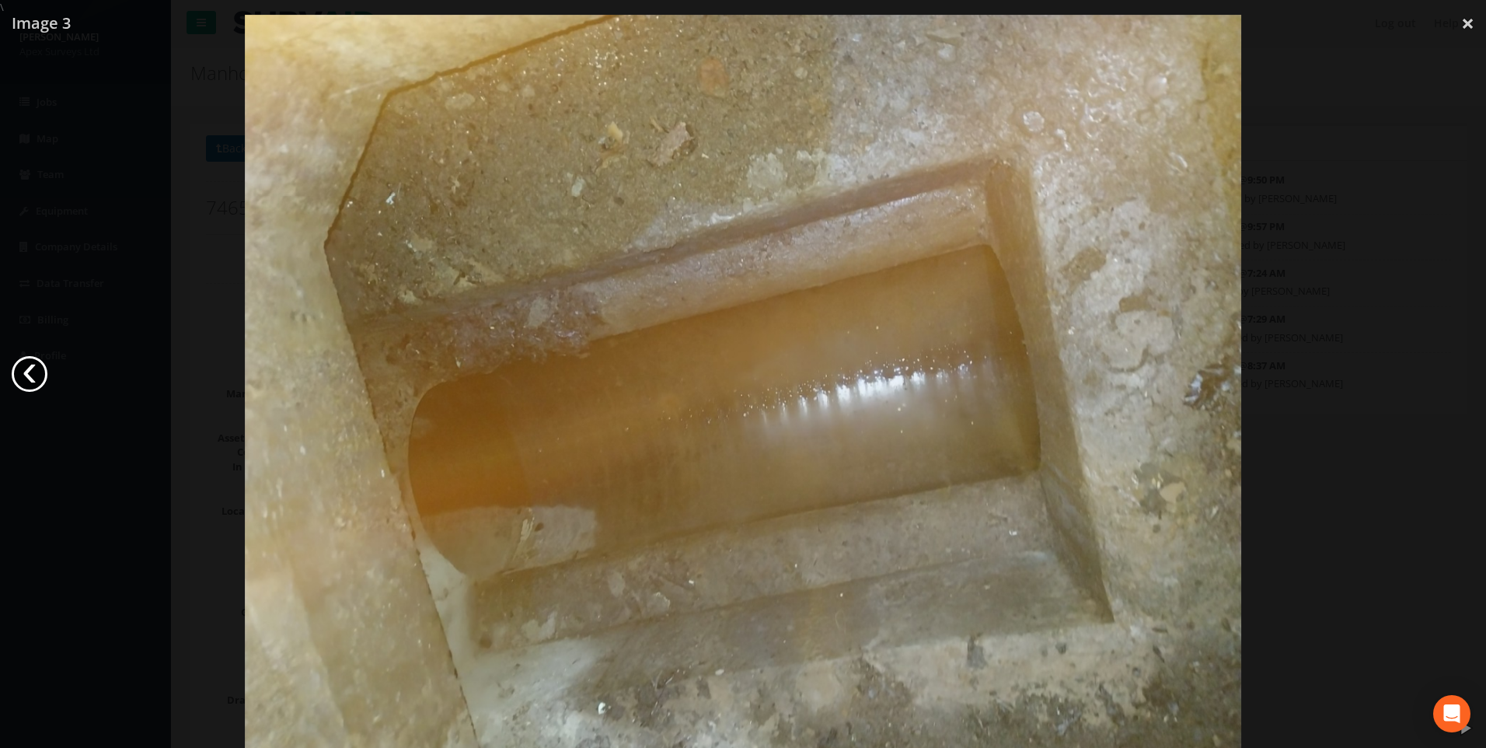
click at [28, 379] on link "‹" at bounding box center [30, 374] width 36 height 36
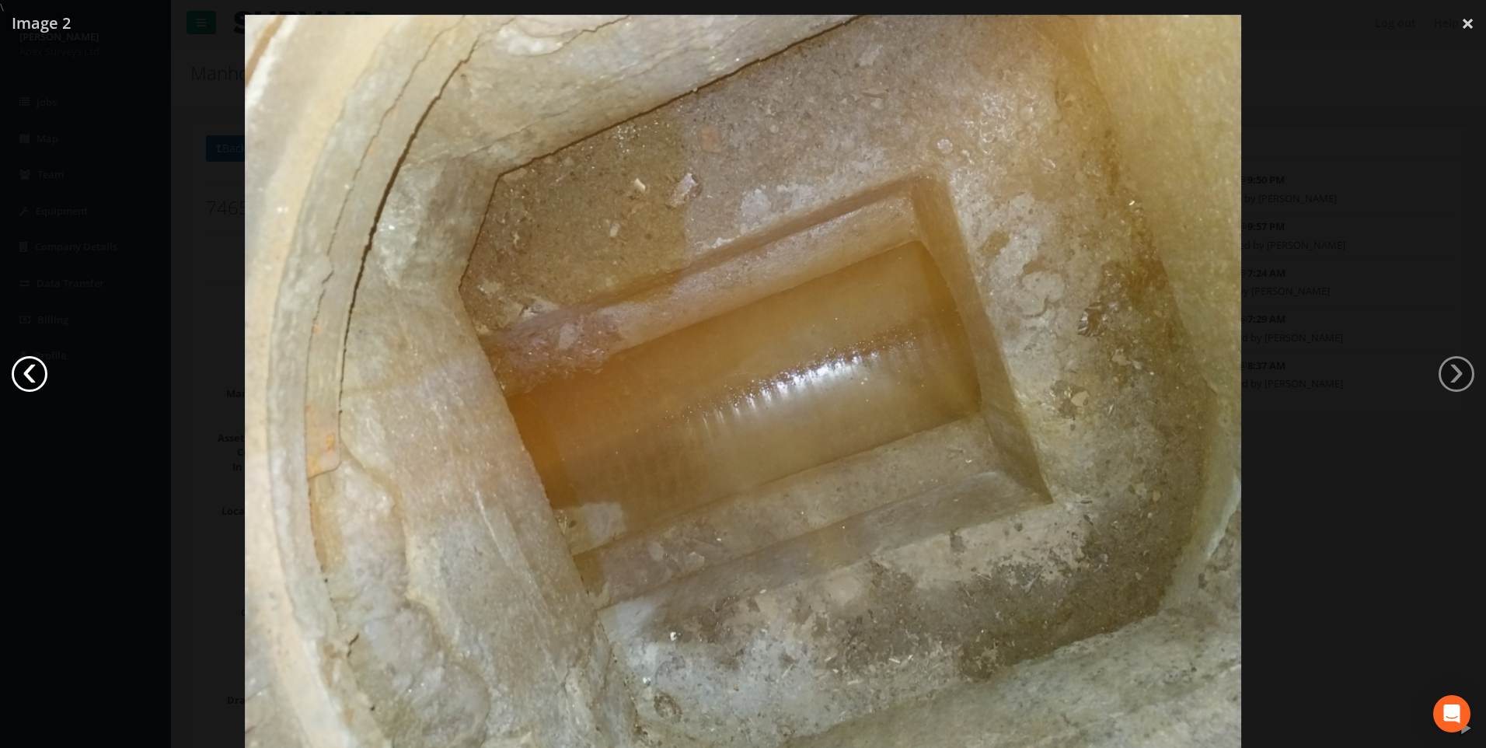
click at [21, 370] on link "‹" at bounding box center [30, 374] width 36 height 36
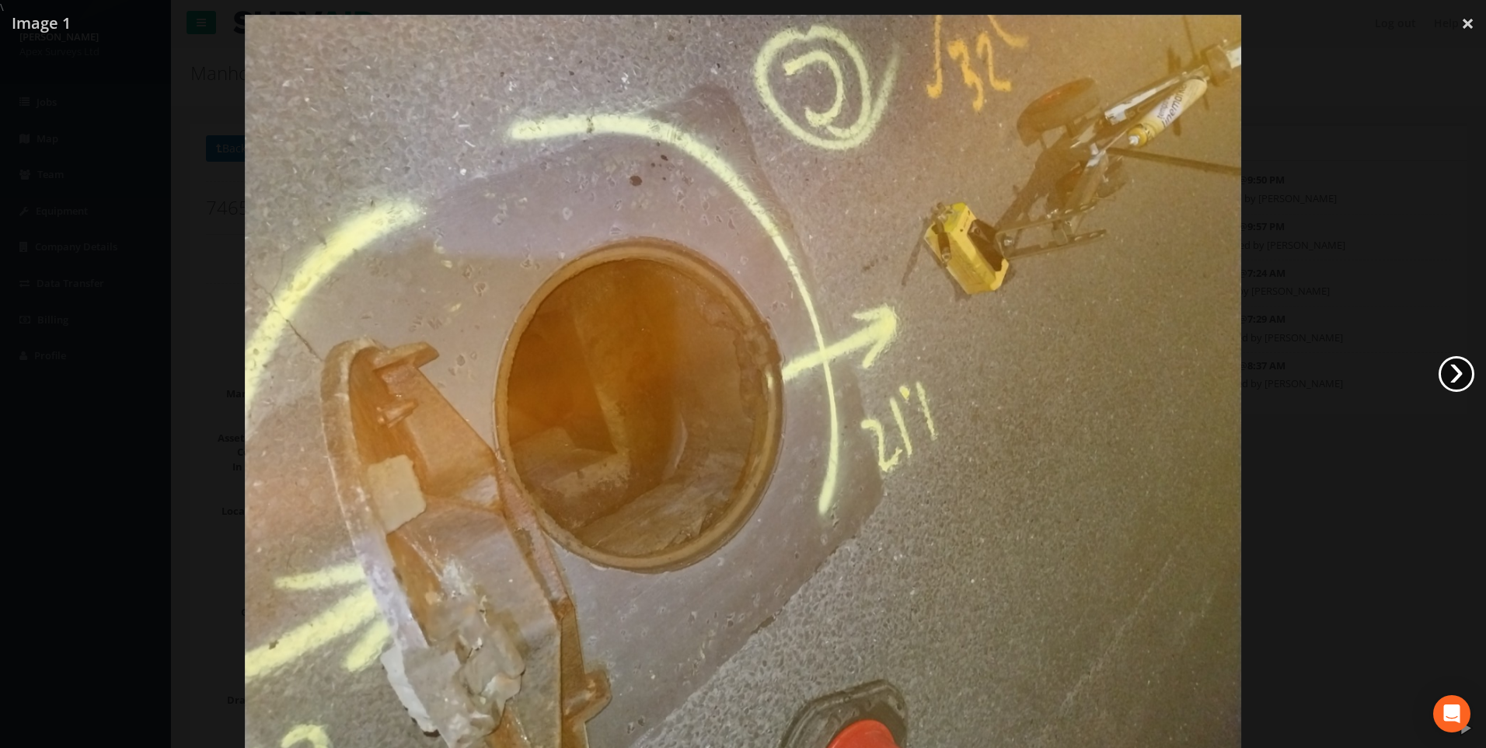
click at [715, 378] on link "›" at bounding box center [1457, 374] width 36 height 36
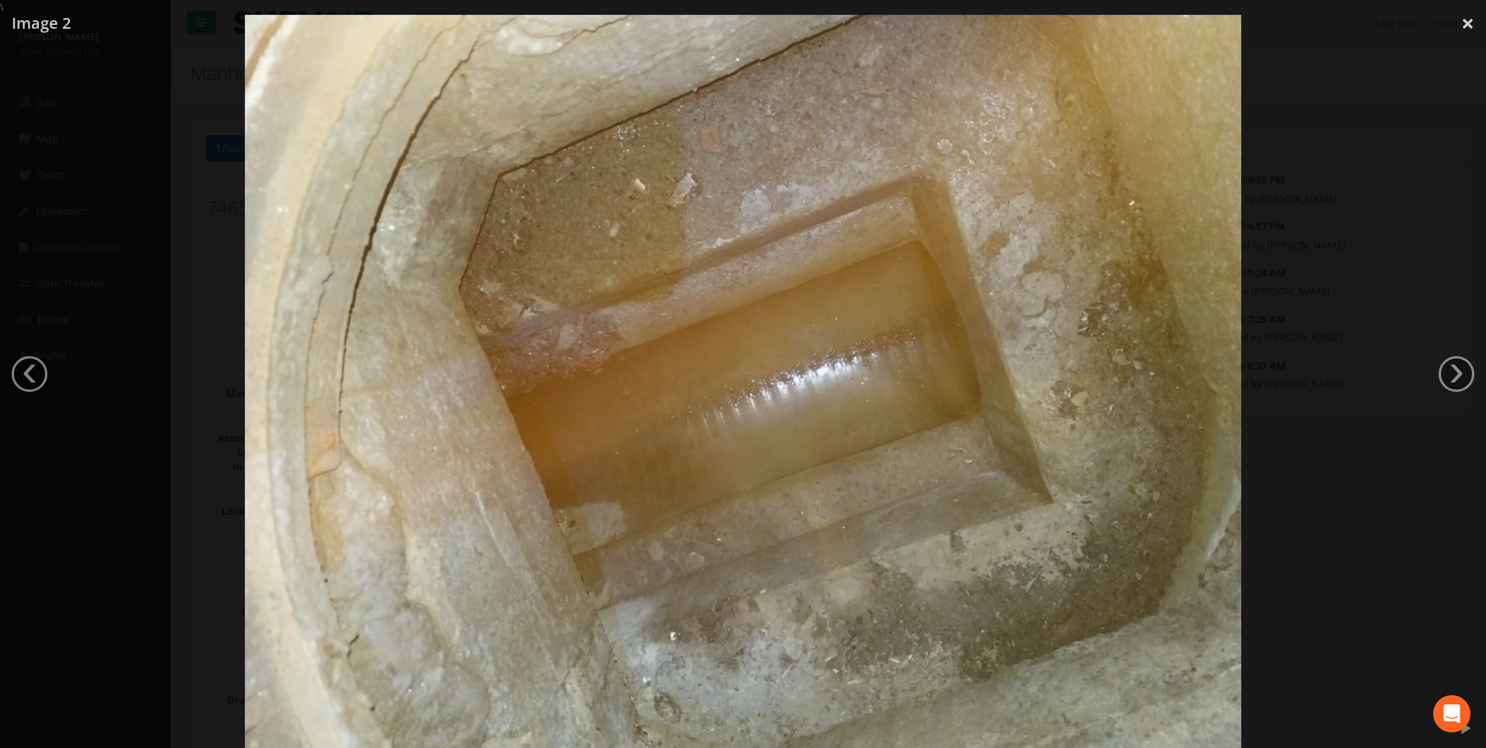
click at [715, 361] on div at bounding box center [743, 389] width 1486 height 748
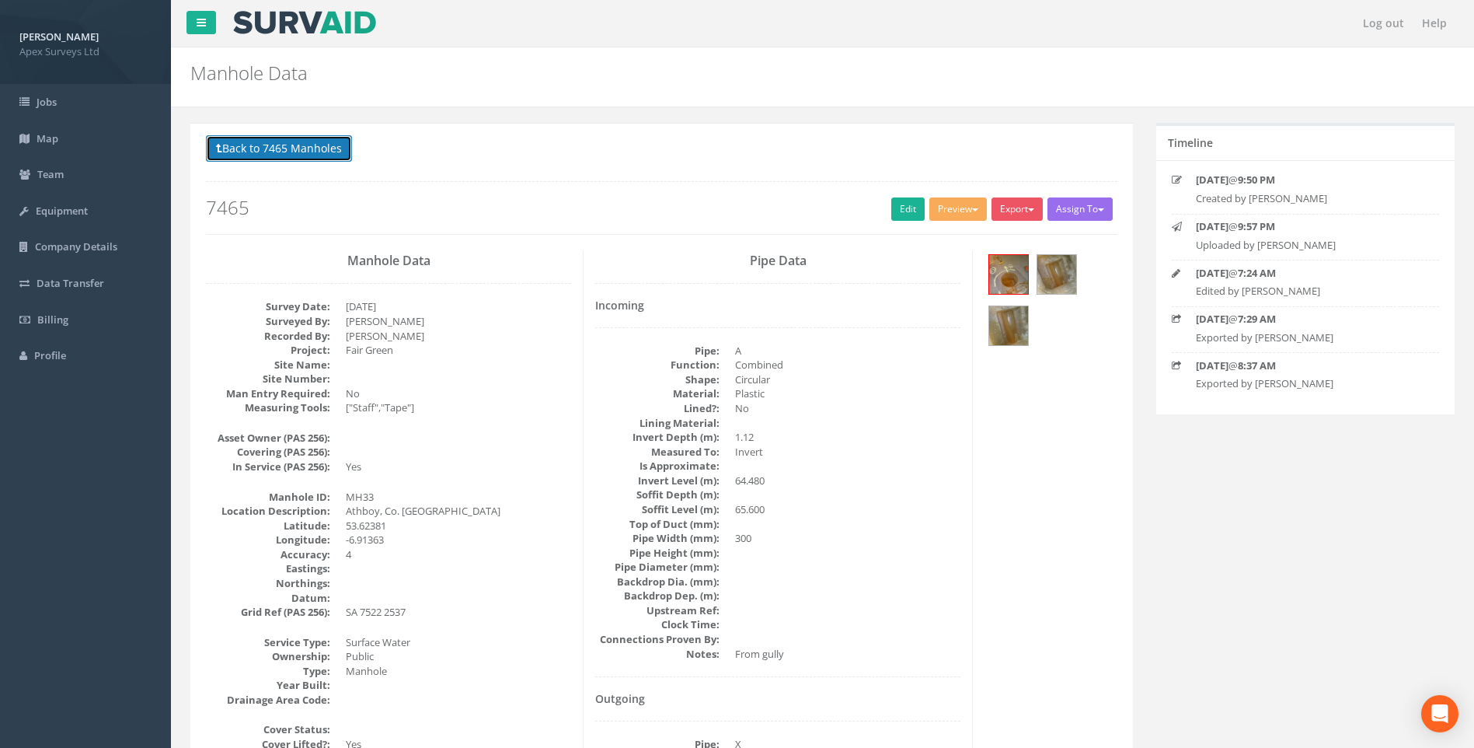
click at [287, 148] on button "Back to 7465 Manholes" at bounding box center [279, 148] width 146 height 26
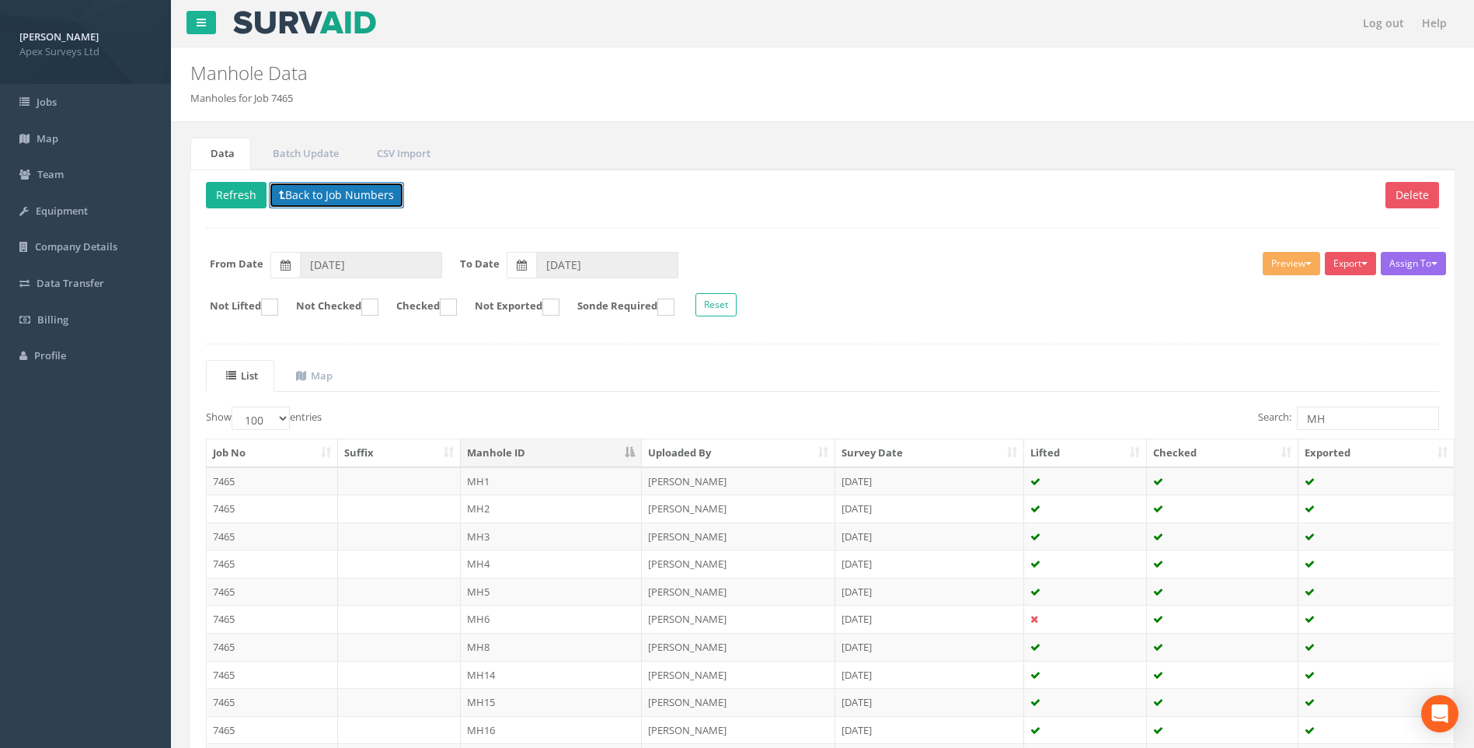
click at [312, 194] on button "Back to Job Numbers" at bounding box center [336, 195] width 135 height 26
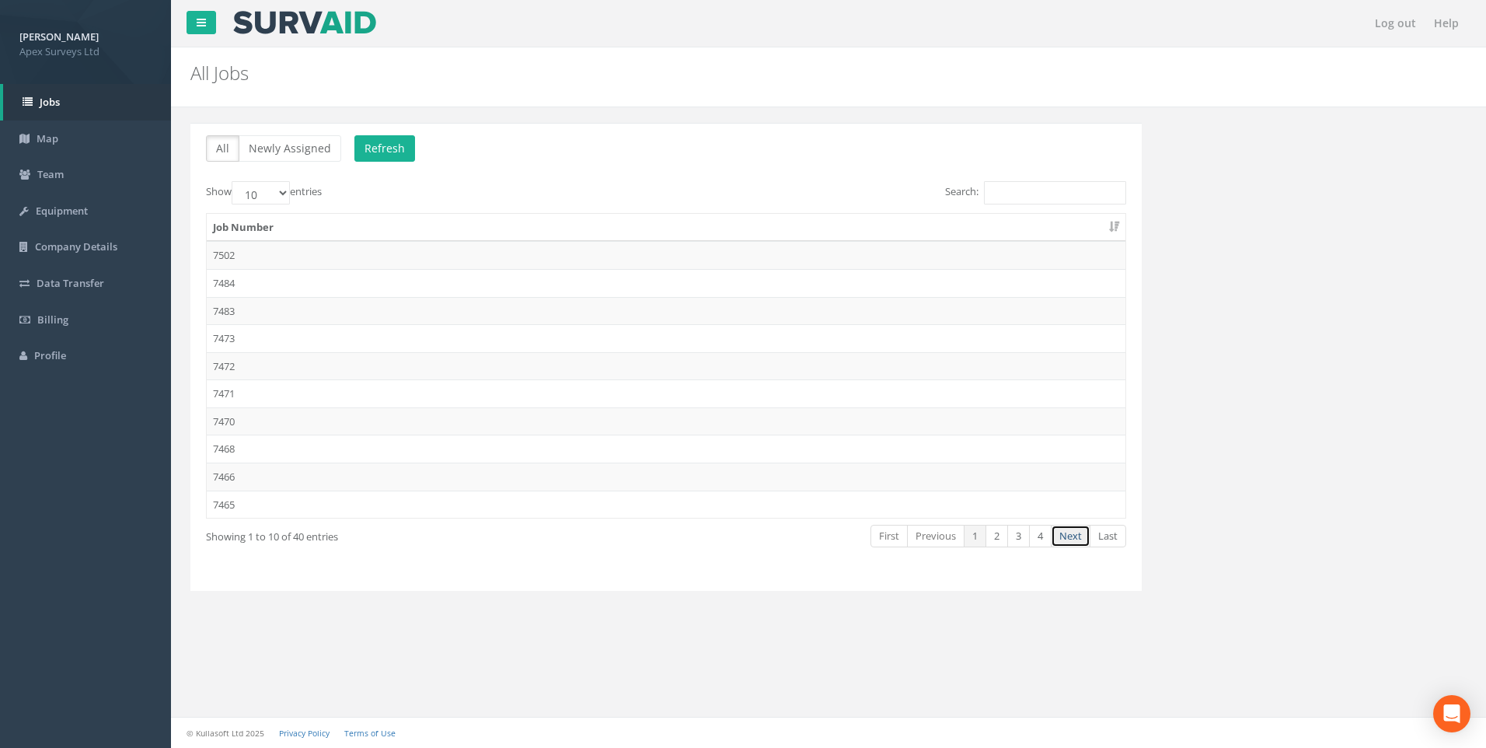
click at [715, 539] on link "Next" at bounding box center [1071, 536] width 40 height 23
click at [227, 475] on td "7449" at bounding box center [666, 476] width 919 height 28
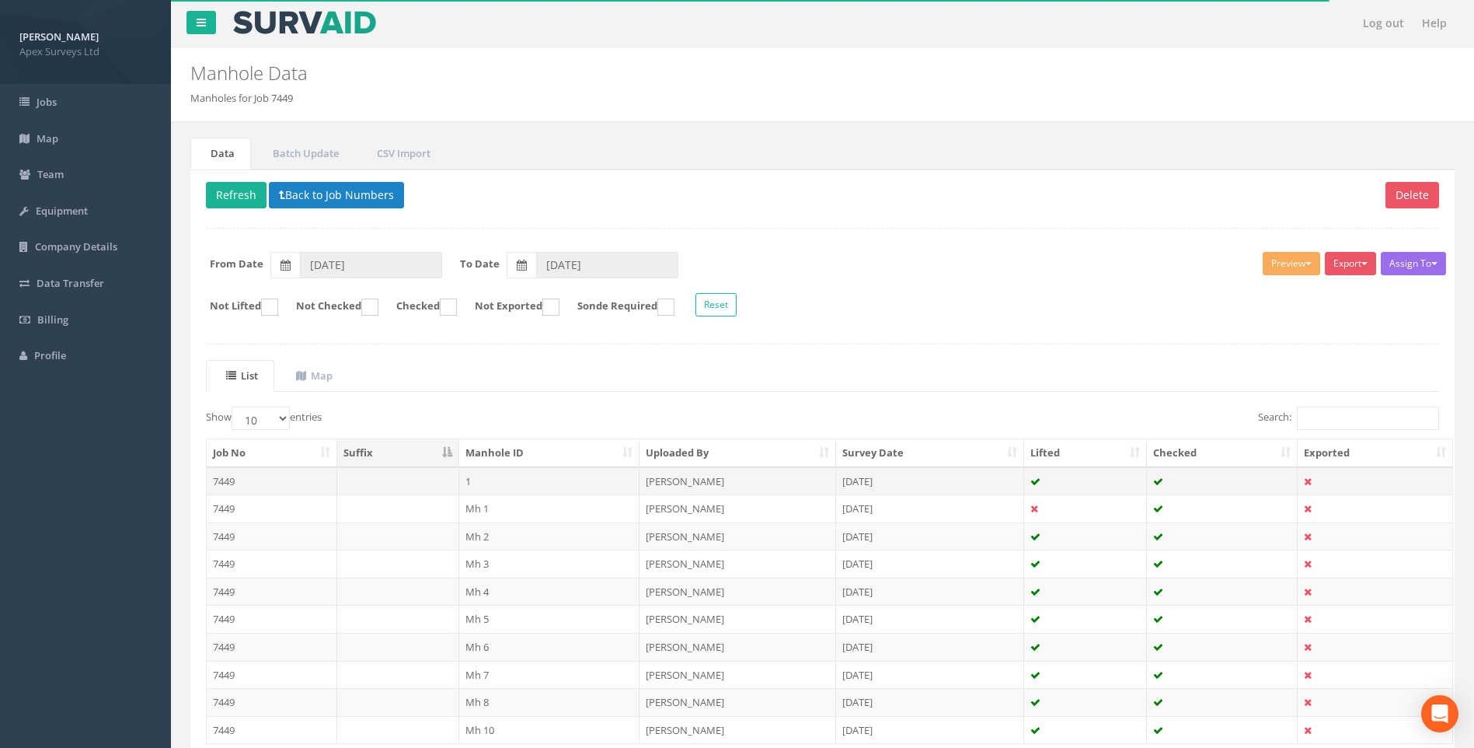
click at [221, 483] on td "7449" at bounding box center [272, 481] width 131 height 28
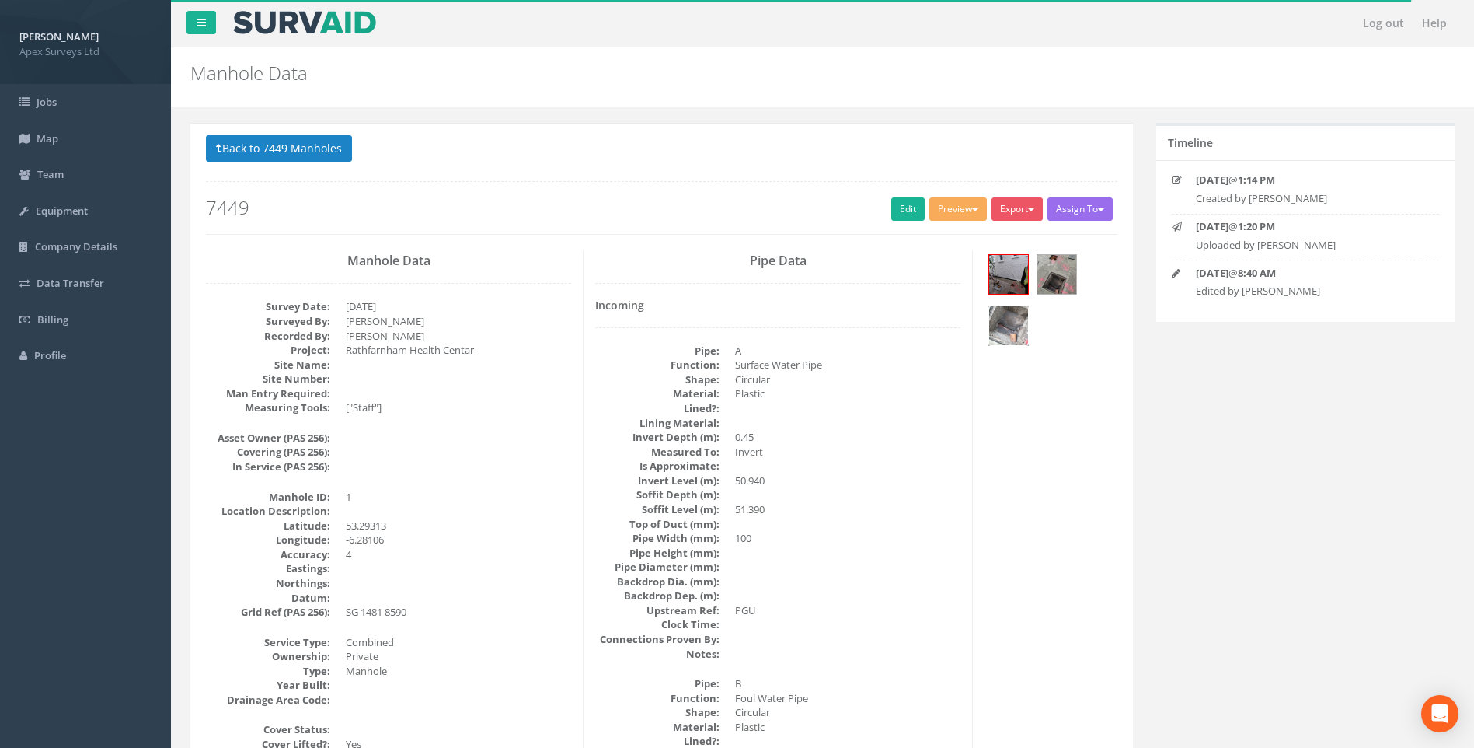
click at [715, 320] on img at bounding box center [1008, 325] width 39 height 39
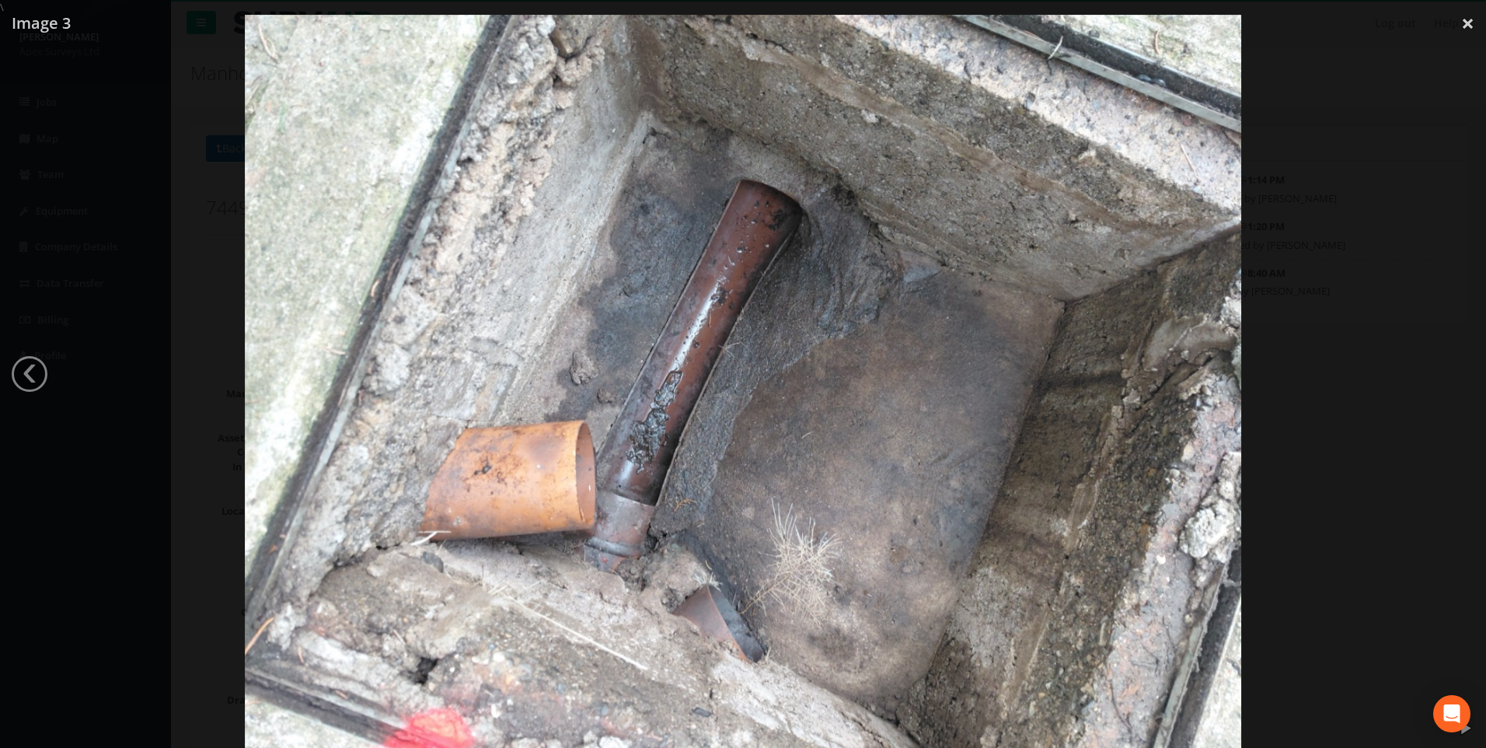
click at [715, 253] on div at bounding box center [743, 389] width 1486 height 748
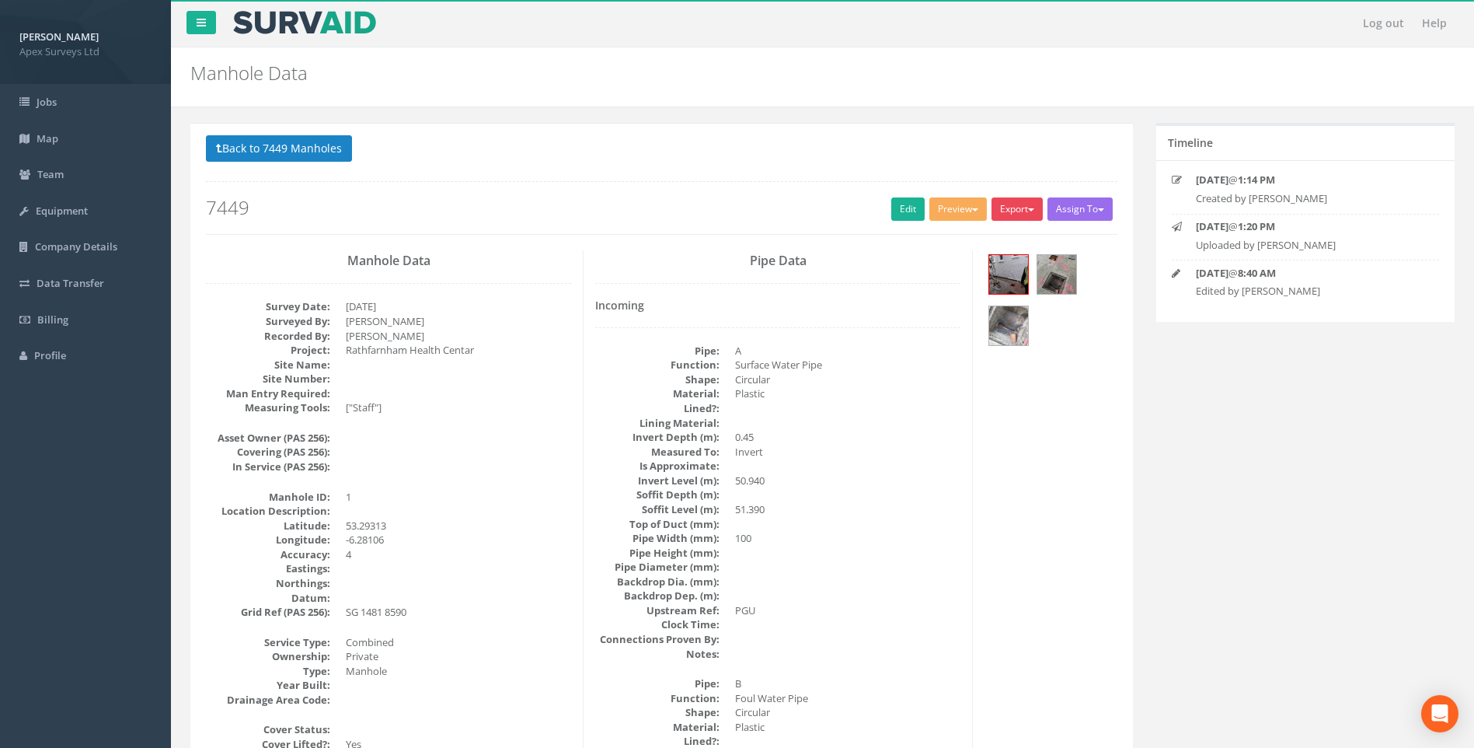
click at [715, 211] on span "button" at bounding box center [1031, 209] width 6 height 3
click at [715, 75] on h2 "Manhole Data" at bounding box center [715, 73] width 1050 height 20
click at [715, 325] on img at bounding box center [1008, 325] width 39 height 39
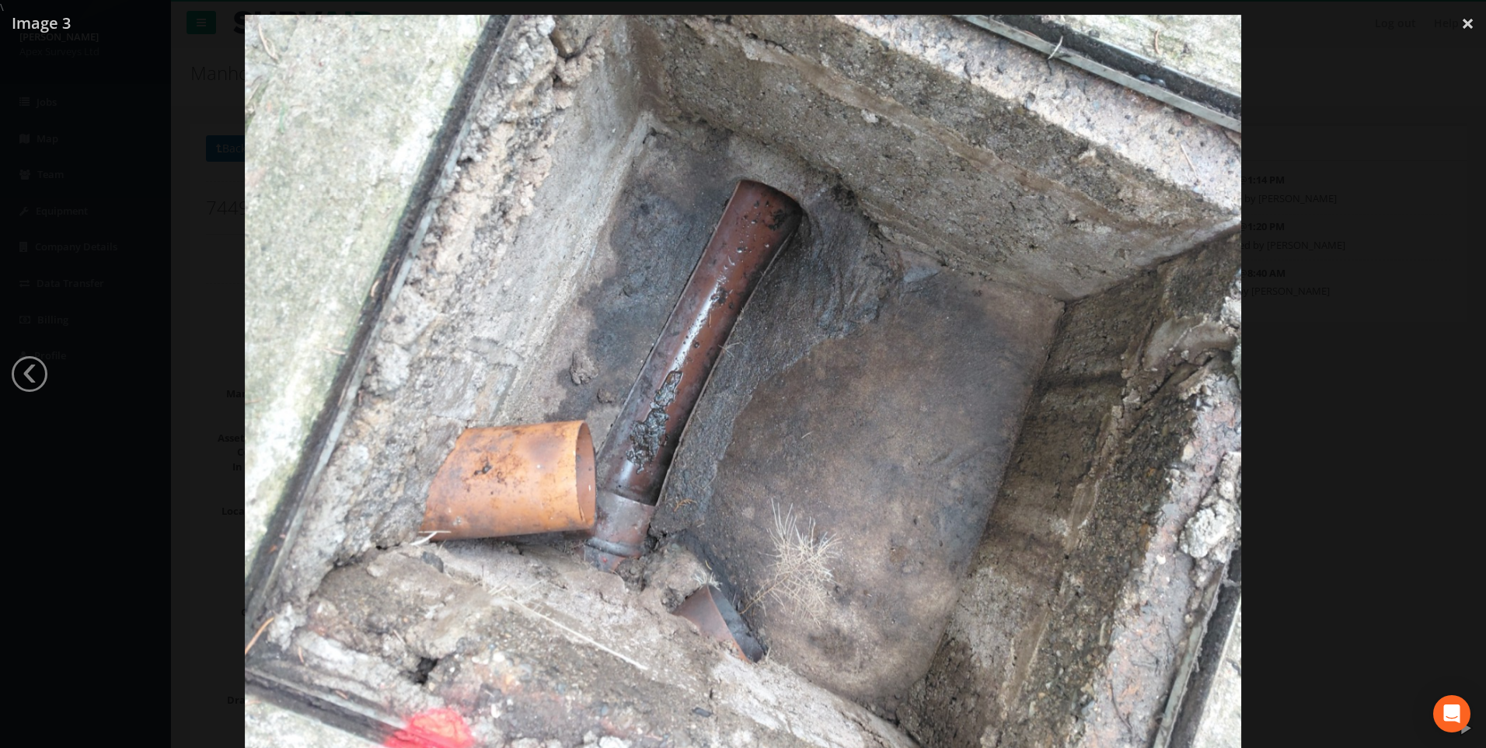
click at [715, 330] on div at bounding box center [743, 389] width 1486 height 748
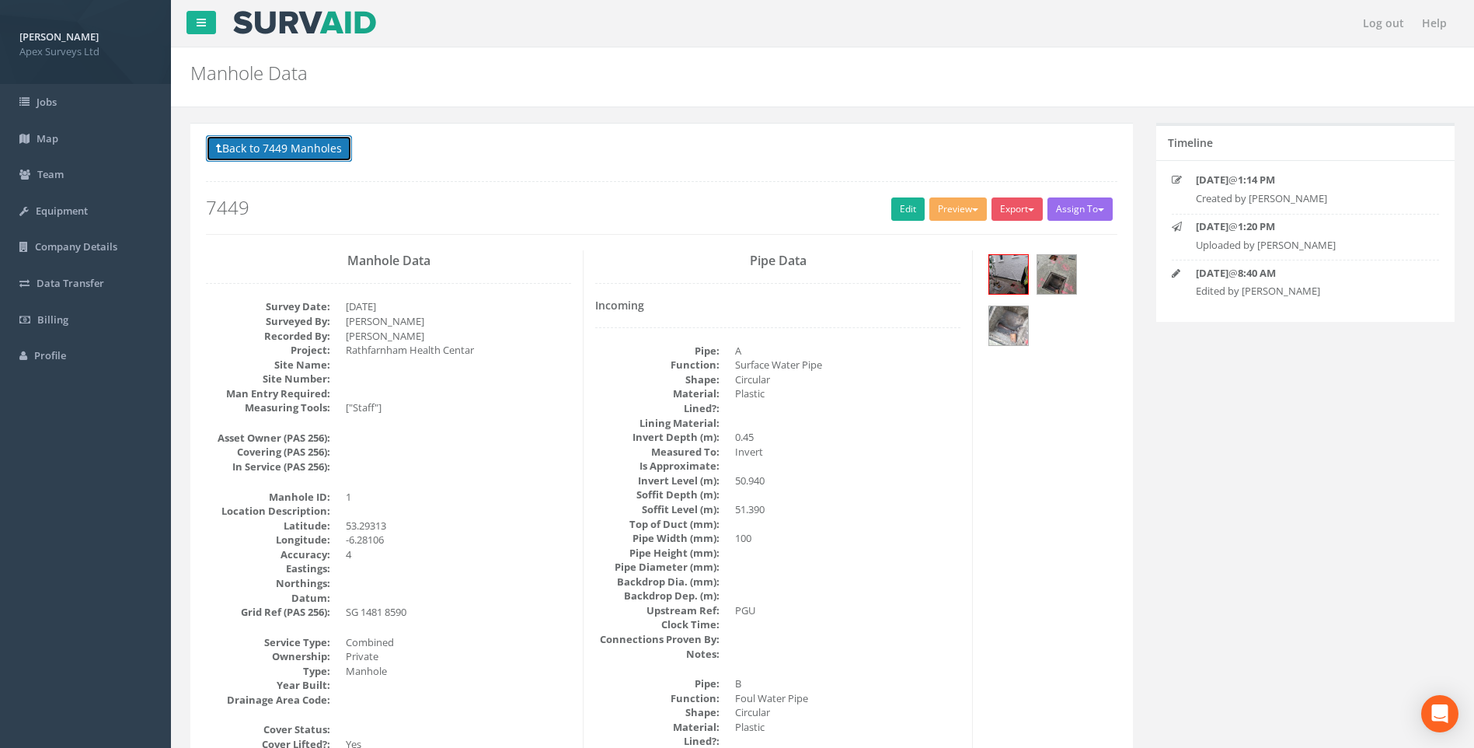
click at [302, 140] on button "Back to 7449 Manholes" at bounding box center [279, 148] width 146 height 26
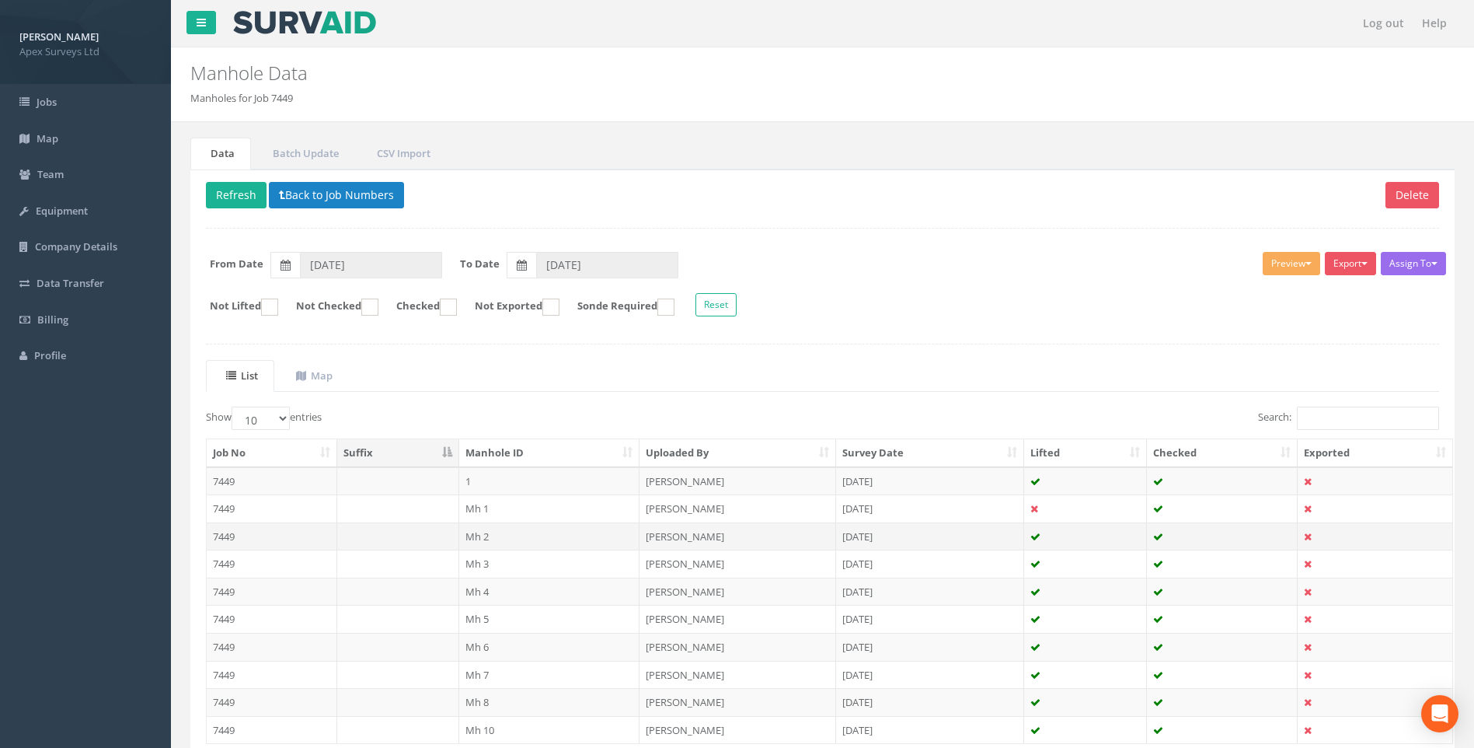
click at [475, 534] on td "Mh 2" at bounding box center [549, 536] width 181 height 28
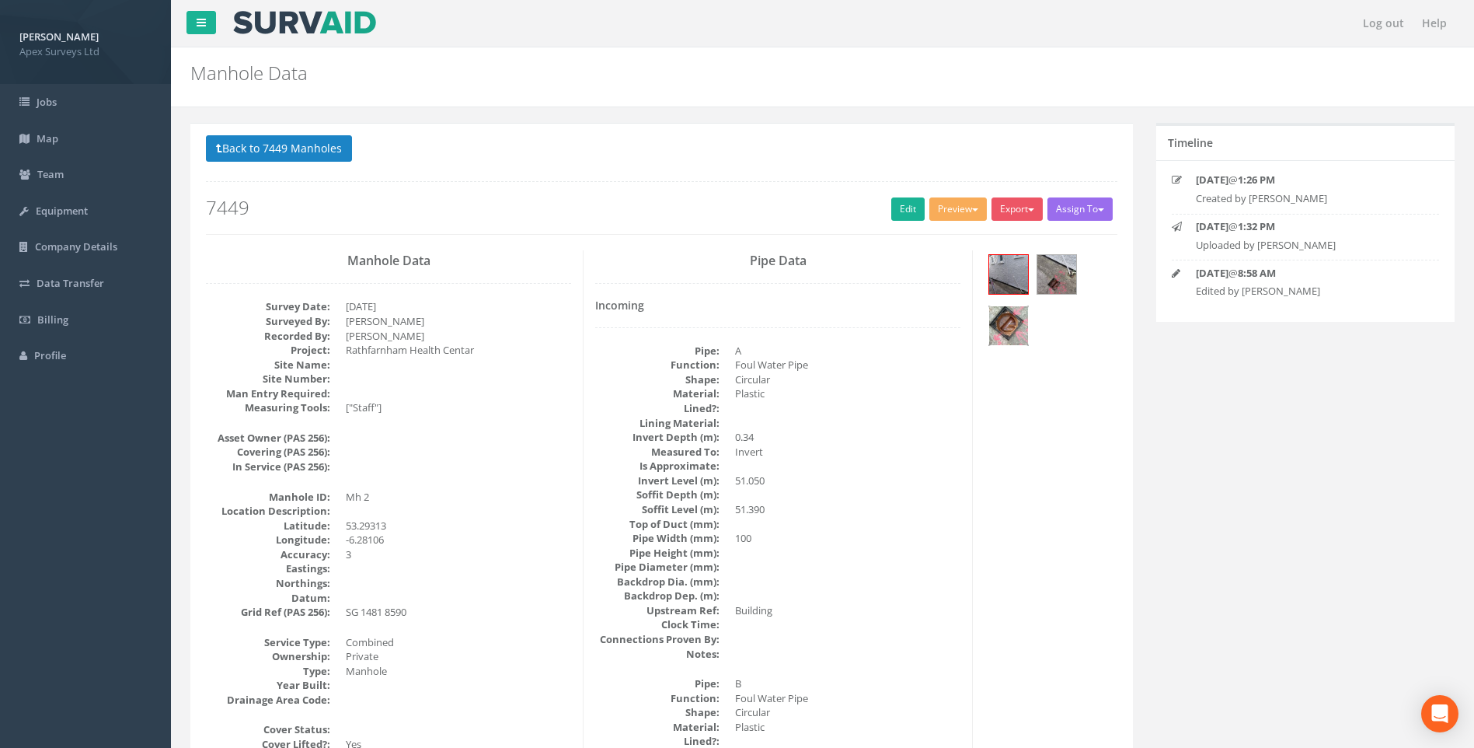
click at [715, 326] on img at bounding box center [1008, 325] width 39 height 39
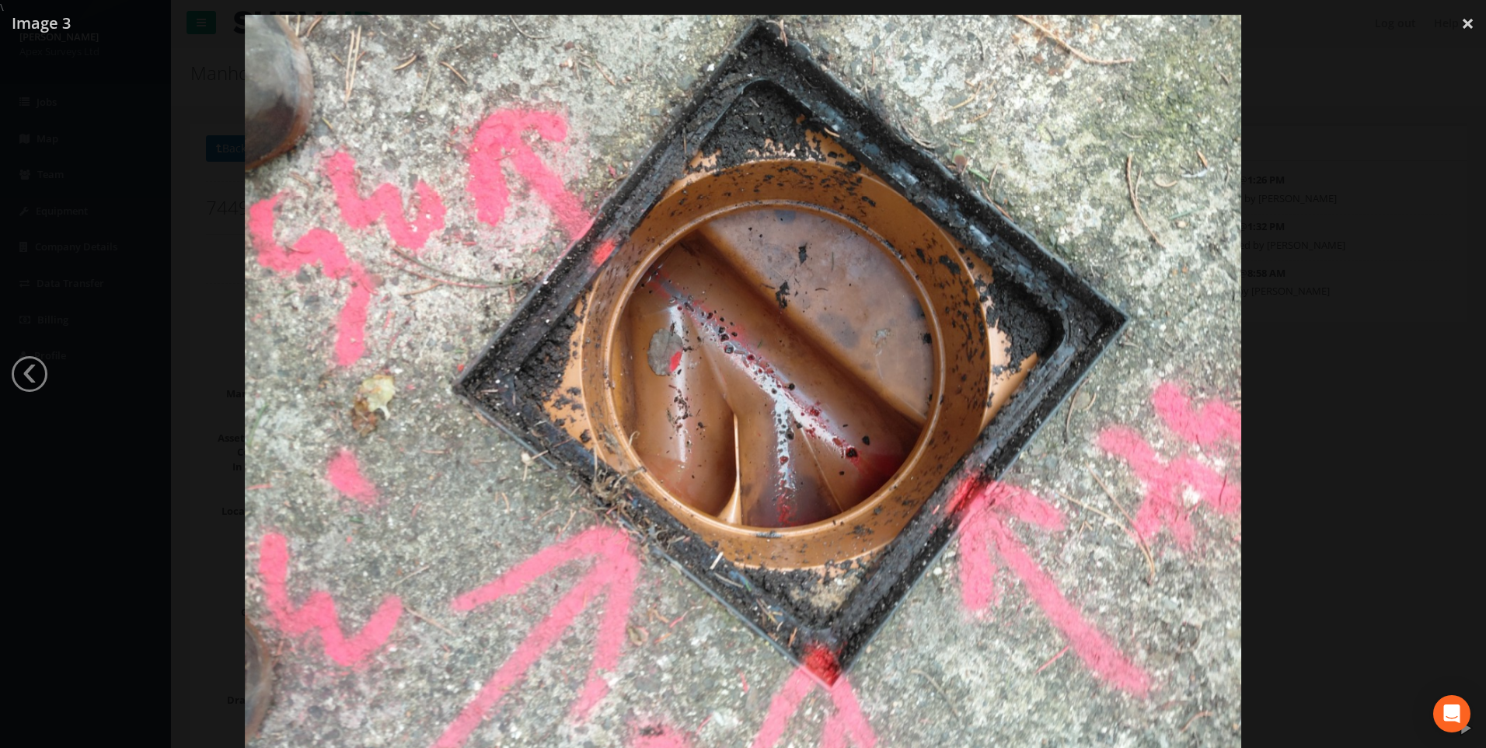
click at [124, 261] on div at bounding box center [743, 389] width 1486 height 748
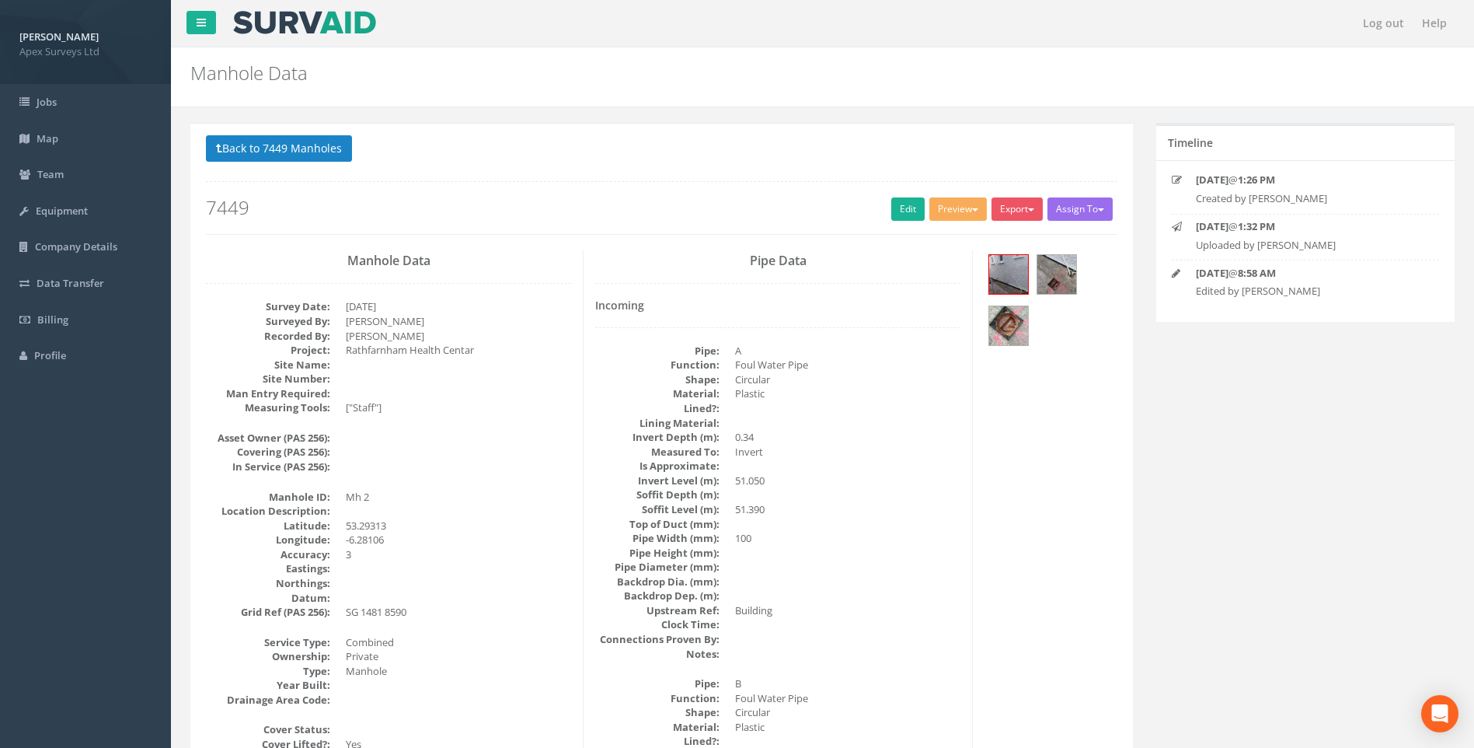
click at [305, 162] on p "Back to 7449 Manholes Back to Map" at bounding box center [662, 150] width 912 height 30
click at [305, 154] on button "Back to 7449 Manholes" at bounding box center [279, 148] width 146 height 26
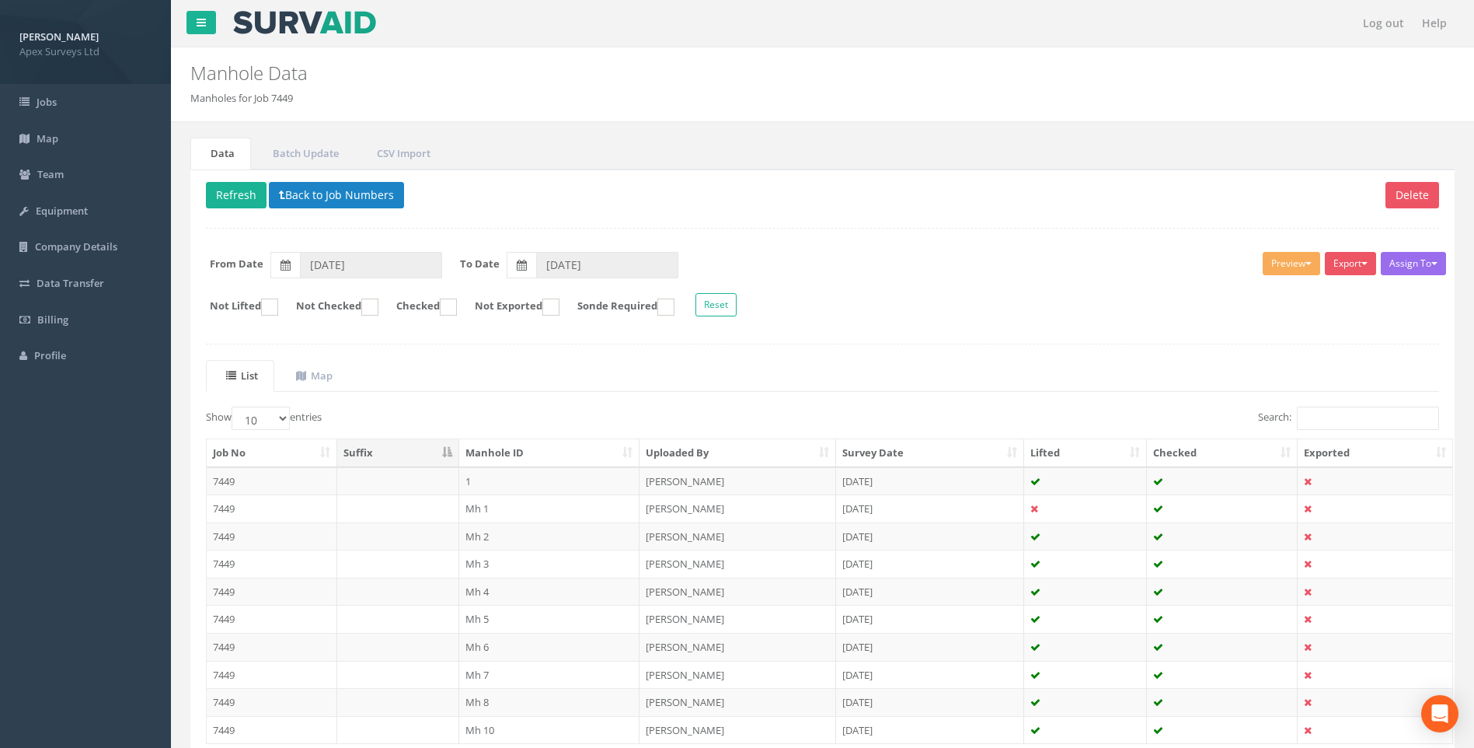
click at [236, 590] on td "7449" at bounding box center [272, 591] width 131 height 28
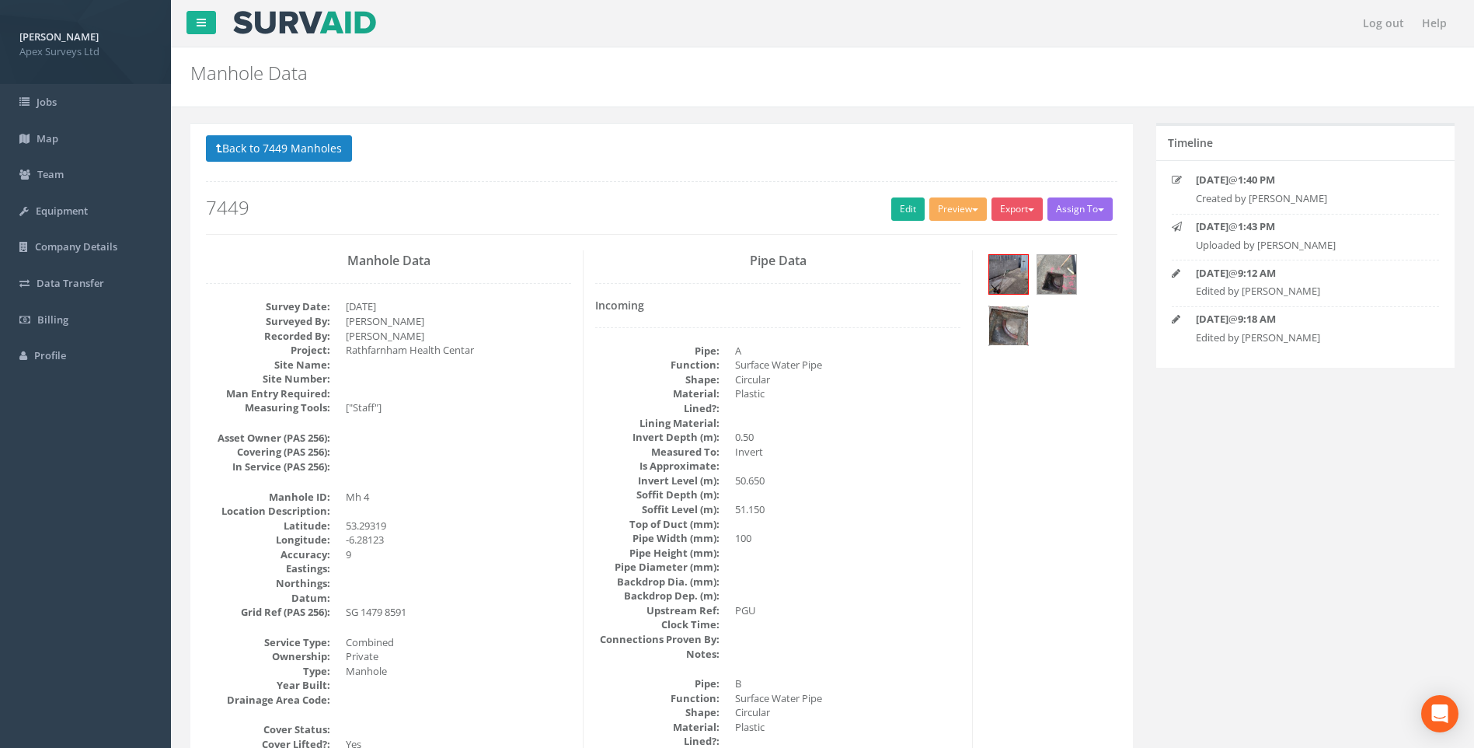
click at [715, 329] on img at bounding box center [1008, 325] width 39 height 39
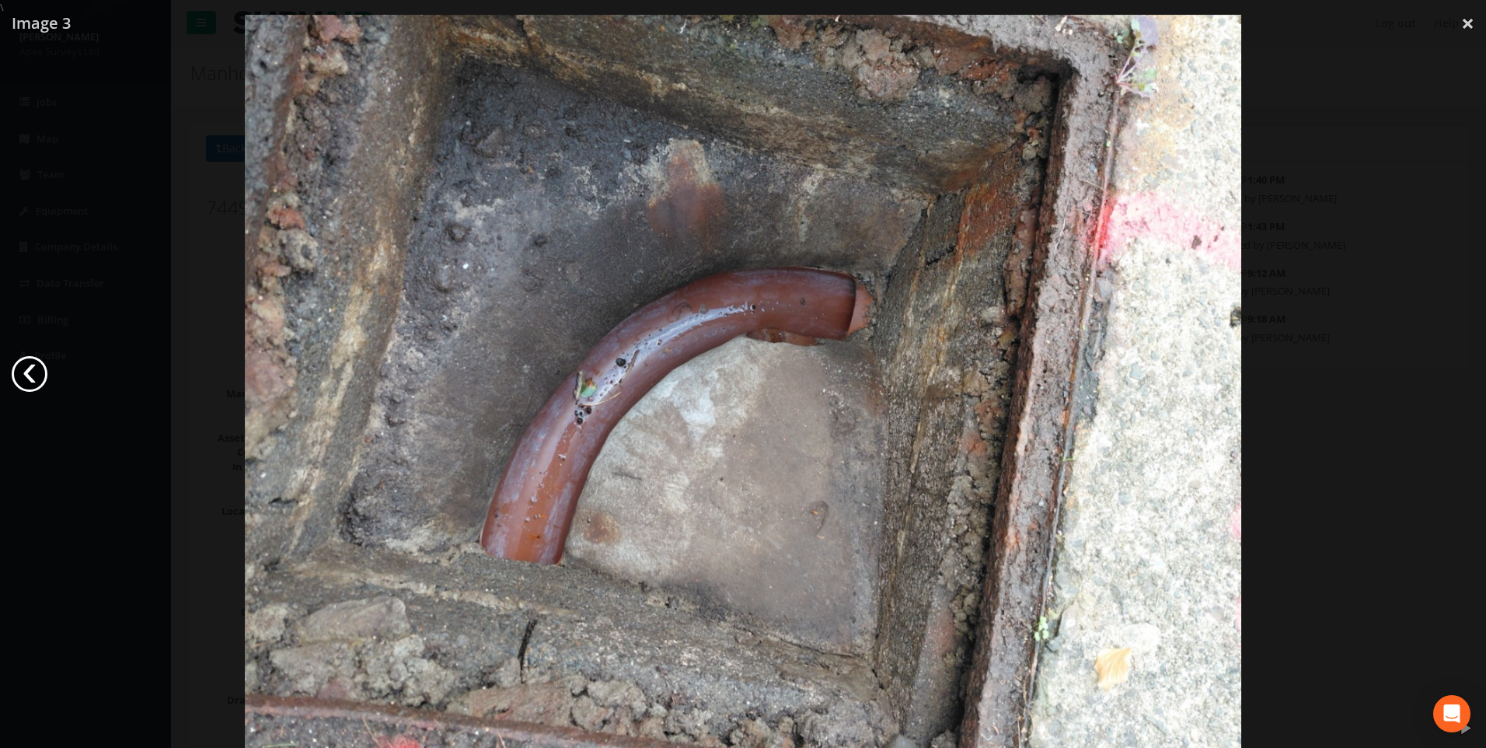
click at [30, 371] on link "‹" at bounding box center [30, 374] width 36 height 36
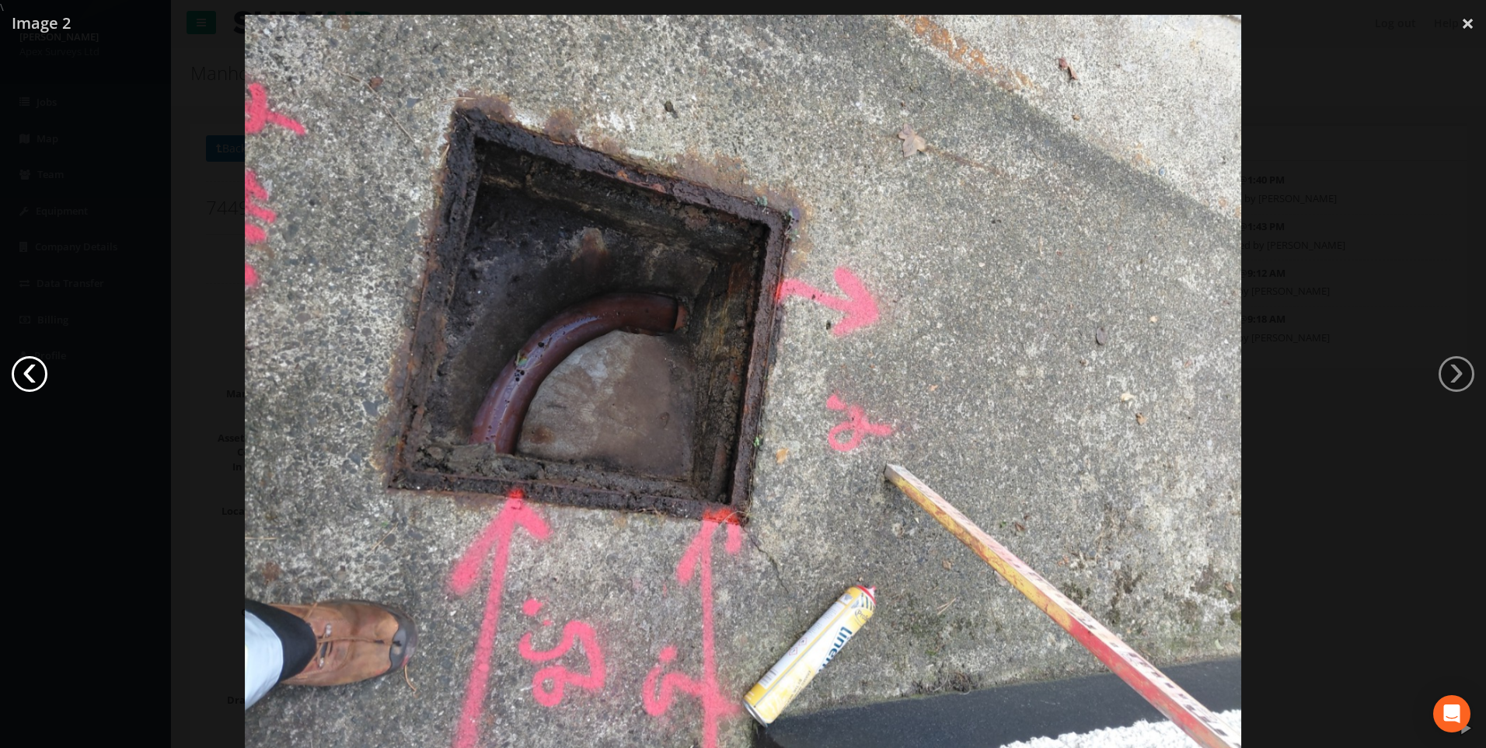
click at [33, 372] on link "‹" at bounding box center [30, 374] width 36 height 36
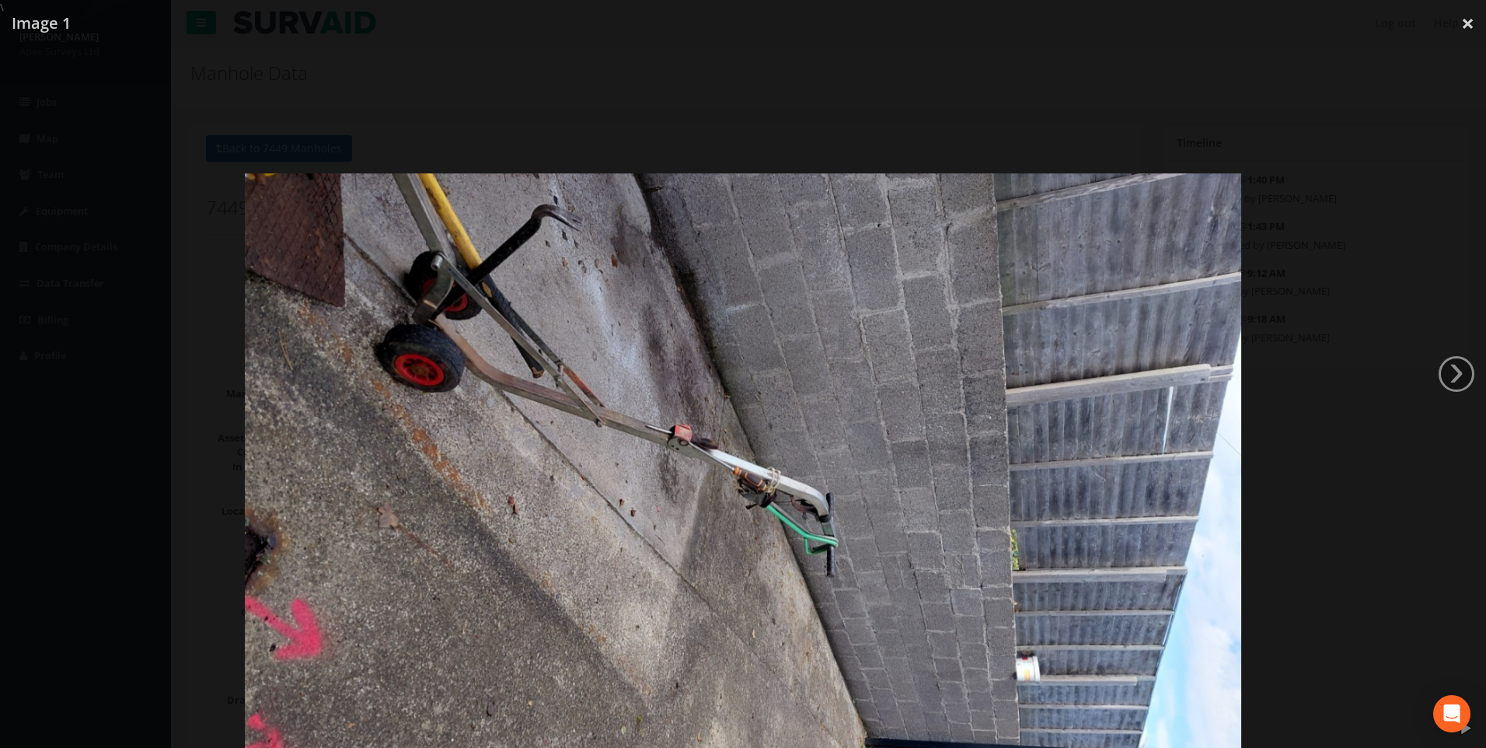
drag, startPoint x: 679, startPoint y: 287, endPoint x: 684, endPoint y: 410, distance: 123.7
click at [684, 417] on img at bounding box center [743, 547] width 997 height 748
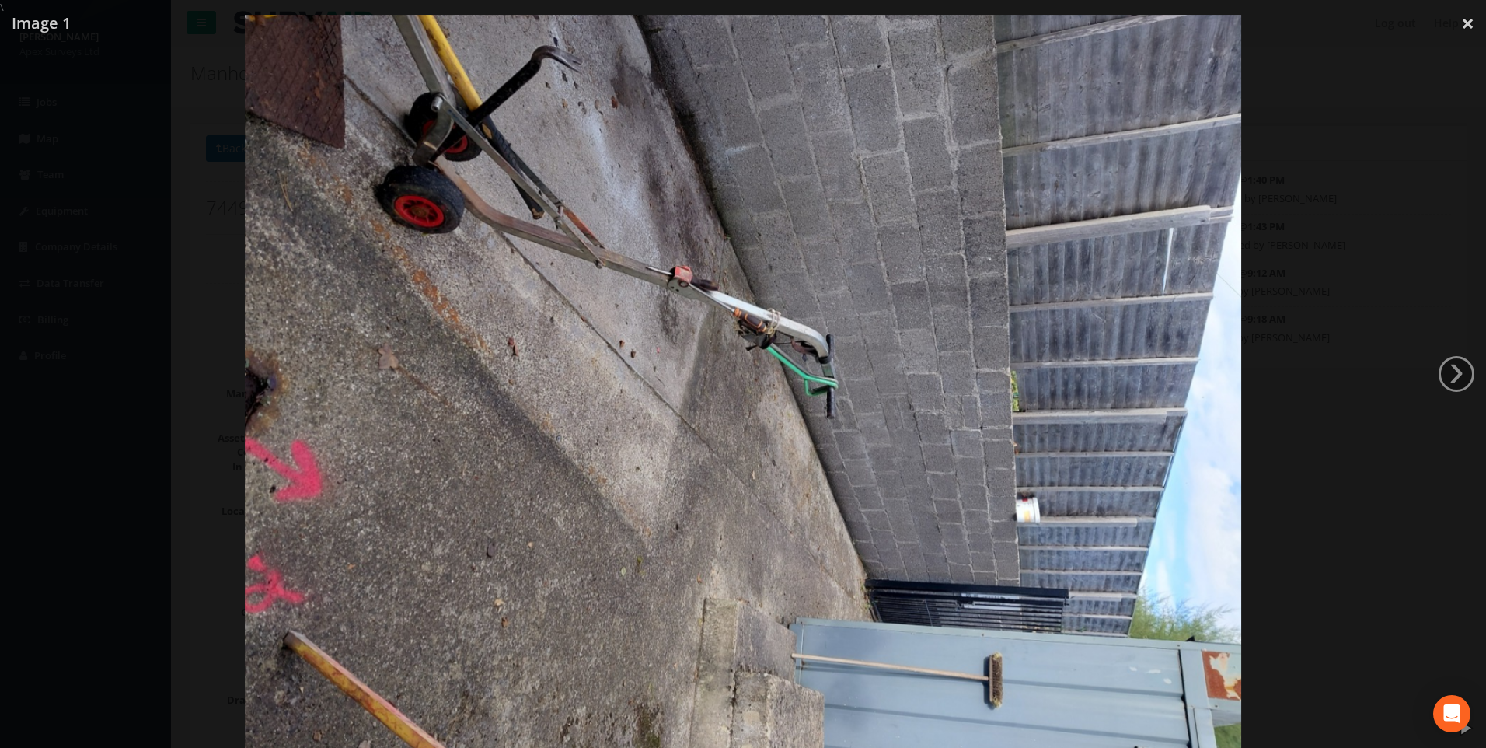
click at [715, 302] on div at bounding box center [743, 389] width 1486 height 748
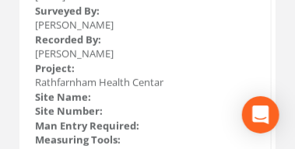
scroll to position [389, 0]
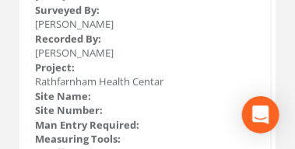
drag, startPoint x: 183, startPoint y: 77, endPoint x: 204, endPoint y: 74, distance: 20.4
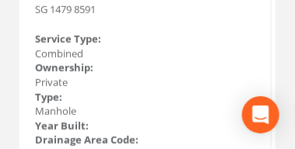
scroll to position [811, 0]
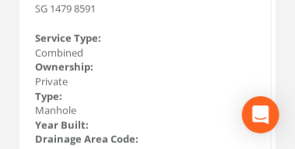
drag, startPoint x: 201, startPoint y: 67, endPoint x: 201, endPoint y: 88, distance: 21.0
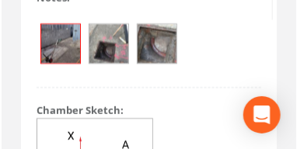
scroll to position [4151, 0]
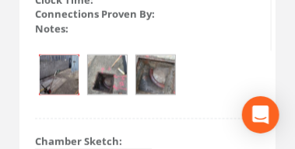
click at [52, 81] on img at bounding box center [59, 74] width 39 height 39
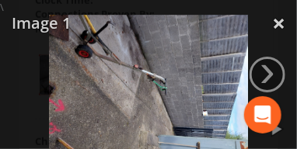
drag, startPoint x: 122, startPoint y: 91, endPoint x: 122, endPoint y: 63, distance: 28.0
click at [122, 63] on img at bounding box center [148, 89] width 199 height 149
drag, startPoint x: 231, startPoint y: 52, endPoint x: 228, endPoint y: 77, distance: 25.0
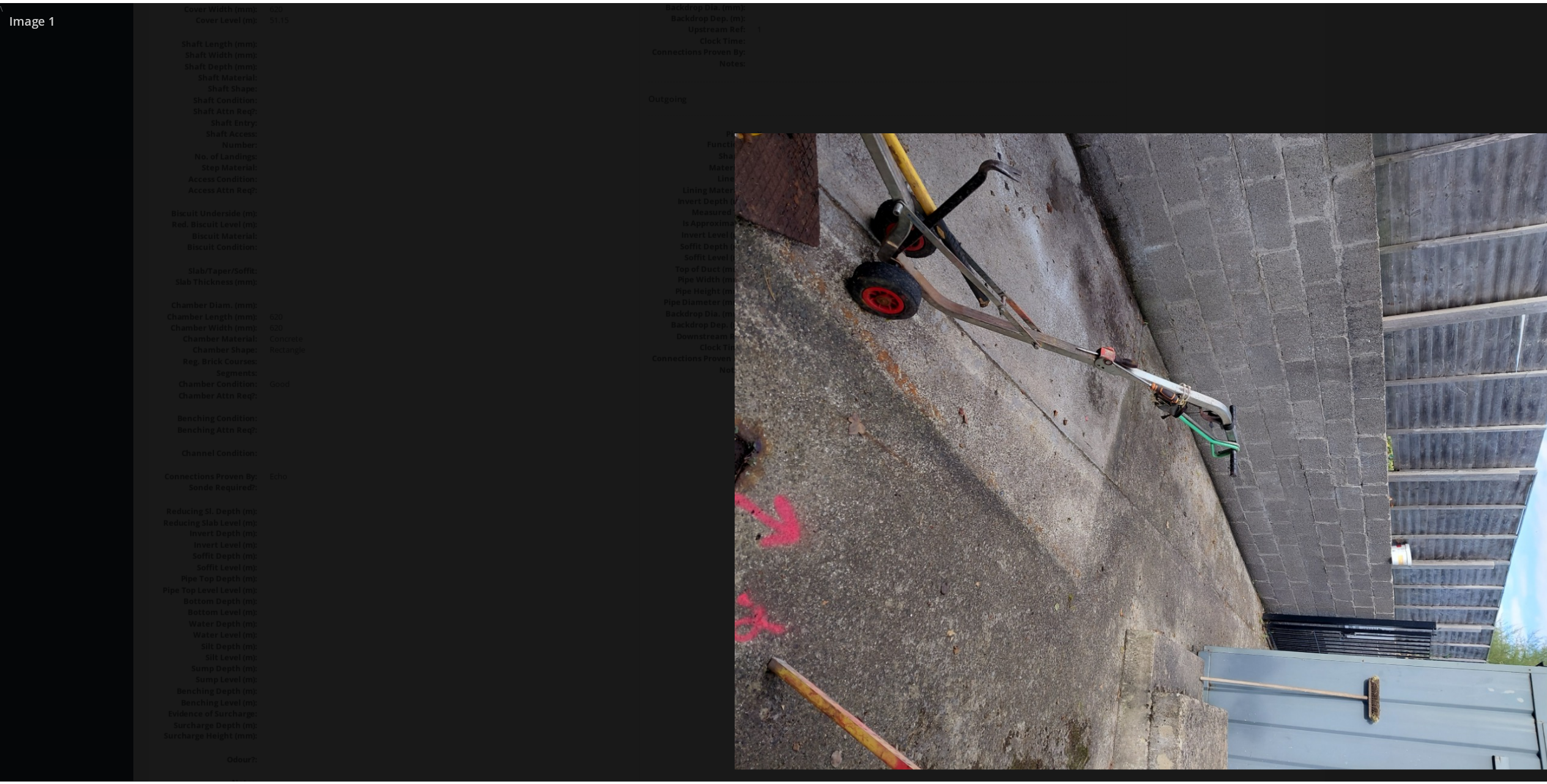
scroll to position [716, 0]
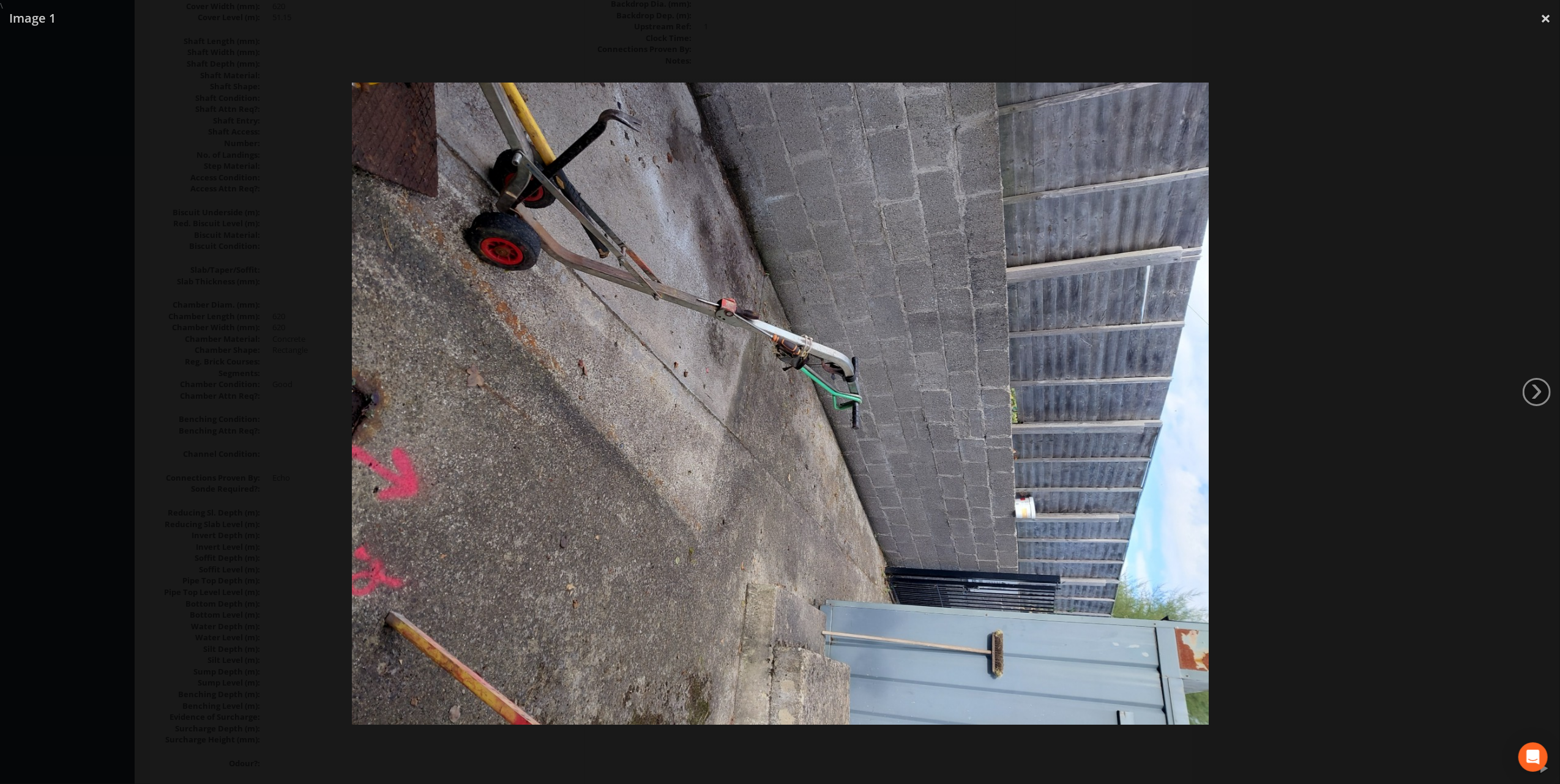
click at [563, 338] on div at bounding box center [780, 404] width 1560 height 784
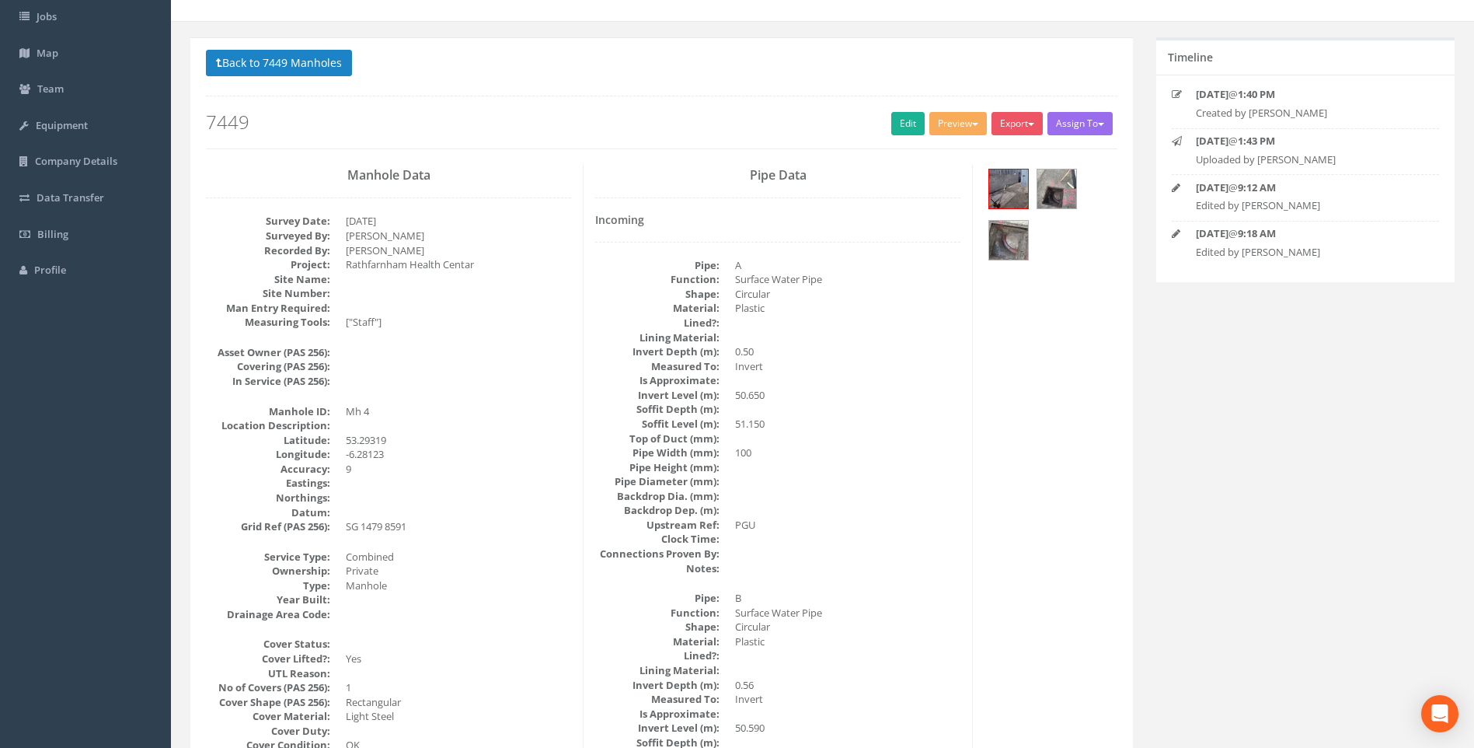
scroll to position [0, 0]
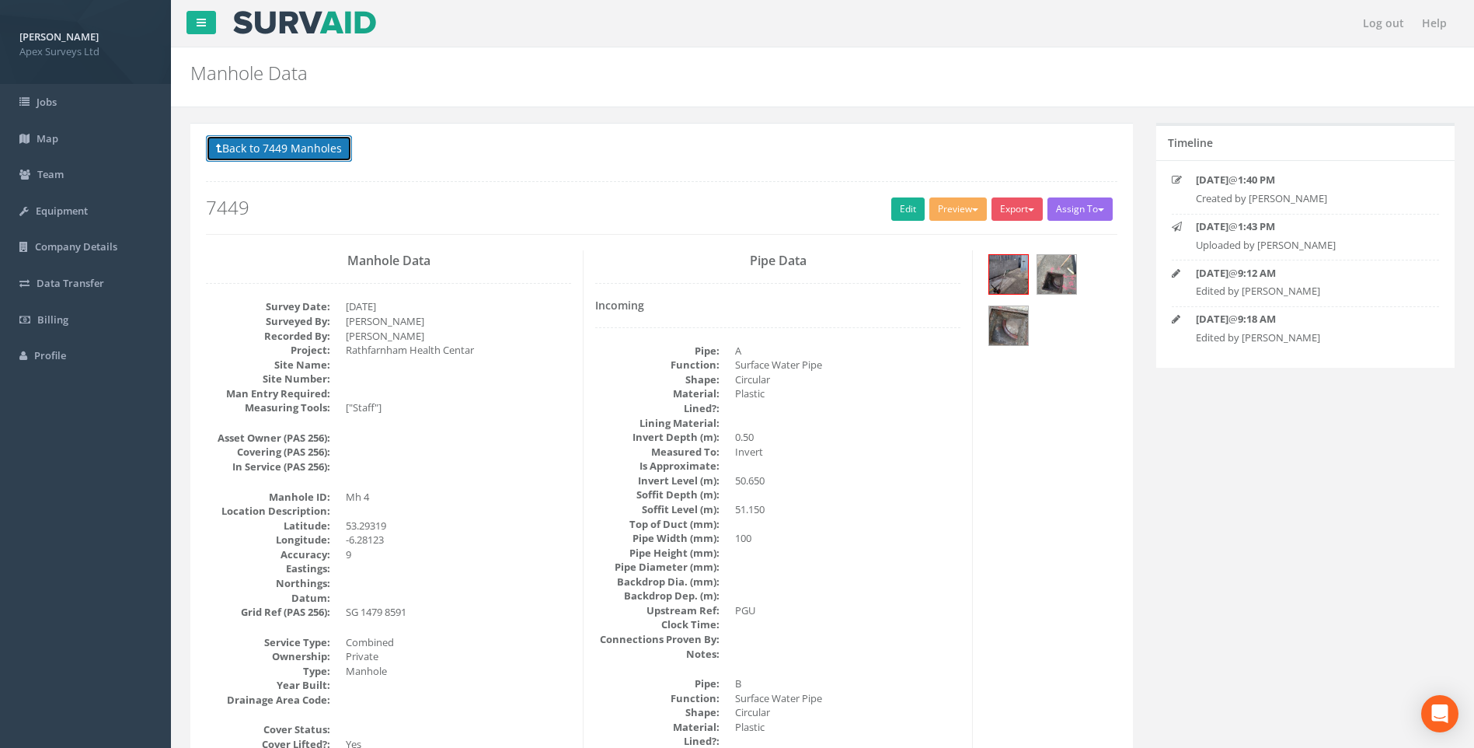
click at [291, 147] on button "Back to 7449 Manholes" at bounding box center [279, 148] width 146 height 26
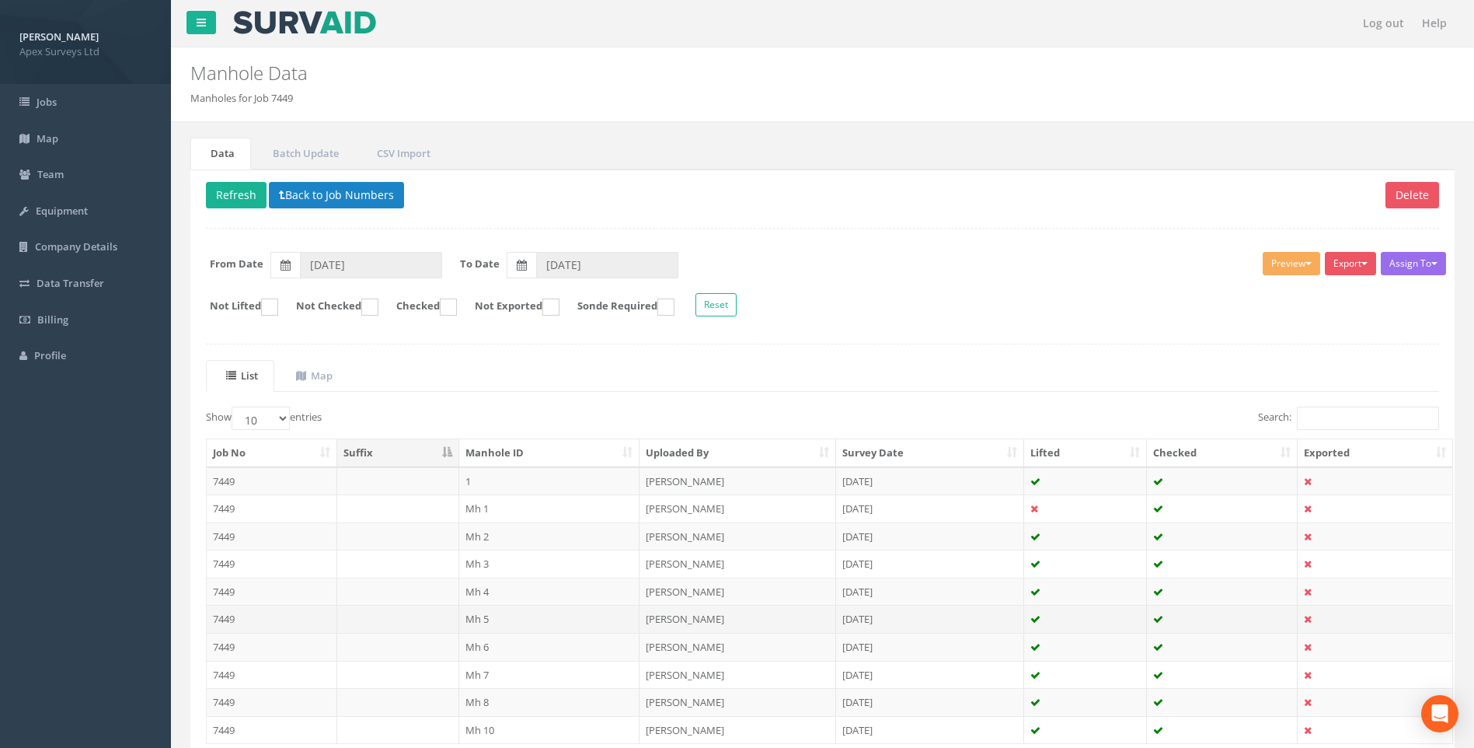
click at [473, 614] on td "Mh 5" at bounding box center [549, 619] width 181 height 28
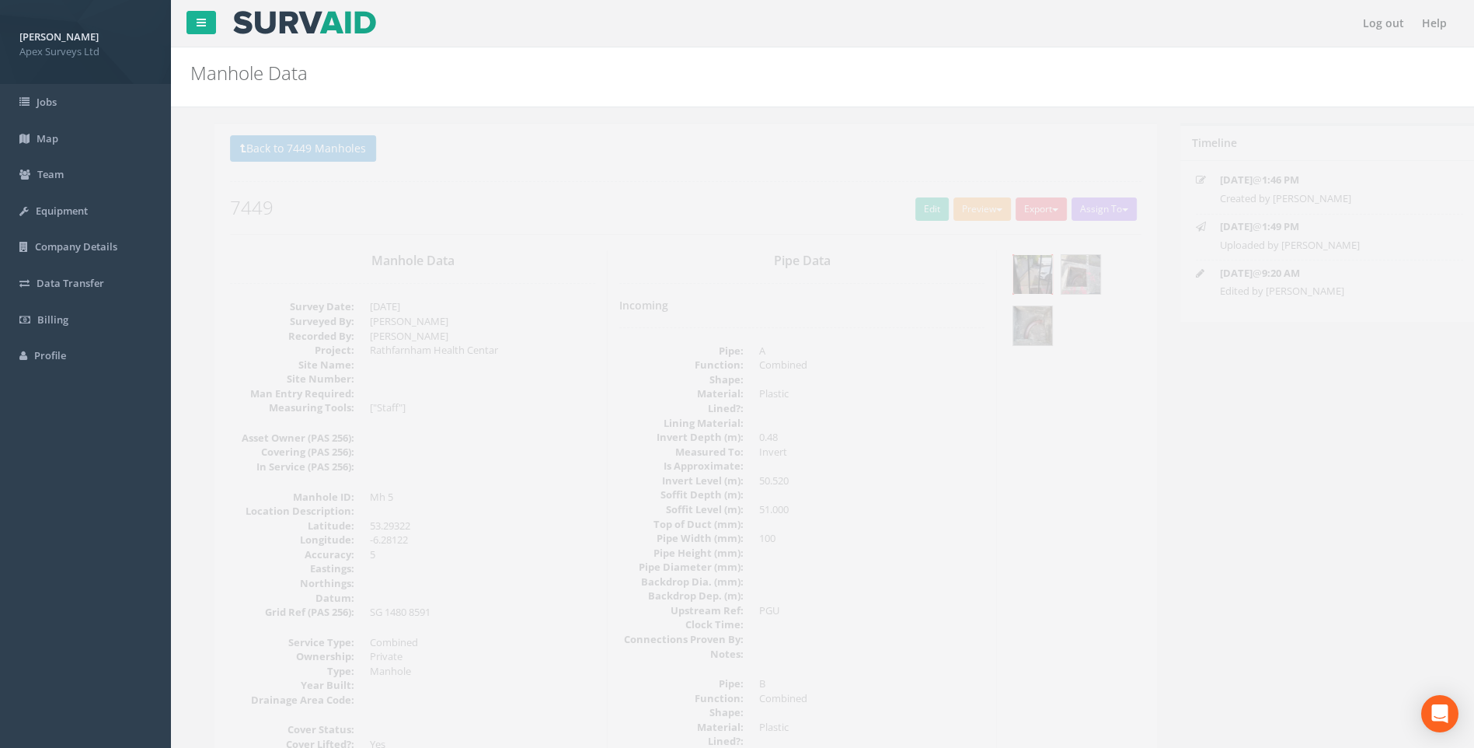
click at [715, 264] on img at bounding box center [1008, 274] width 39 height 39
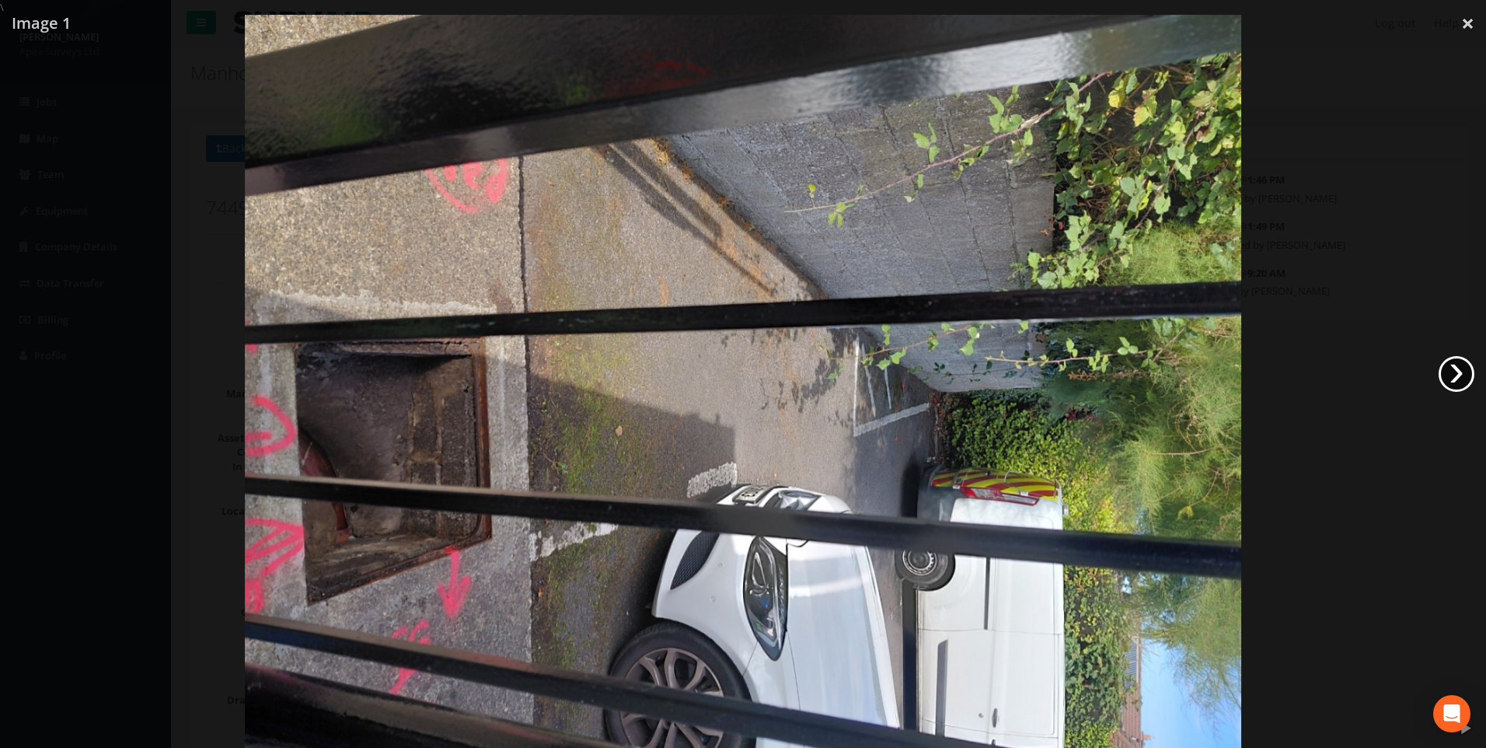
click at [715, 374] on link "›" at bounding box center [1457, 374] width 36 height 36
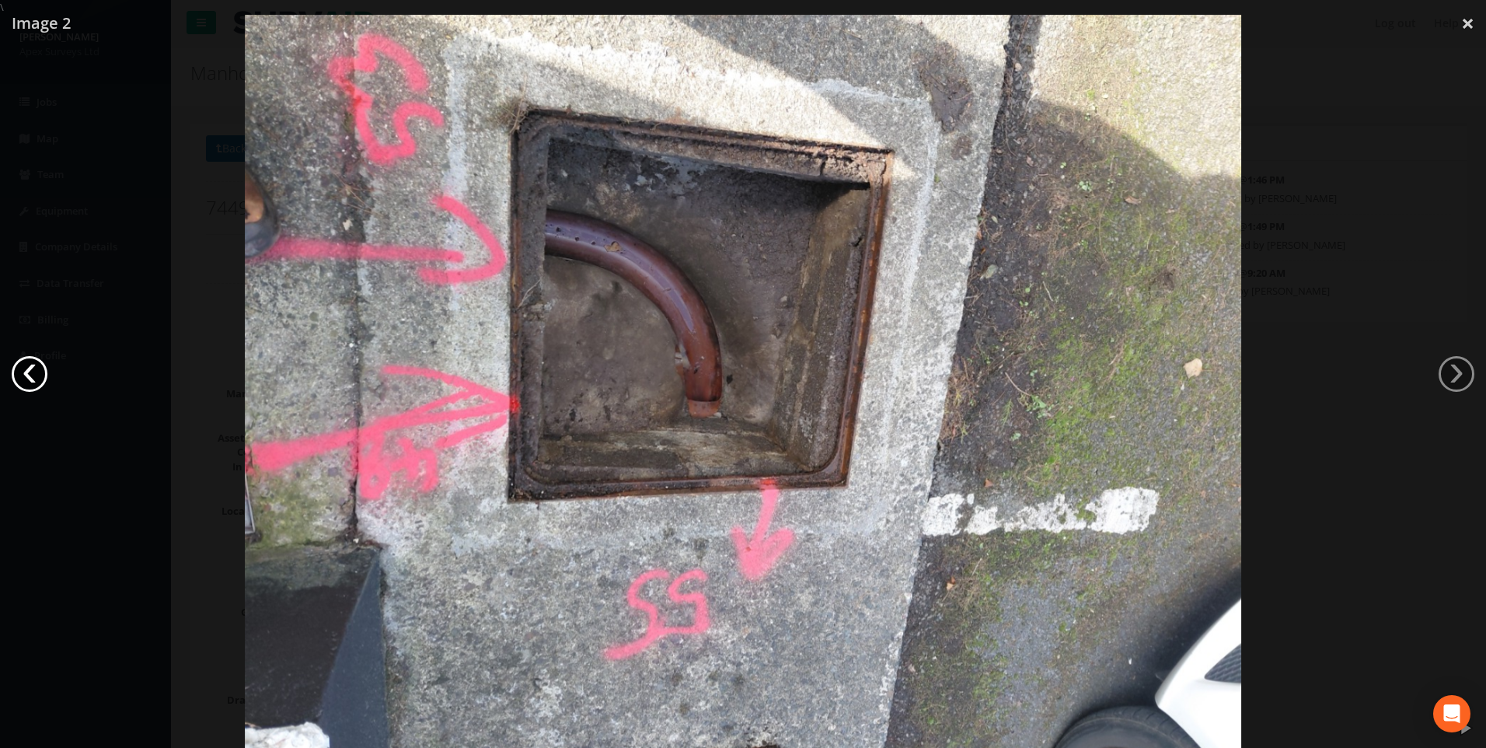
click at [23, 370] on link "‹" at bounding box center [30, 374] width 36 height 36
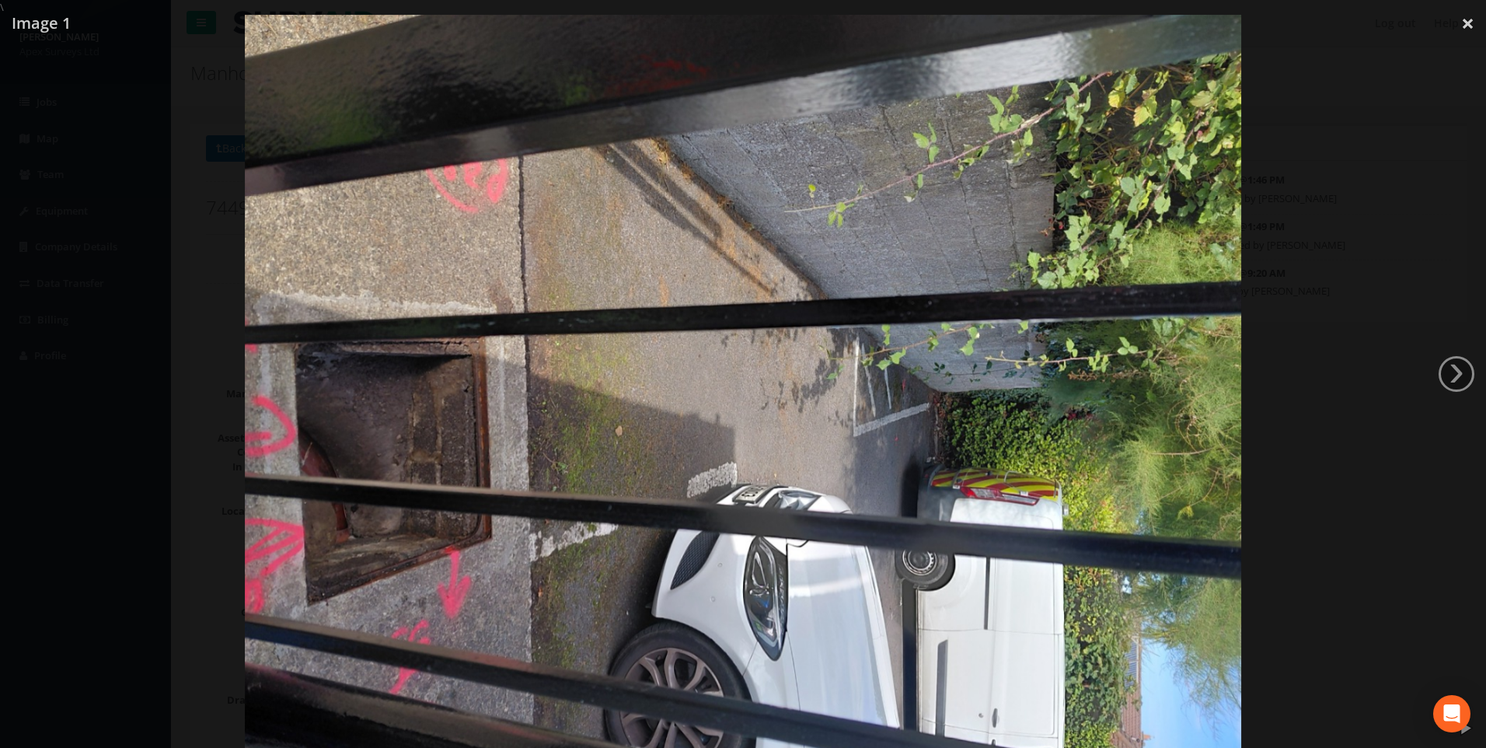
click at [176, 176] on div at bounding box center [743, 389] width 1486 height 748
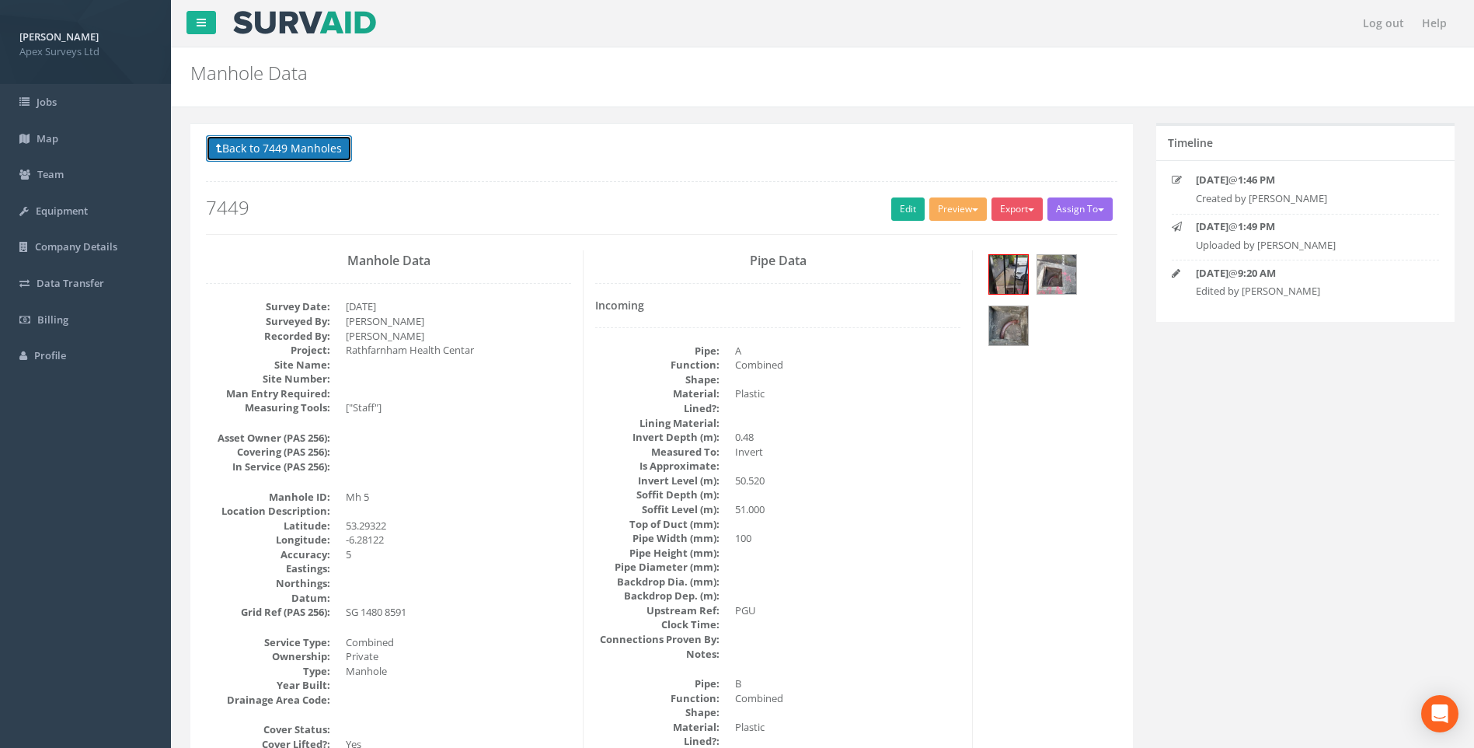
click at [313, 148] on button "Back to 7449 Manholes" at bounding box center [279, 148] width 146 height 26
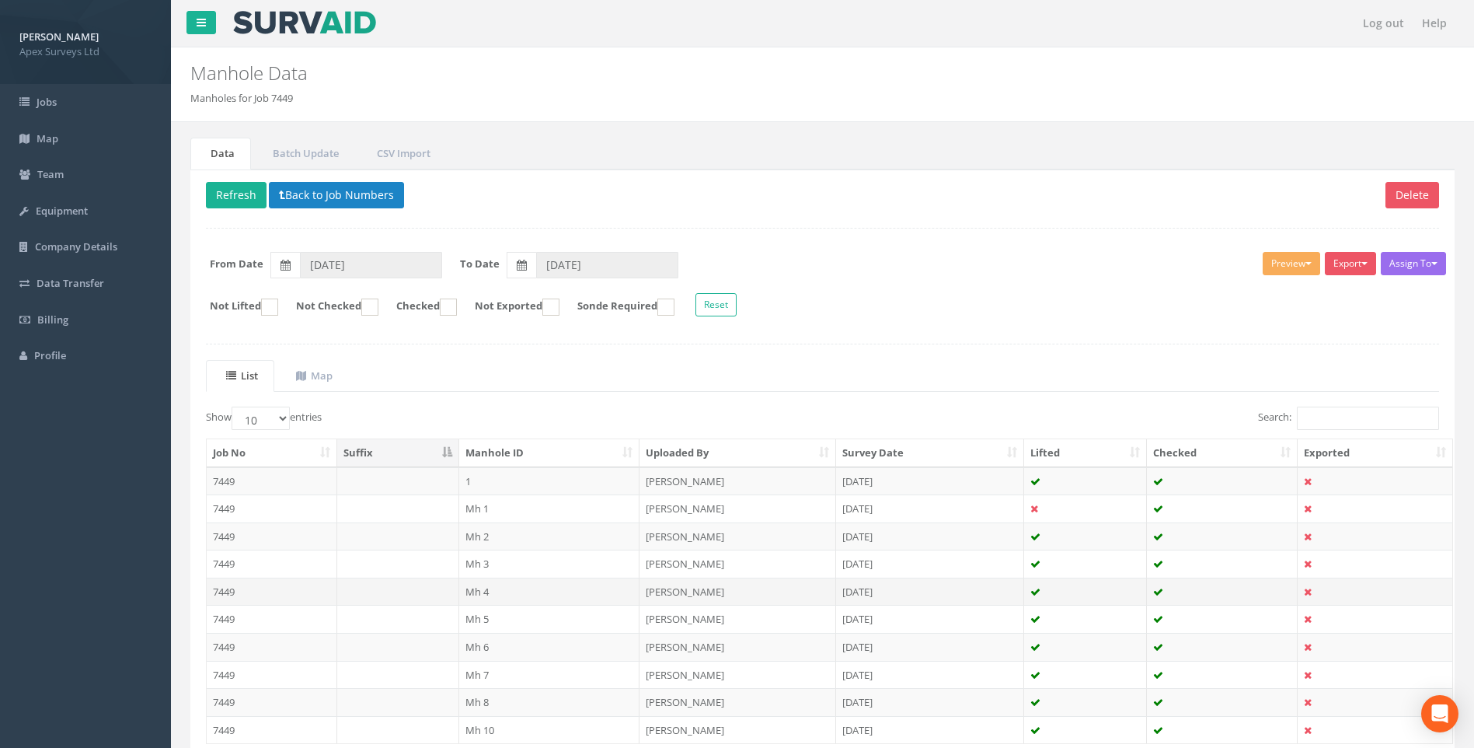
click at [227, 587] on td "7449" at bounding box center [272, 591] width 131 height 28
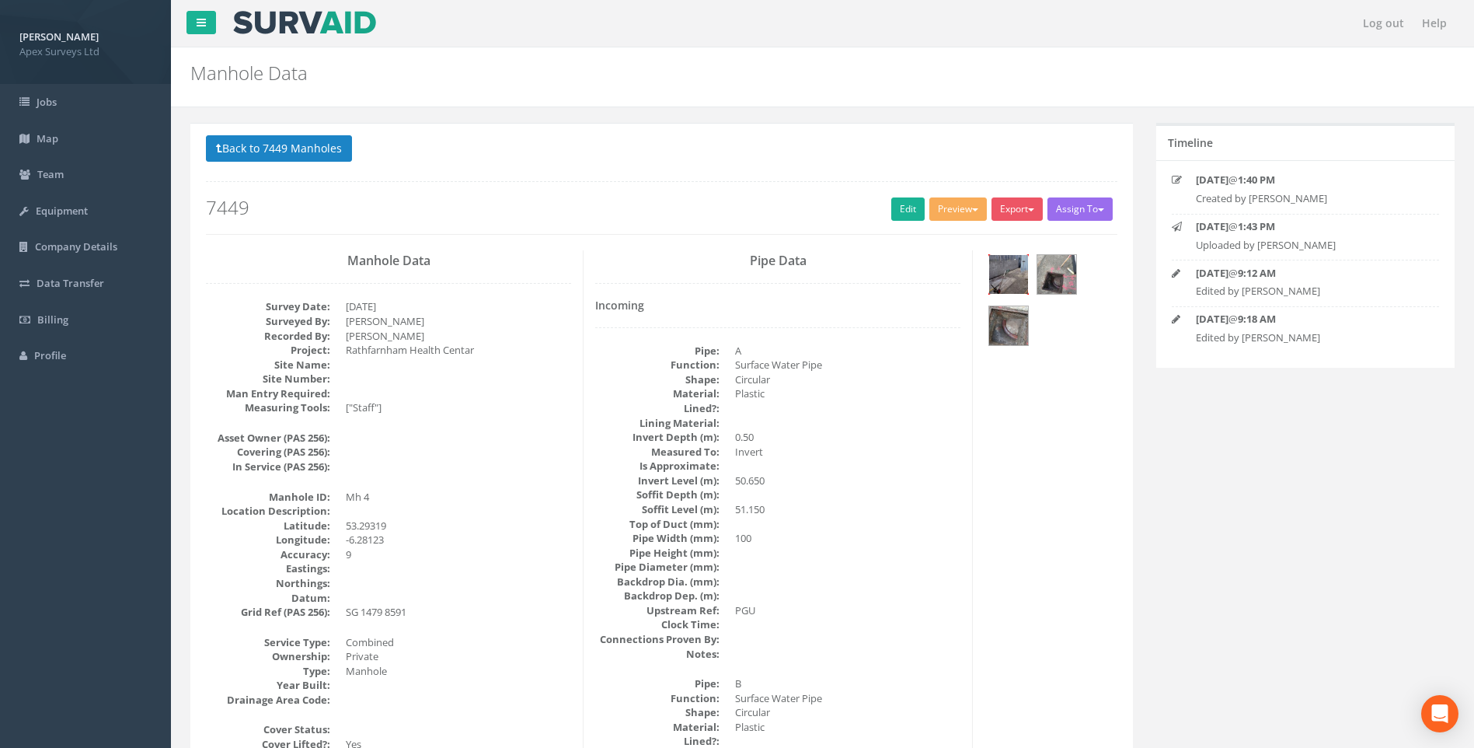
click at [715, 268] on img at bounding box center [1008, 274] width 39 height 39
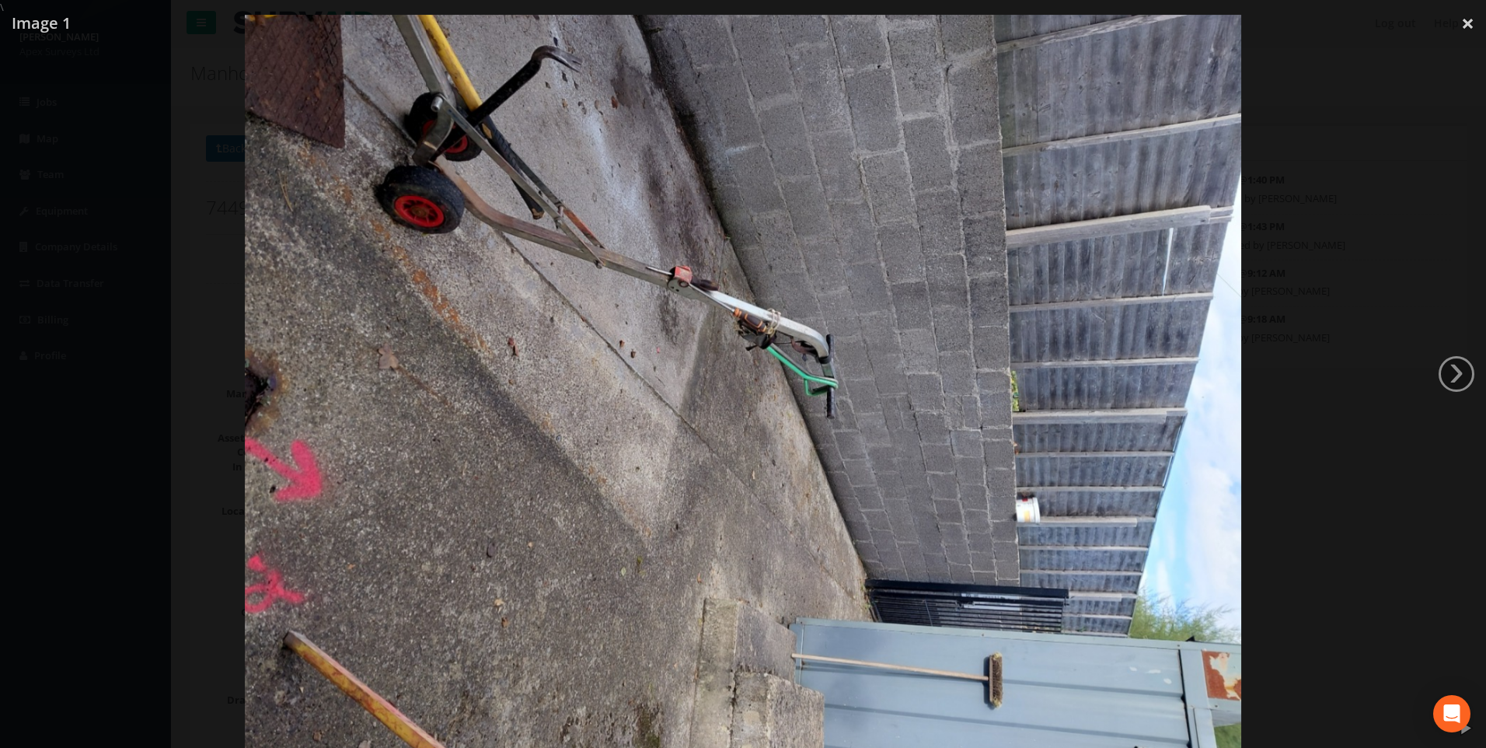
click at [75, 130] on div at bounding box center [743, 389] width 1486 height 748
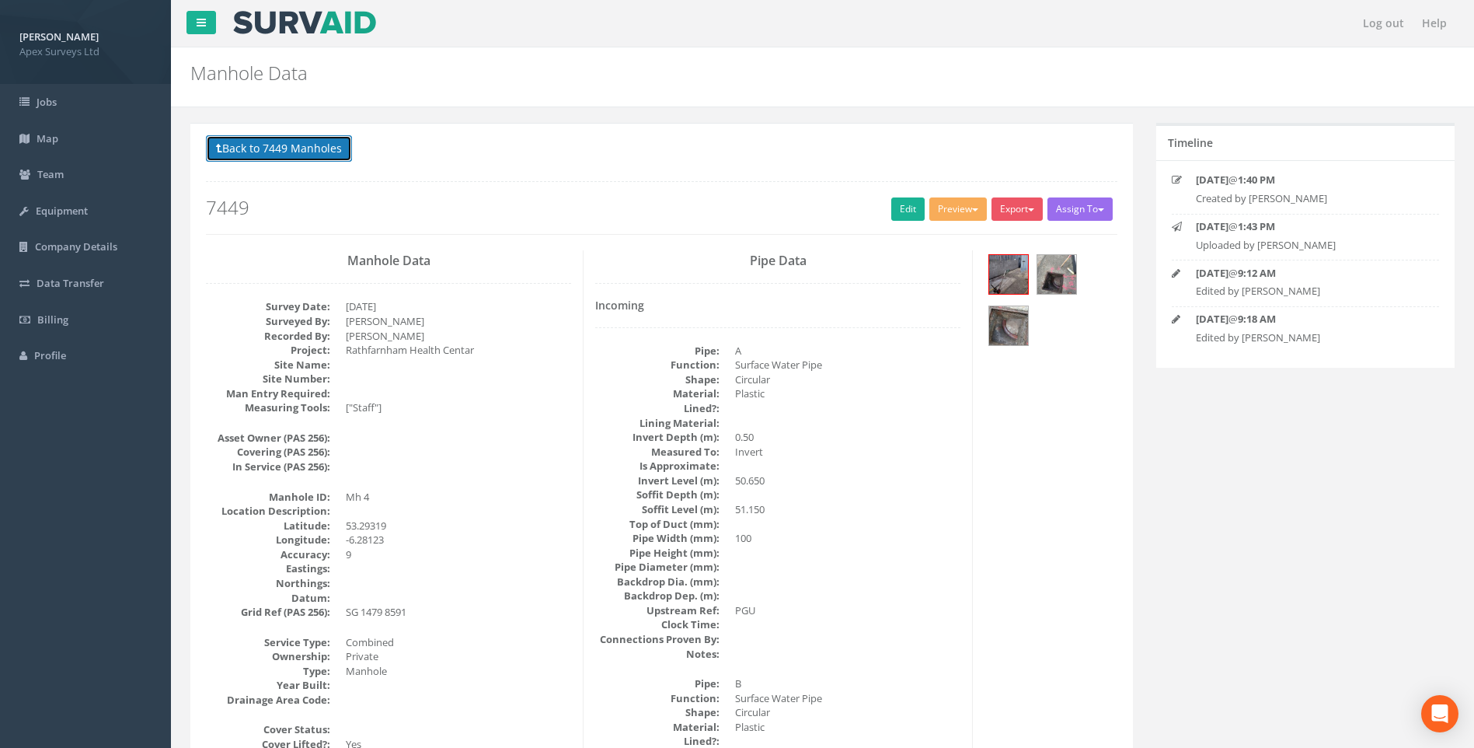
click at [306, 150] on button "Back to 7449 Manholes" at bounding box center [279, 148] width 146 height 26
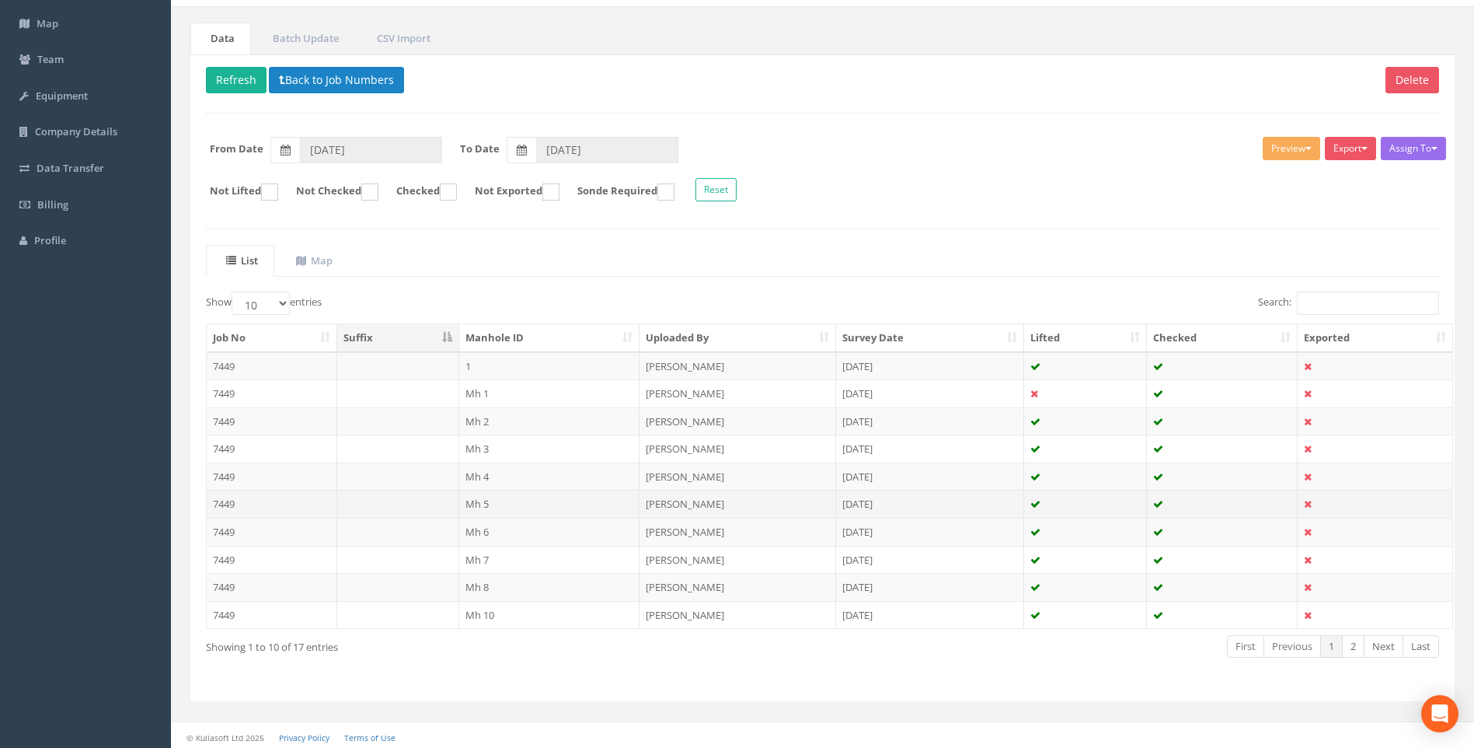
scroll to position [119, 0]
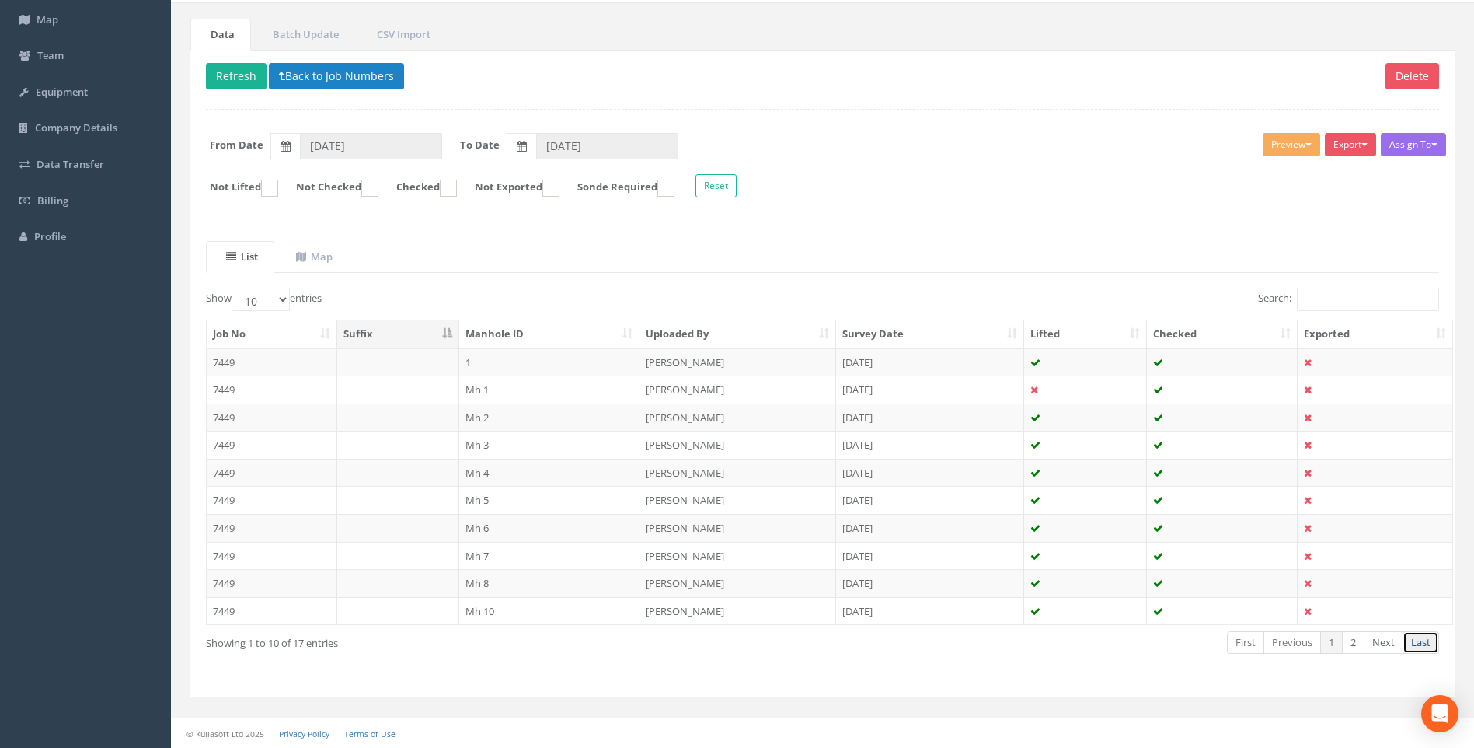
click at [715, 645] on link "Last" at bounding box center [1421, 642] width 37 height 23
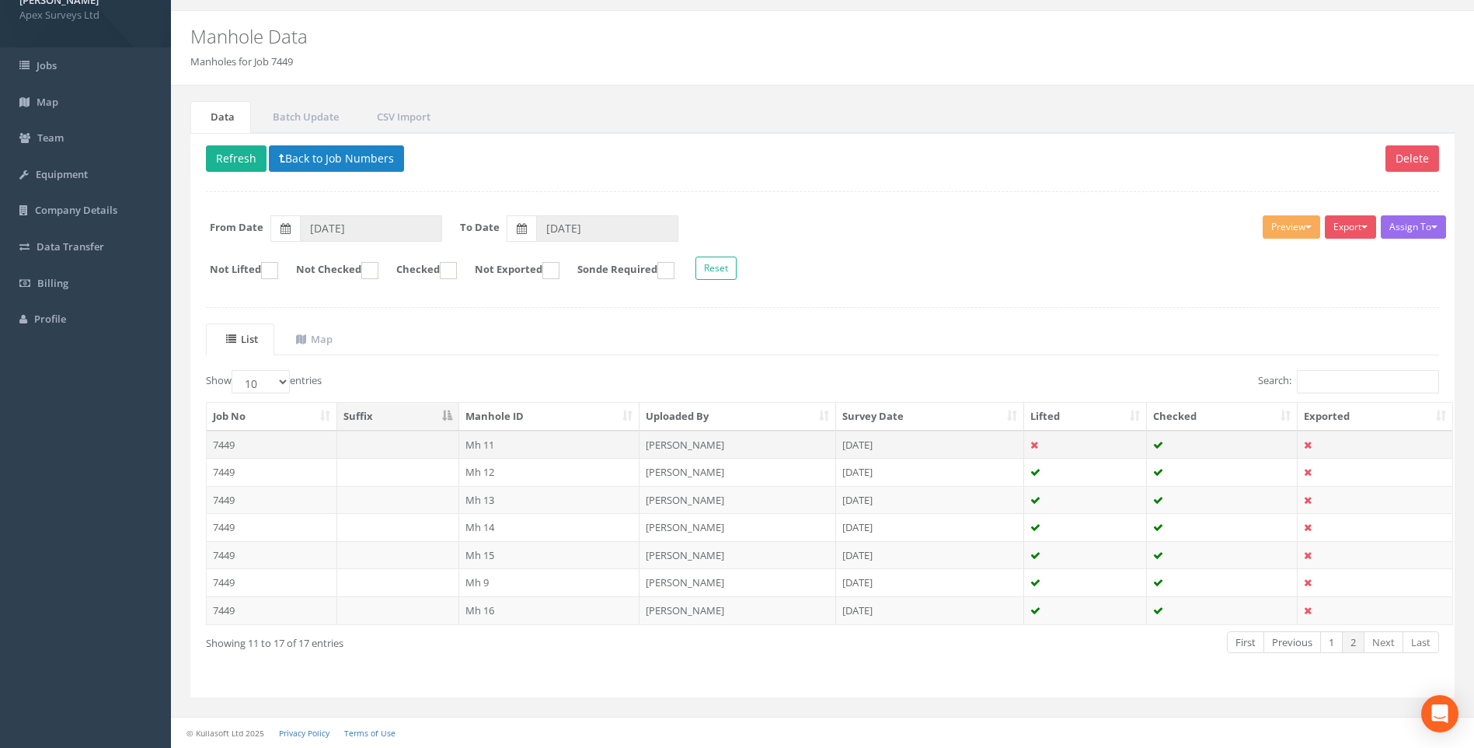
click at [462, 441] on td "Mh 11" at bounding box center [549, 445] width 181 height 28
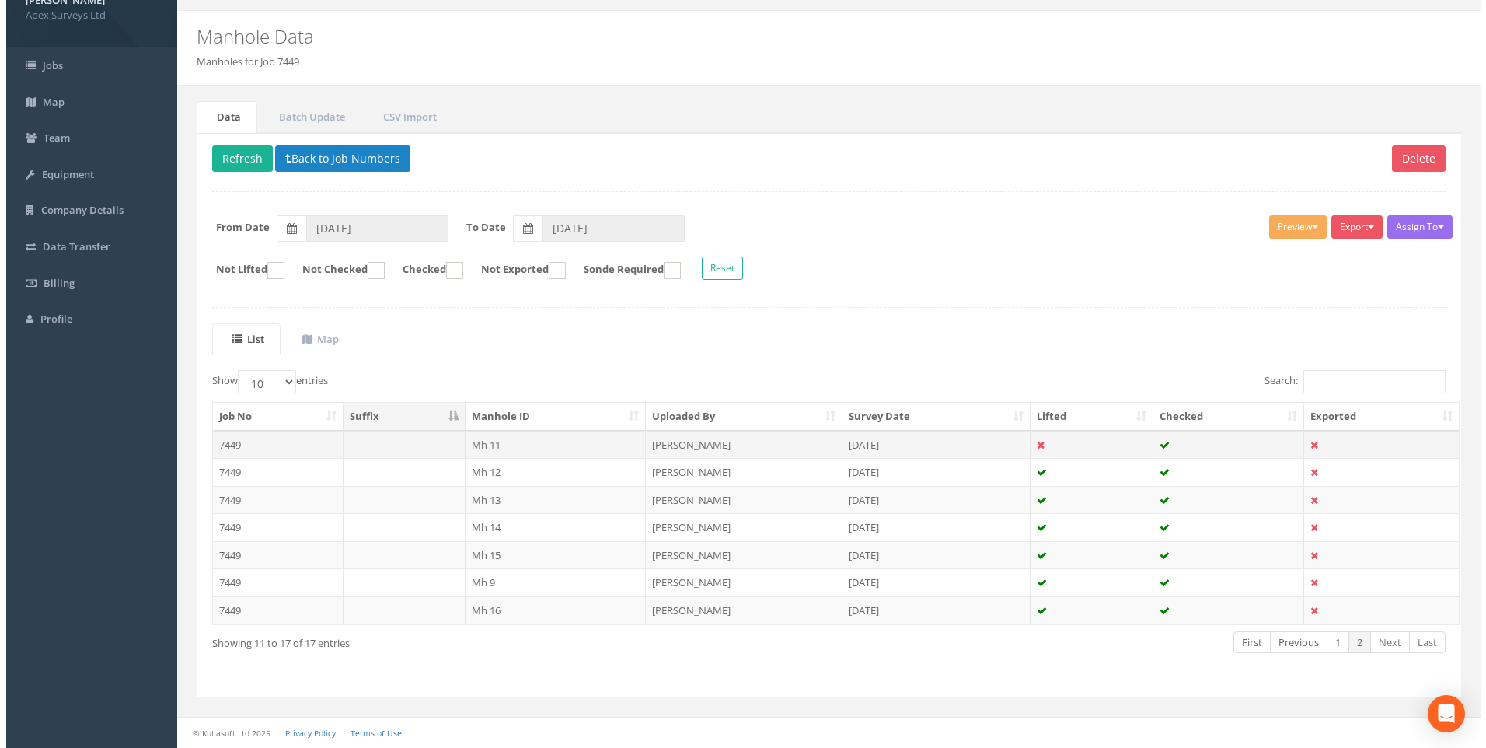
scroll to position [0, 0]
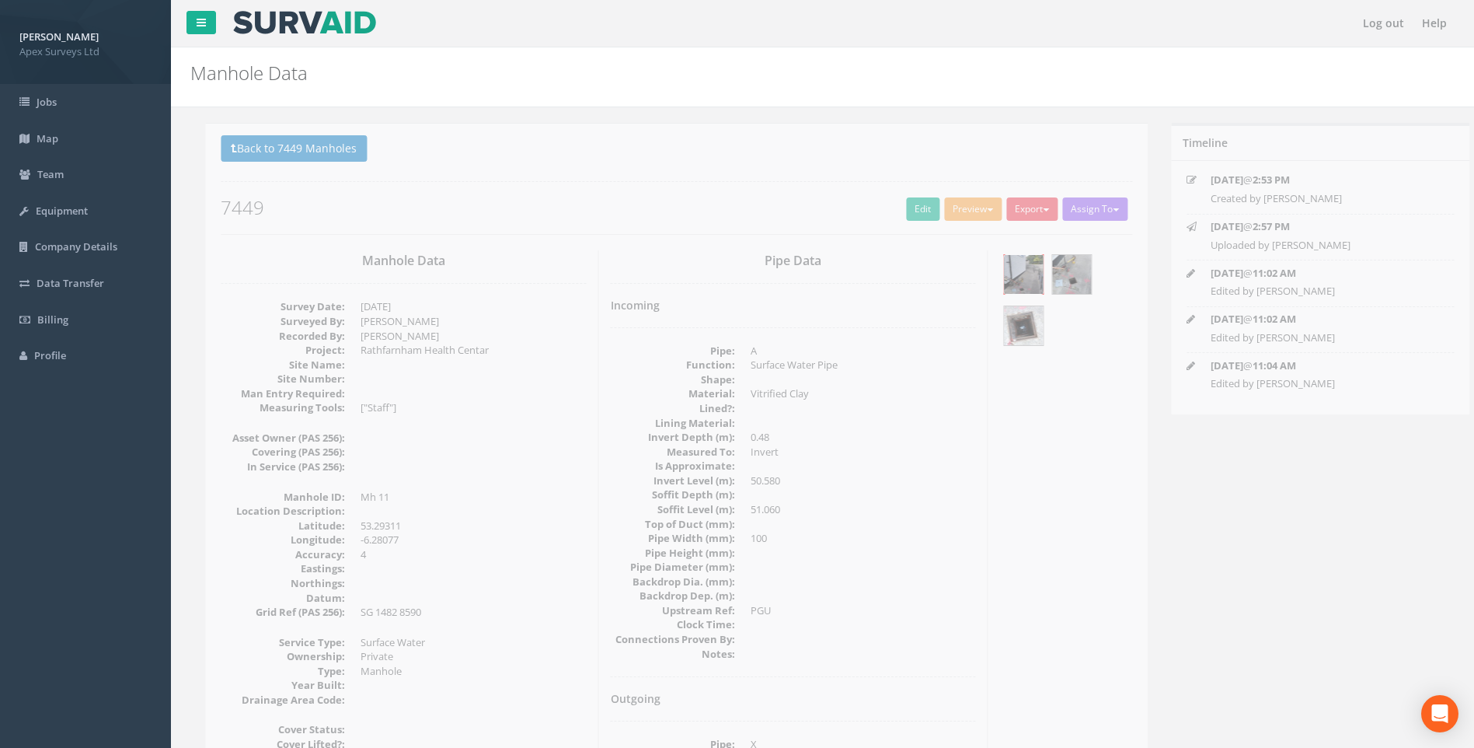
click at [715, 279] on img at bounding box center [1008, 274] width 39 height 39
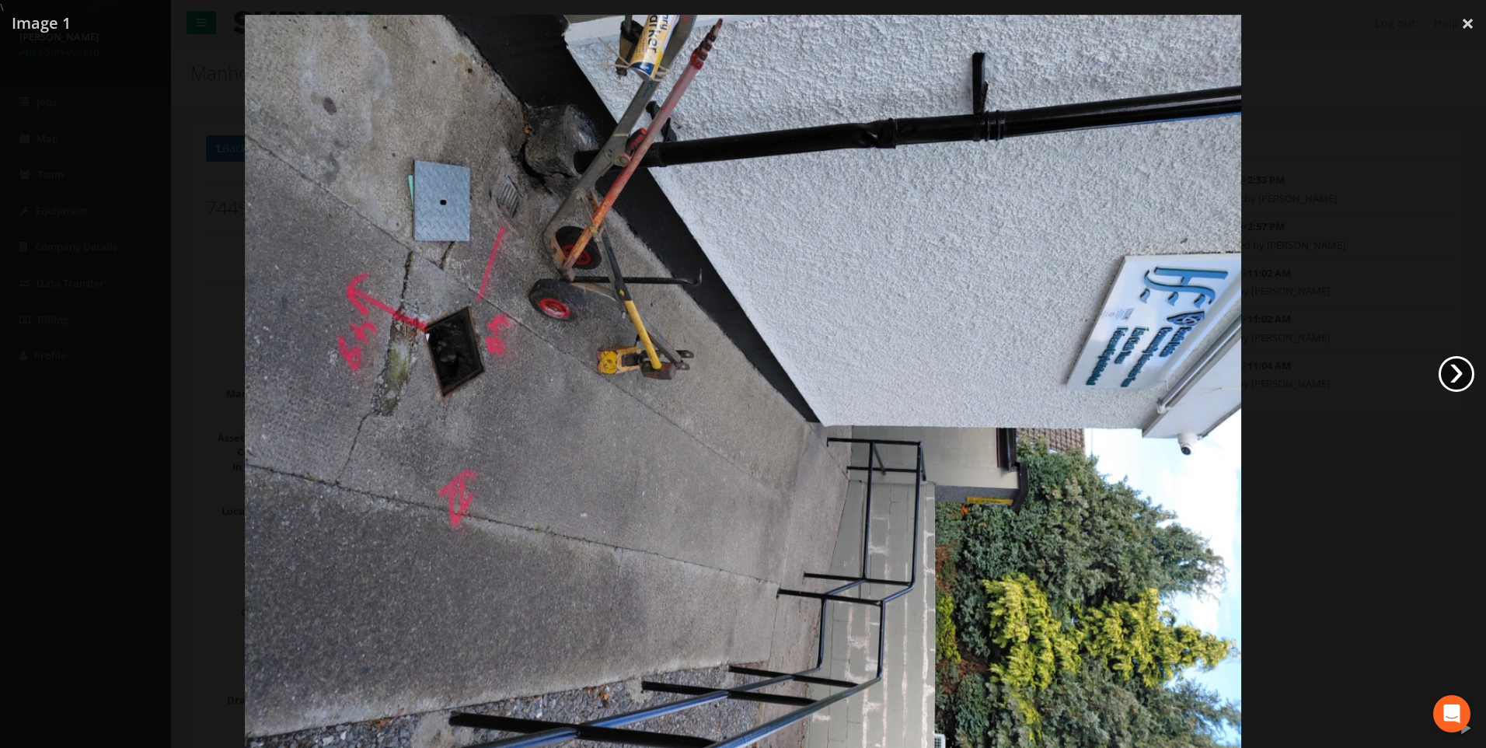
click at [715, 371] on link "›" at bounding box center [1457, 374] width 36 height 36
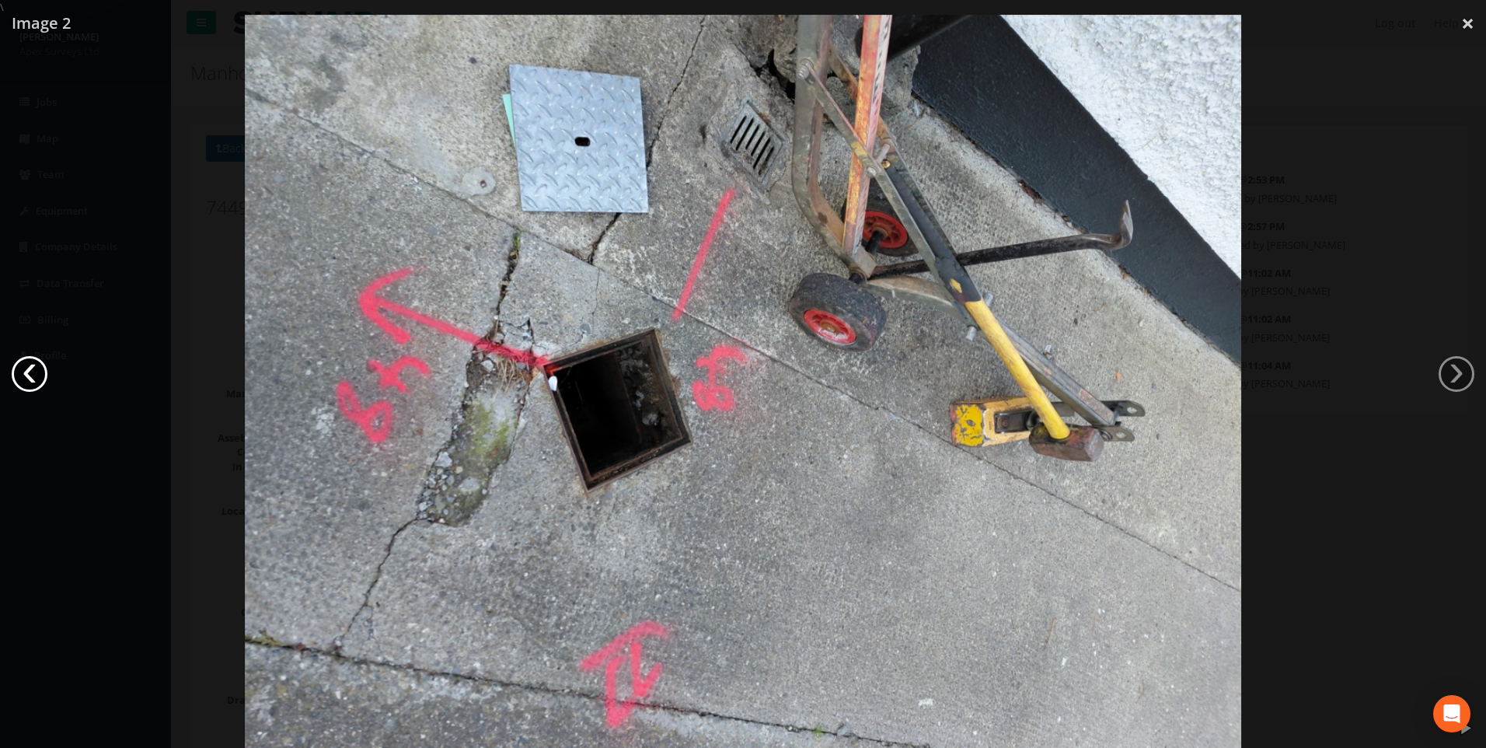
click at [33, 371] on link "‹" at bounding box center [30, 374] width 36 height 36
